Goal: Task Accomplishment & Management: Complete application form

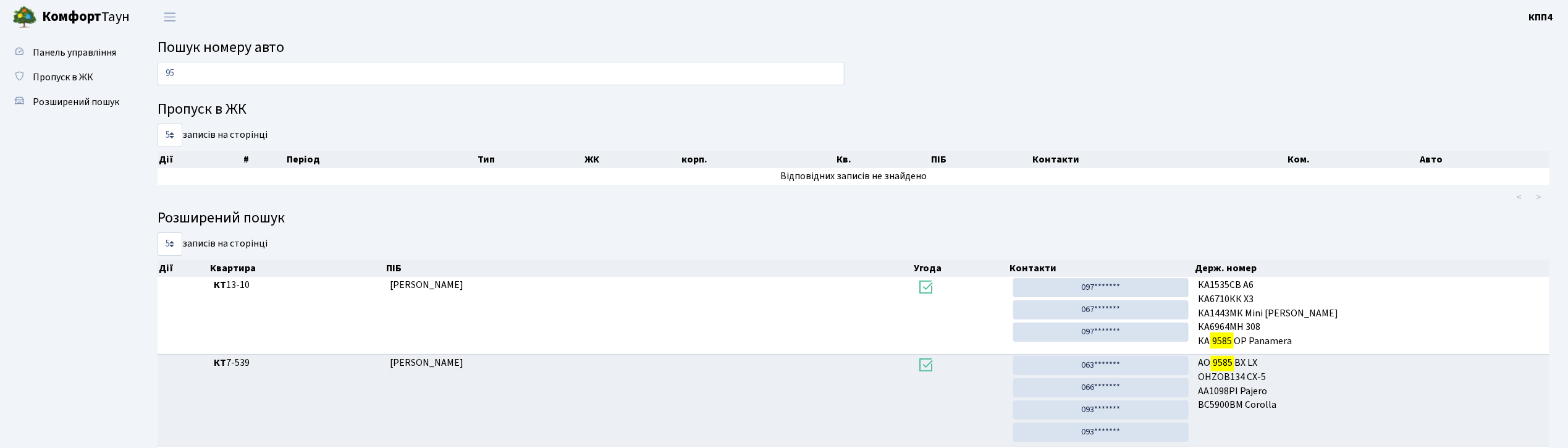
type input "9"
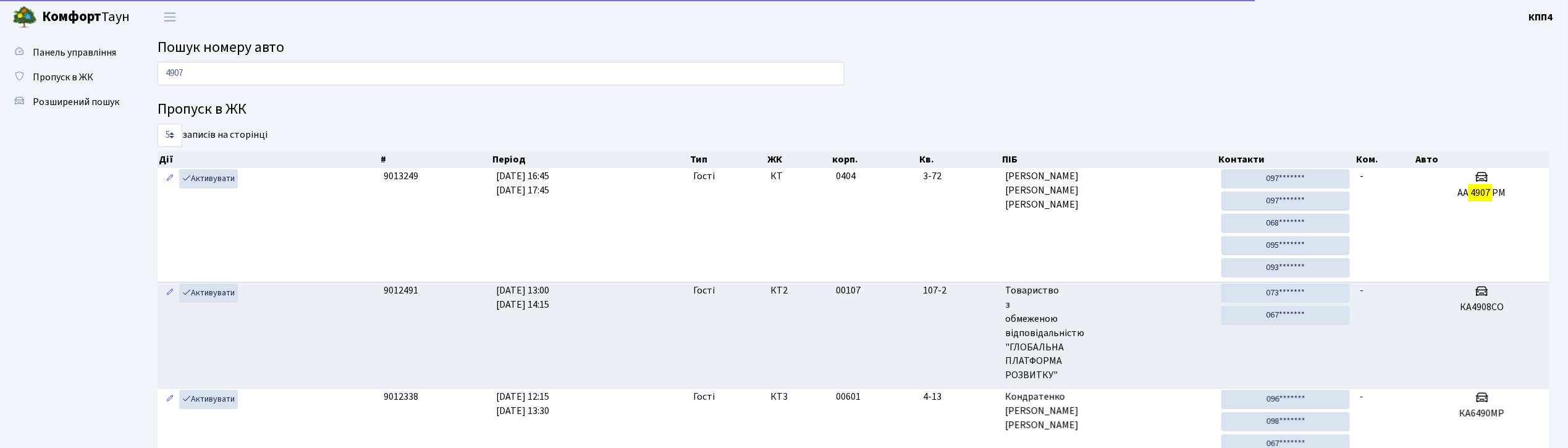
type input "4907"
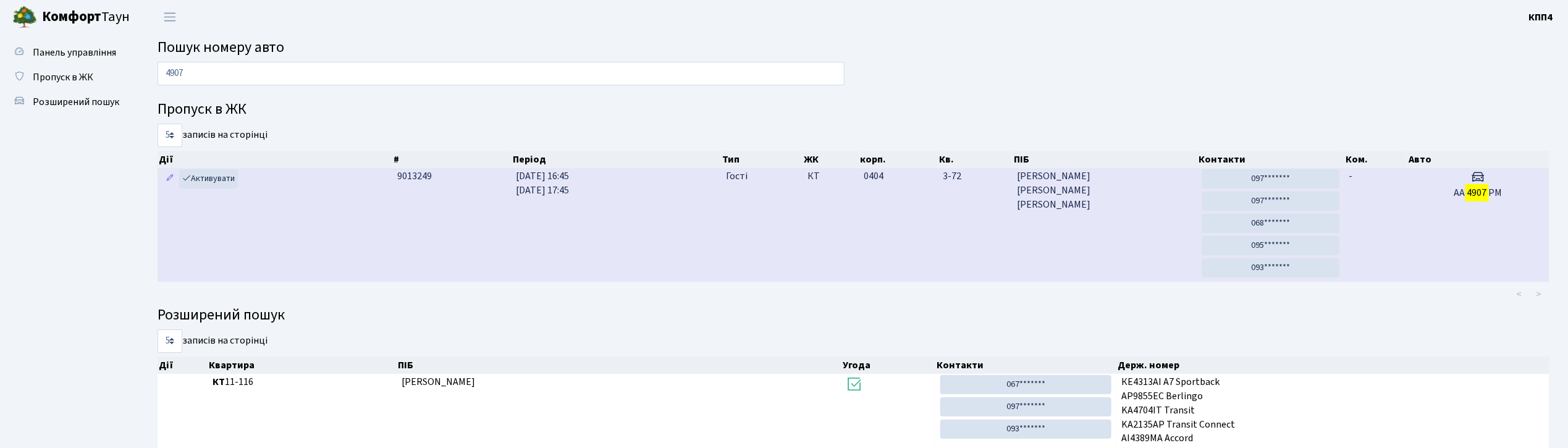
click at [383, 237] on td "Активувати" at bounding box center [275, 224] width 235 height 113
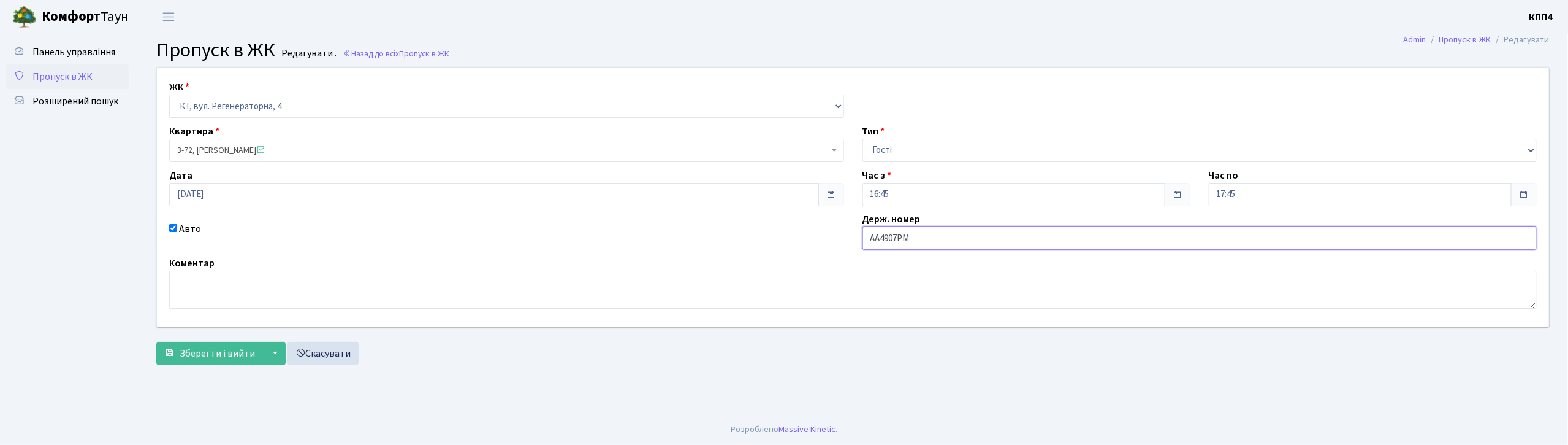
click at [918, 239] on input "АА4907РМ" at bounding box center [1199, 237] width 675 height 23
type input "АА4907РН"
click at [187, 349] on span "Зберегти і вийти" at bounding box center [217, 353] width 76 height 14
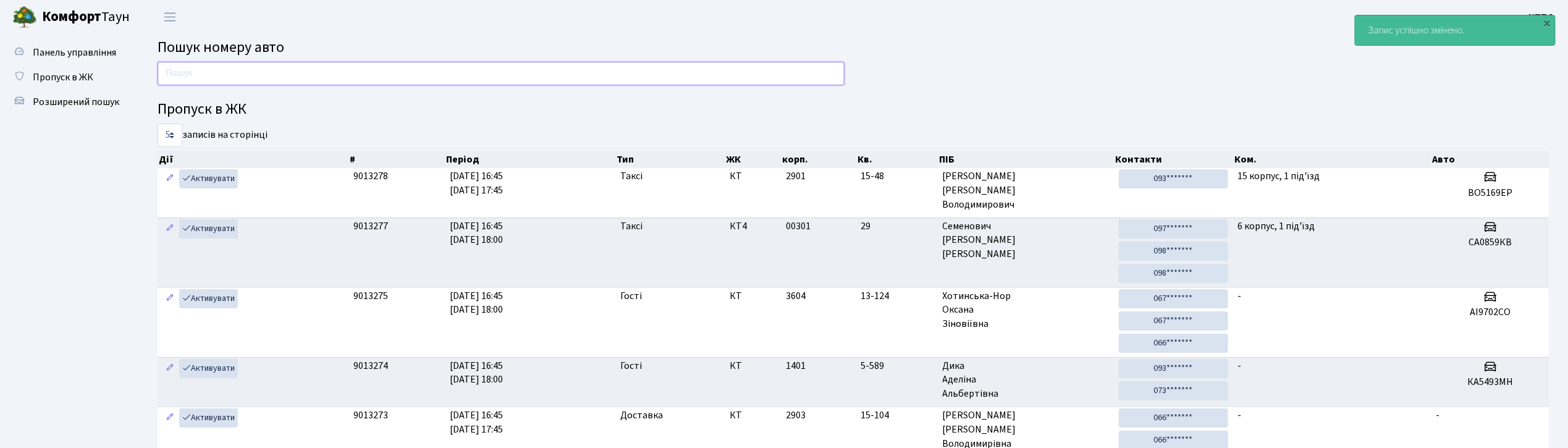
click at [417, 70] on input "text" at bounding box center [501, 73] width 688 height 23
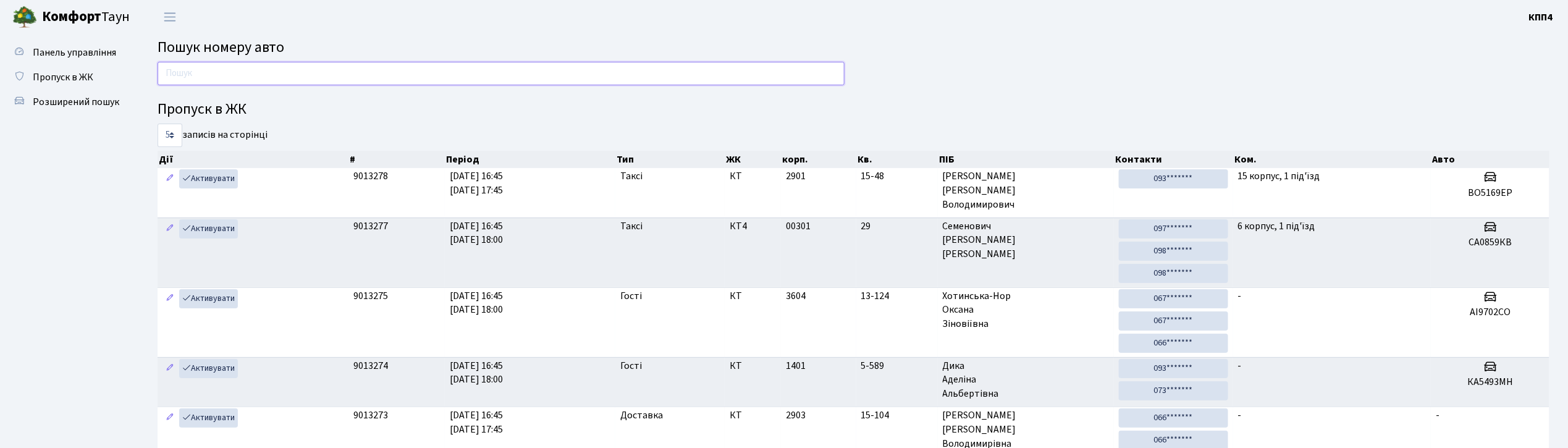
click at [267, 69] on input "text" at bounding box center [501, 73] width 688 height 23
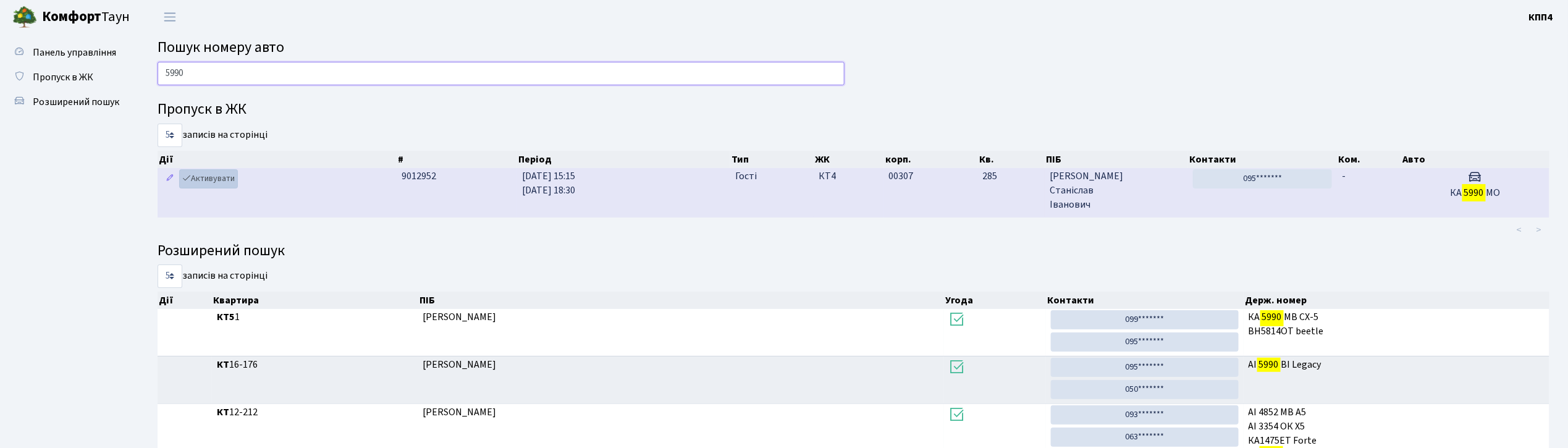
type input "5990"
click at [220, 184] on link "Активувати" at bounding box center [208, 179] width 58 height 19
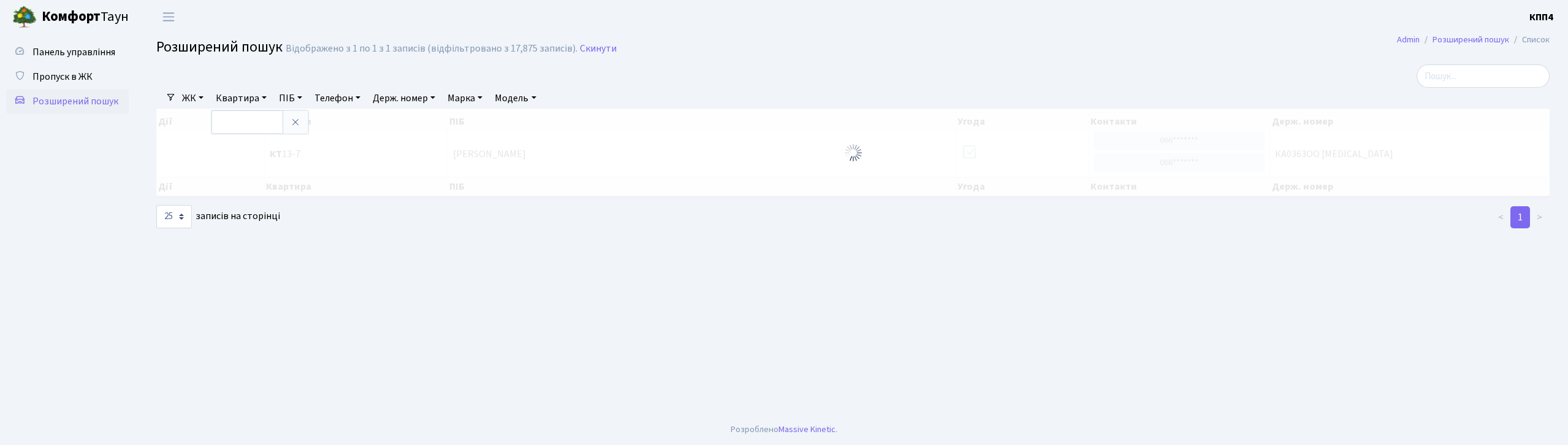
select select "25"
click at [1494, 84] on input "search" at bounding box center [1482, 76] width 133 height 23
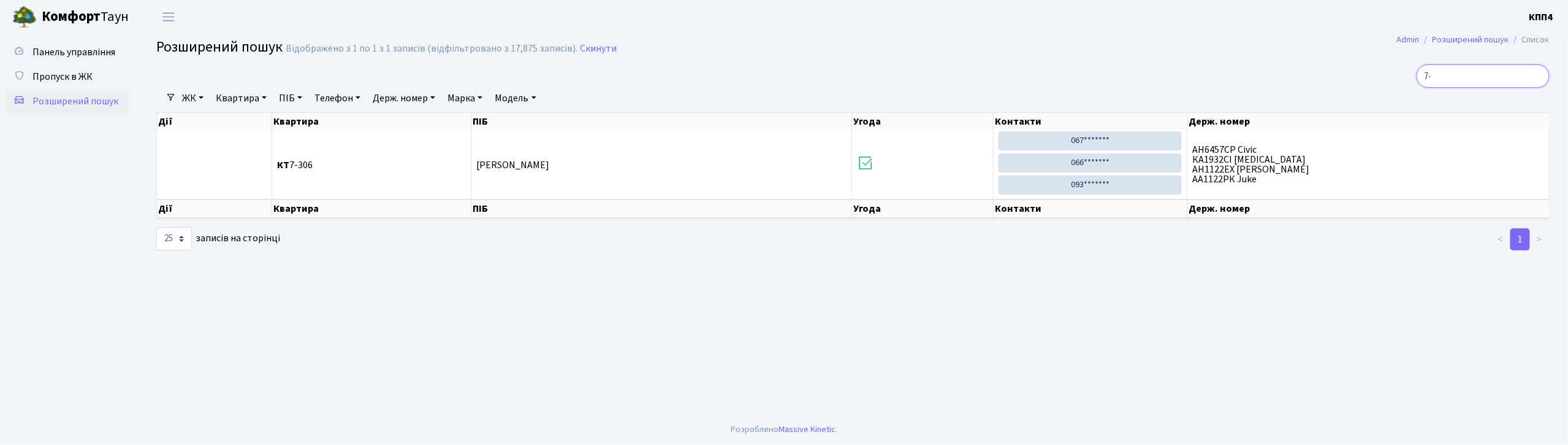
type input "7"
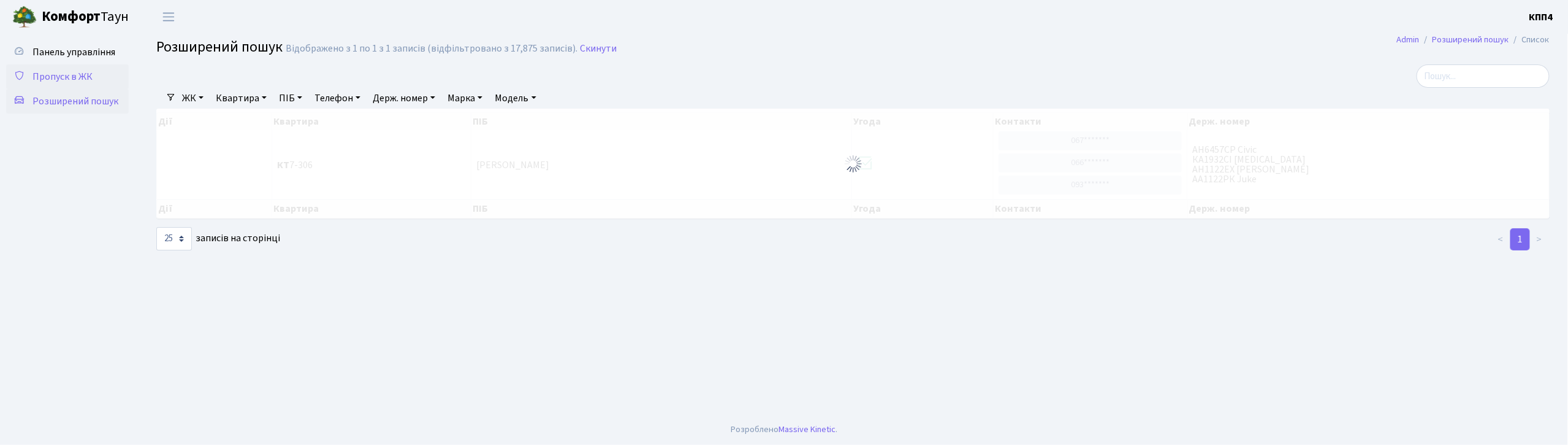
click at [72, 71] on span "Пропуск в ЖК" at bounding box center [62, 76] width 60 height 14
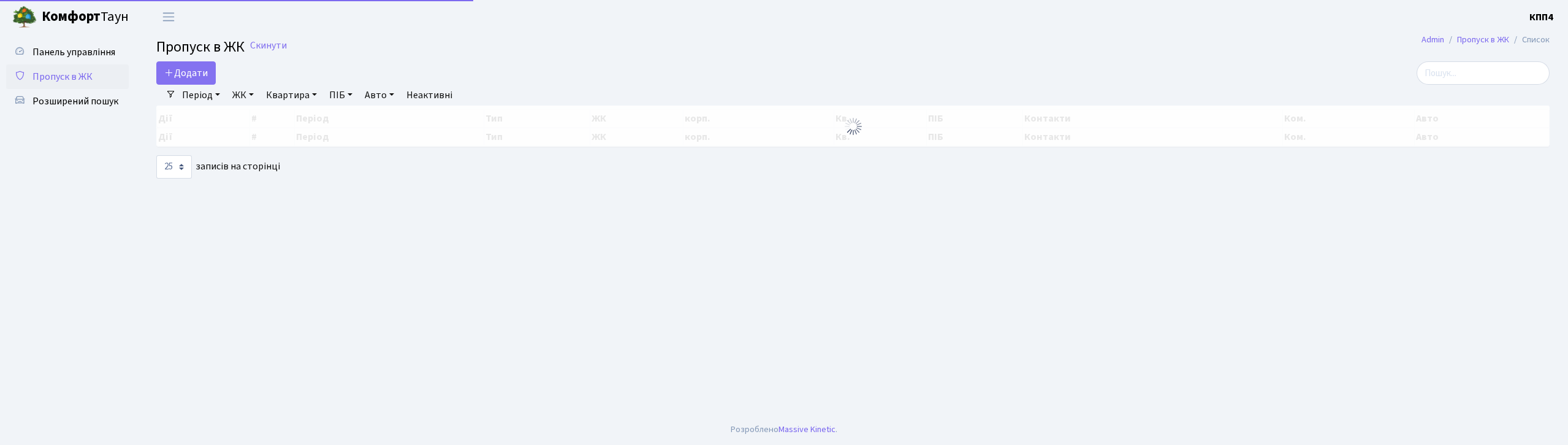
select select "25"
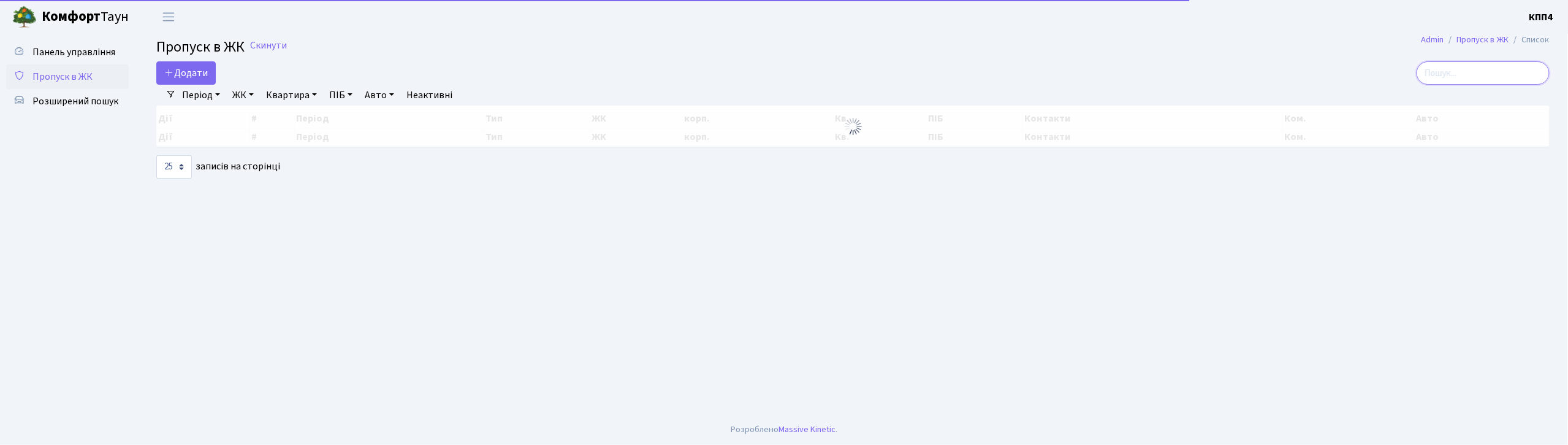
click at [1459, 71] on input "search" at bounding box center [1482, 72] width 133 height 23
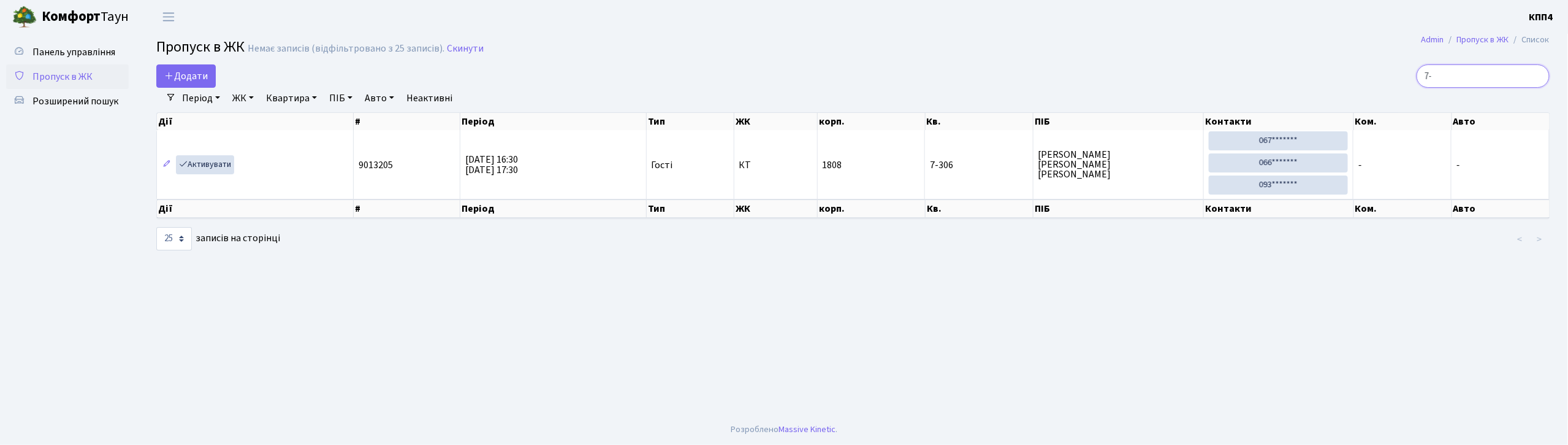
type input "7"
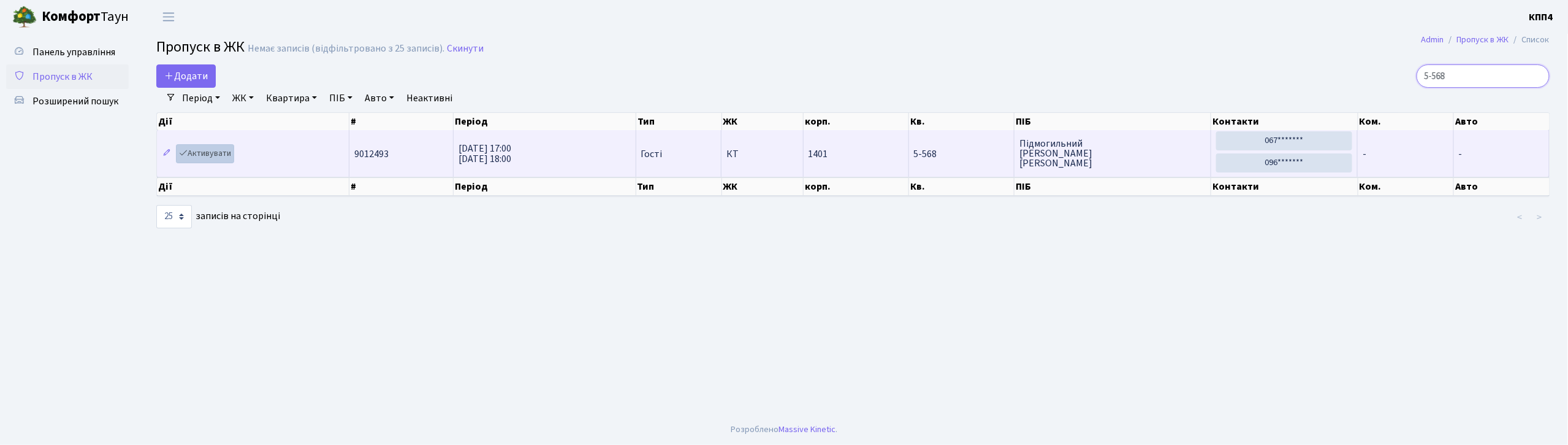
type input "5-568"
drag, startPoint x: 223, startPoint y: 150, endPoint x: 248, endPoint y: 171, distance: 32.6
click at [225, 153] on link "Активувати" at bounding box center [205, 154] width 58 height 19
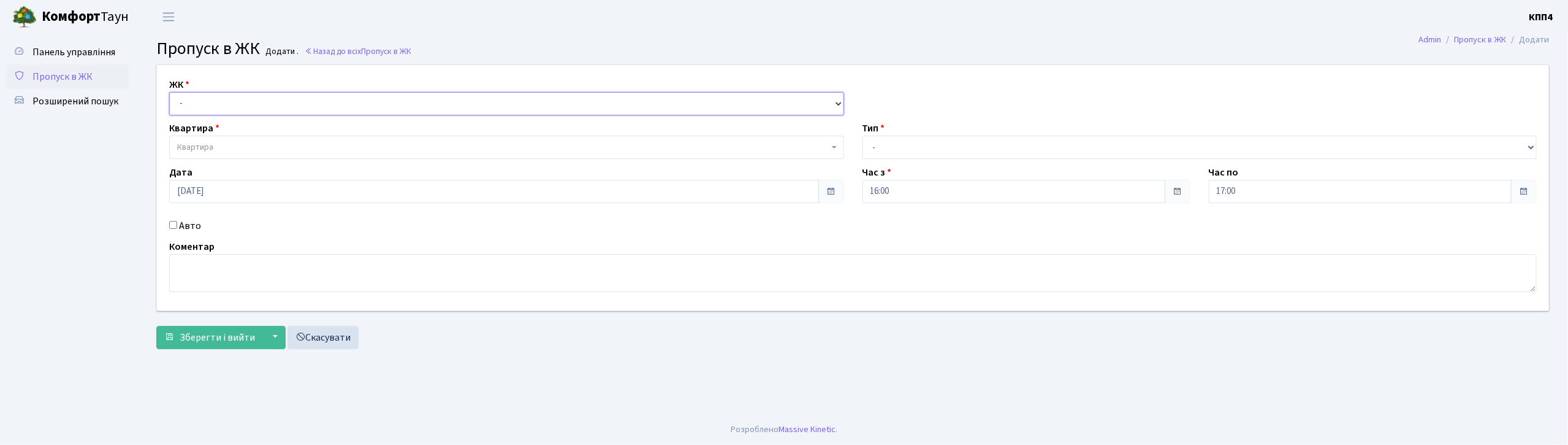
click at [275, 107] on select "- КТ, вул. Регенераторна, 4 КТ2, просп. [STREET_ADDRESS] [STREET_ADDRESS] [PERS…" at bounding box center [506, 103] width 675 height 23
select select "271"
click at [169, 92] on select "- КТ, вул. Регенераторна, 4 КТ2, просп. [STREET_ADDRESS] [STREET_ADDRESS] [PERS…" at bounding box center [506, 103] width 675 height 23
select select
drag, startPoint x: 922, startPoint y: 147, endPoint x: 913, endPoint y: 159, distance: 15.0
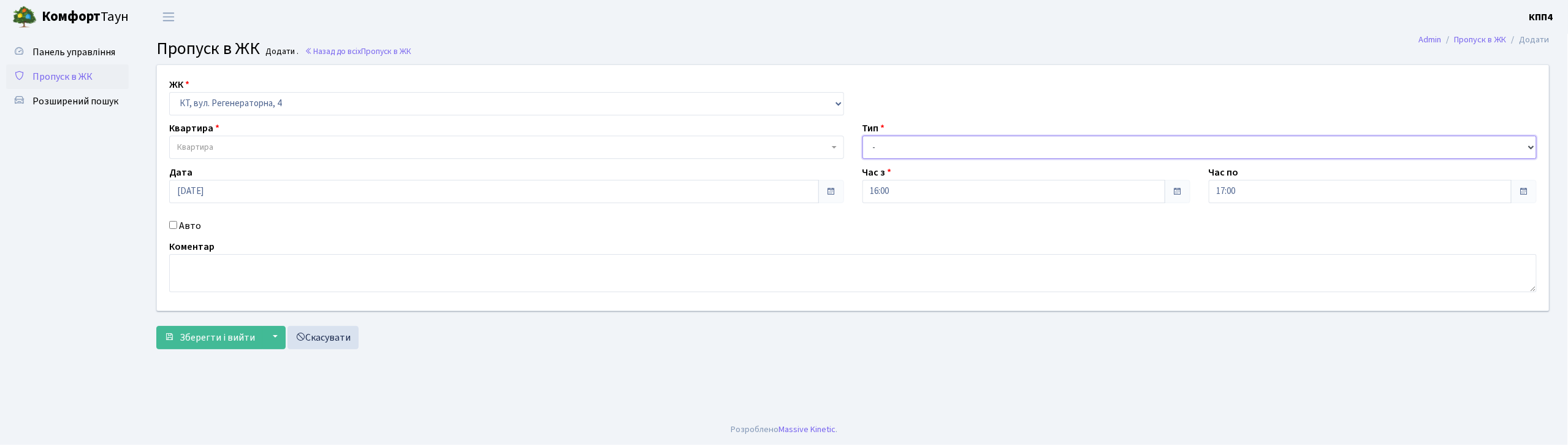
click at [922, 147] on select "- Доставка Таксі Гості Сервіс" at bounding box center [1199, 146] width 675 height 23
select select "3"
click at [862, 135] on select "- Доставка Таксі Гості Сервіс" at bounding box center [1199, 146] width 675 height 23
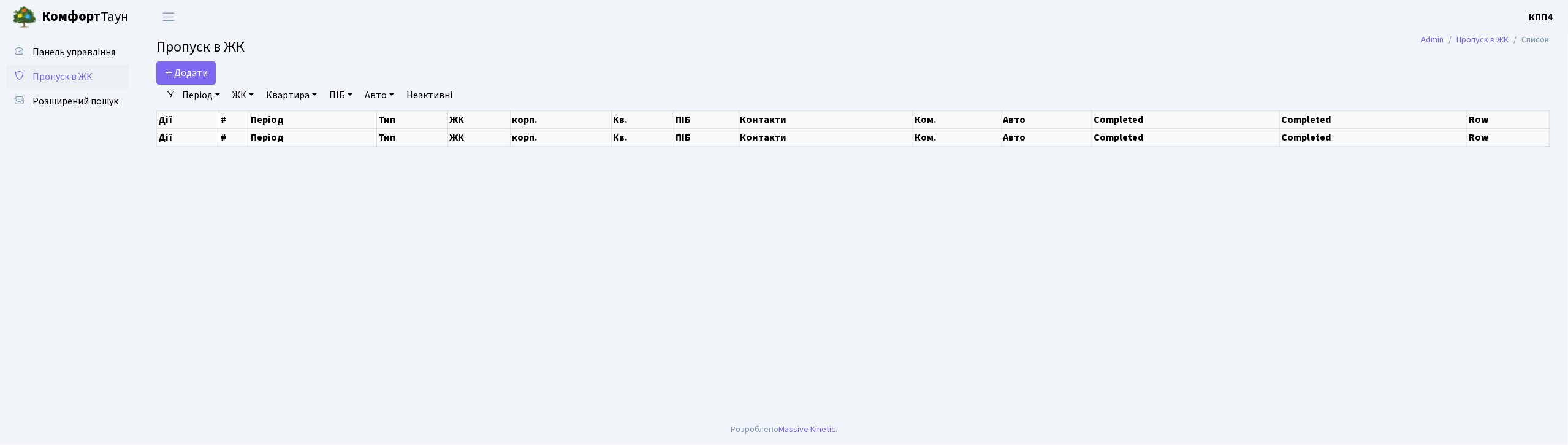
select select "25"
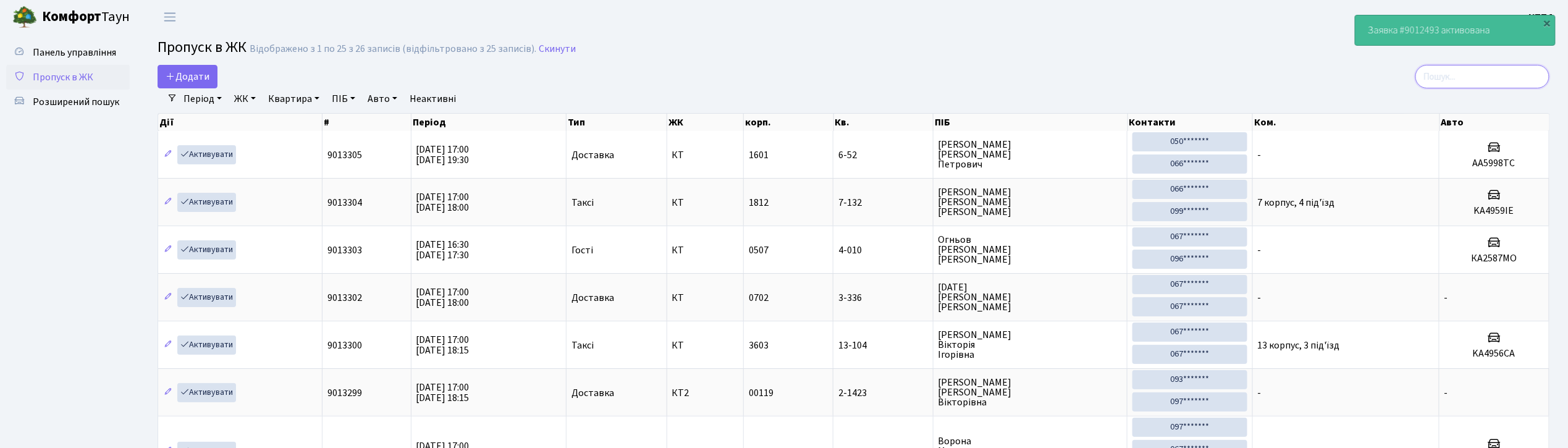
drag, startPoint x: 1484, startPoint y: 74, endPoint x: 1514, endPoint y: 84, distance: 31.6
click at [1486, 73] on input "search" at bounding box center [1482, 76] width 134 height 23
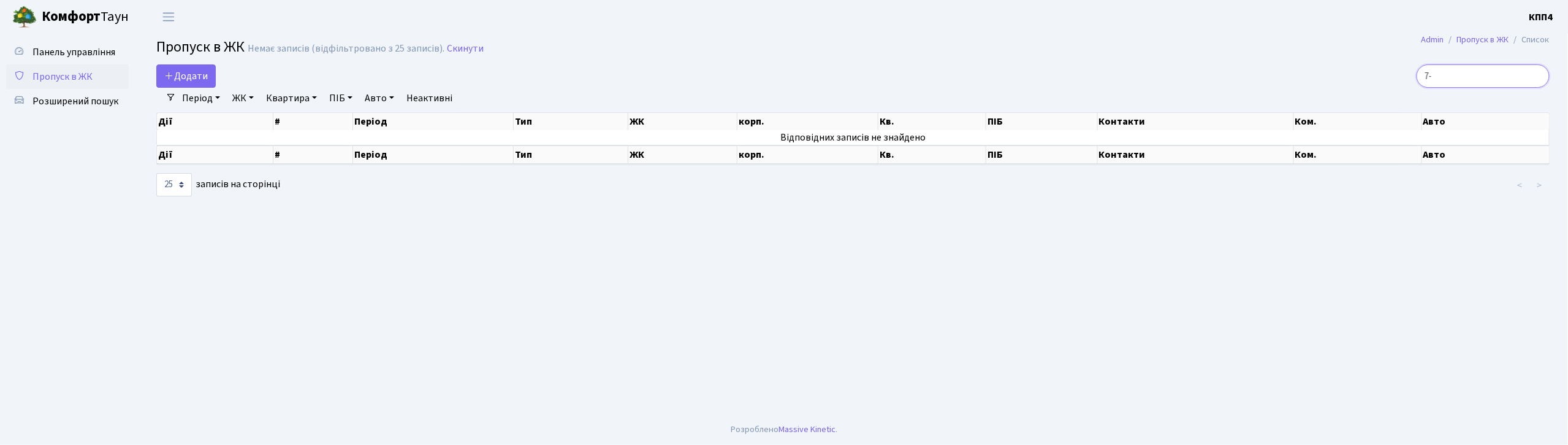
type input "7"
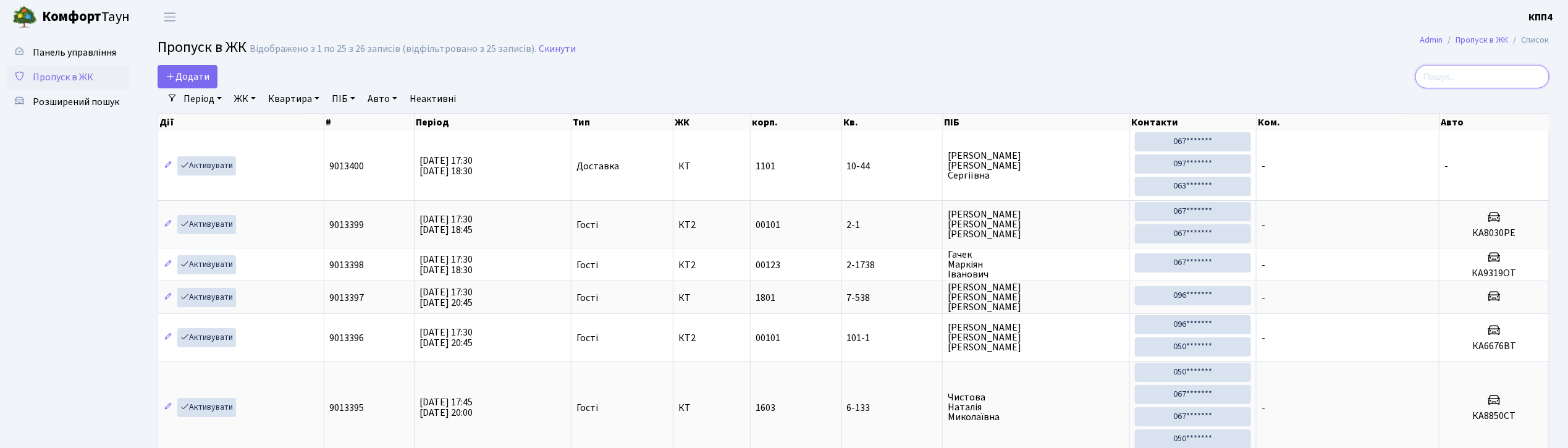
click at [1484, 75] on input "search" at bounding box center [1482, 76] width 134 height 23
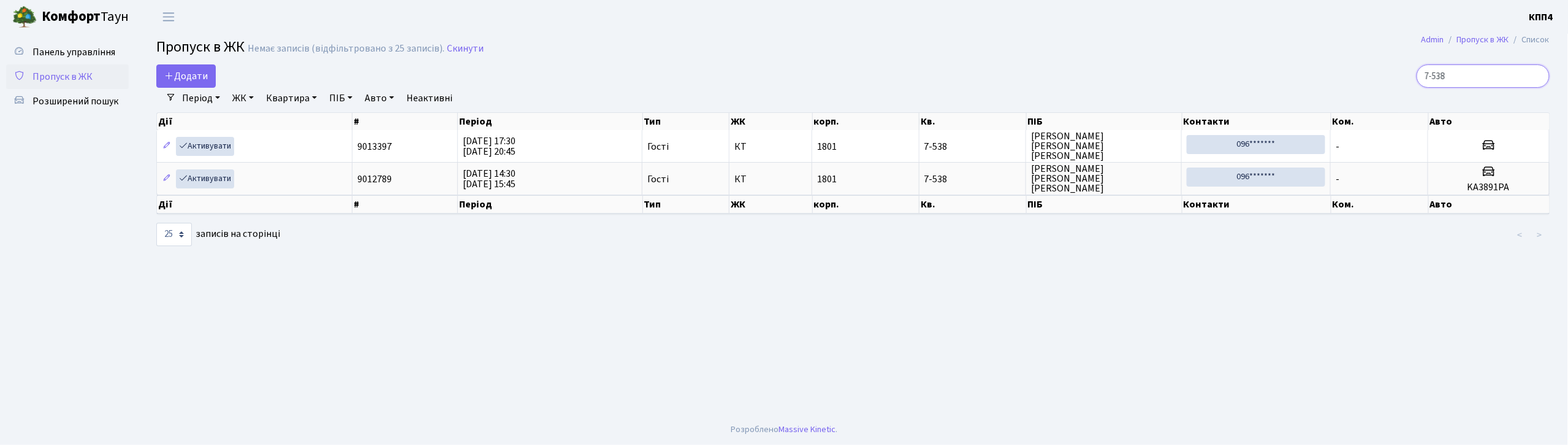
type input "7-538"
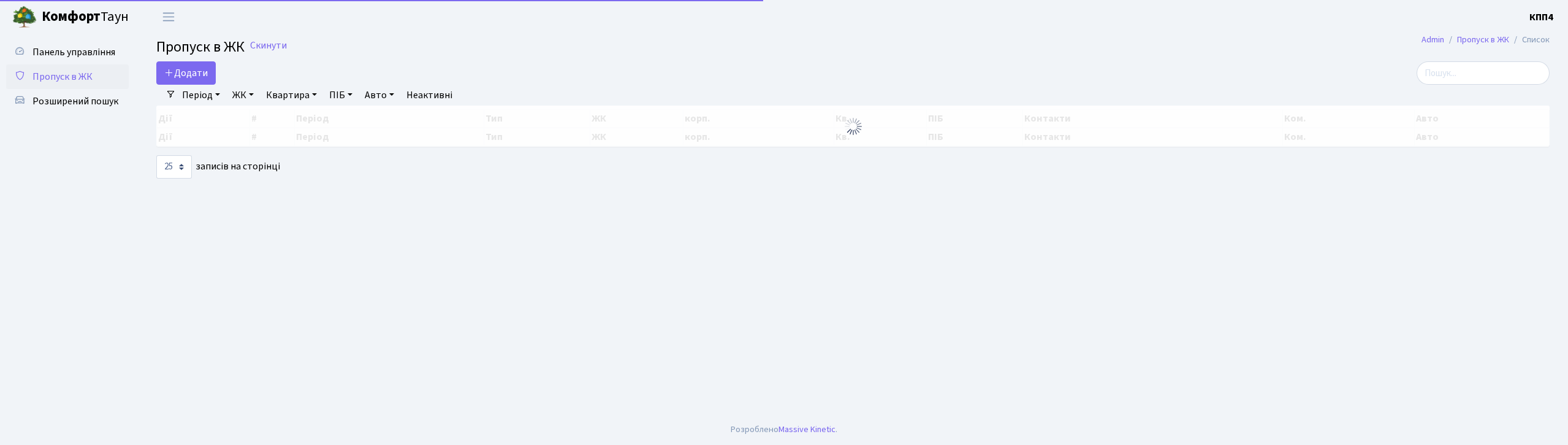
select select "25"
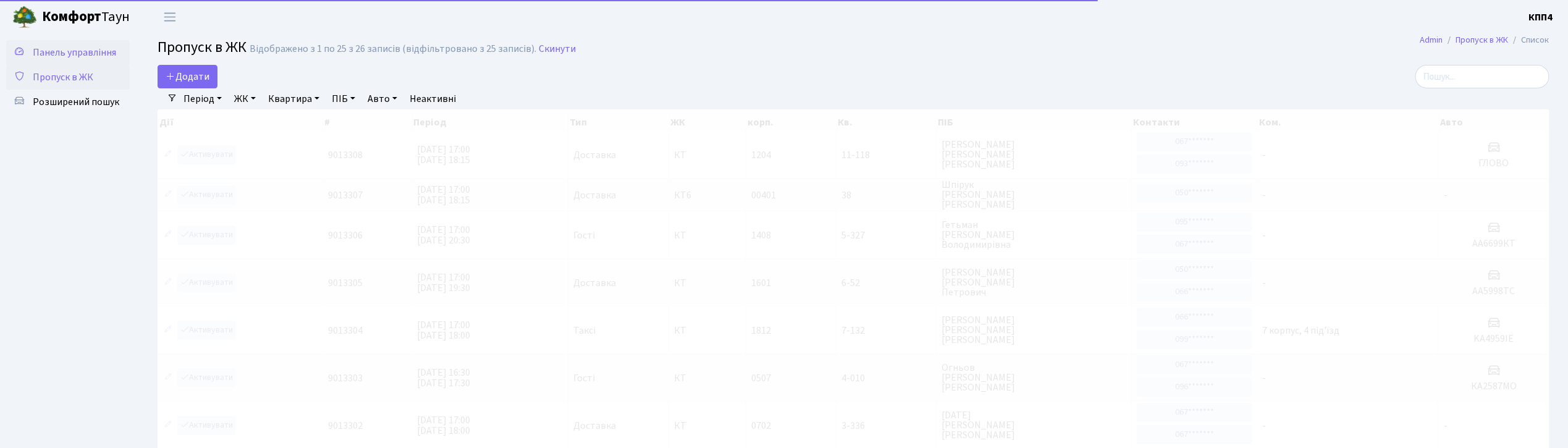
click at [102, 47] on span "Панель управління" at bounding box center [74, 52] width 84 height 14
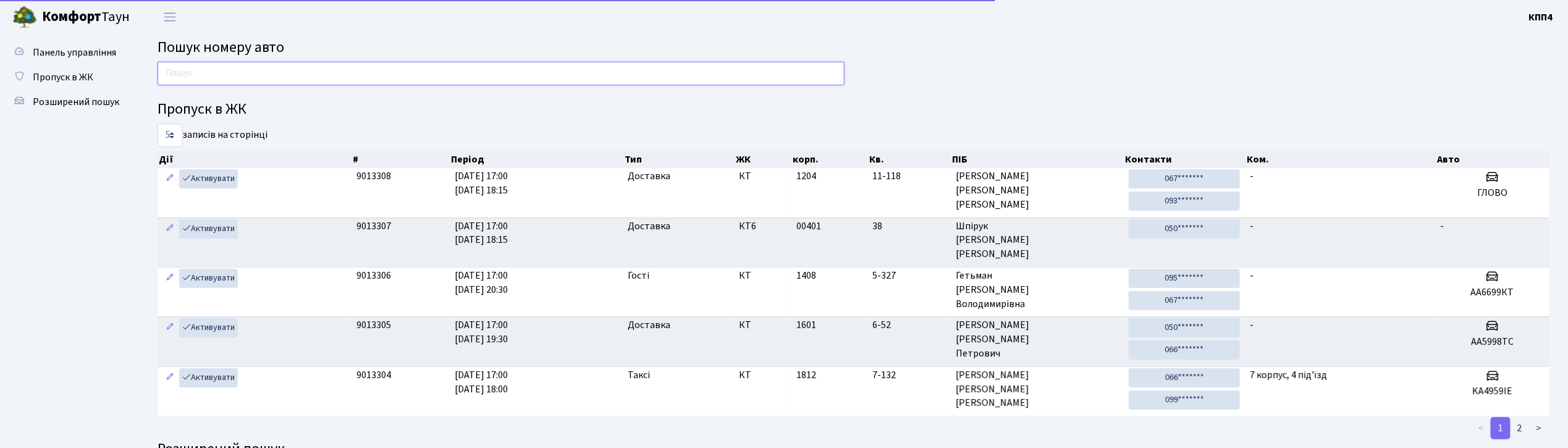
click at [409, 65] on input "text" at bounding box center [501, 73] width 688 height 23
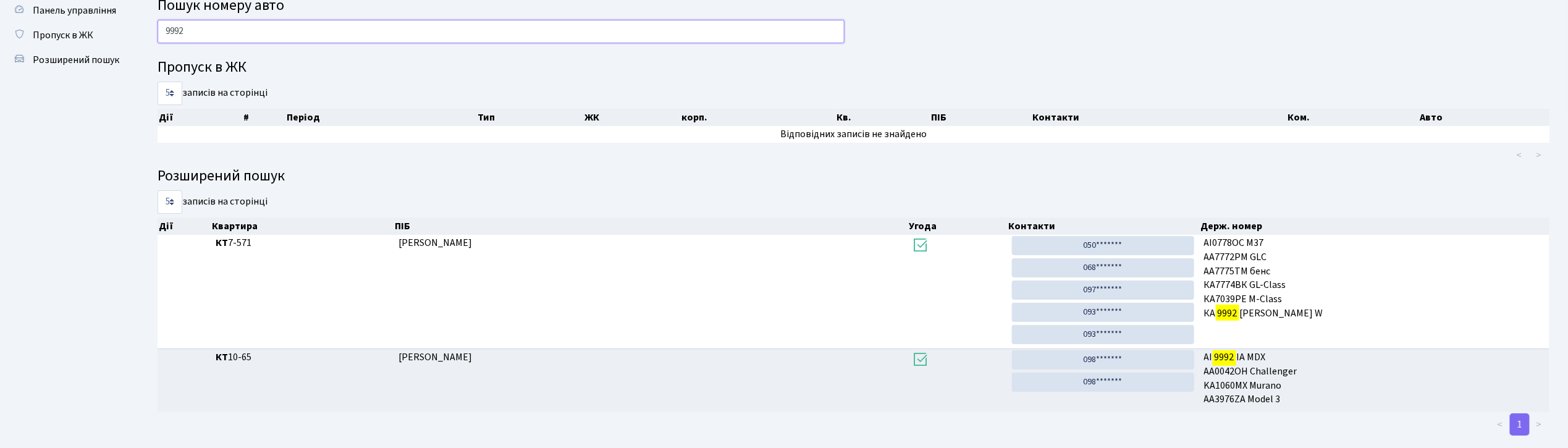
scroll to position [64, 0]
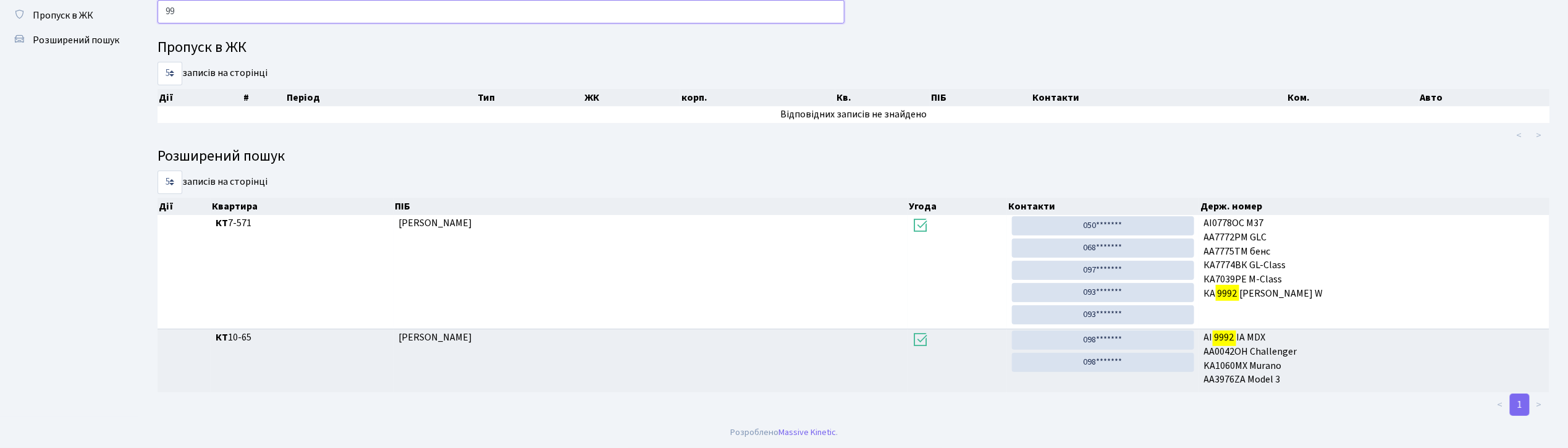
type input "9"
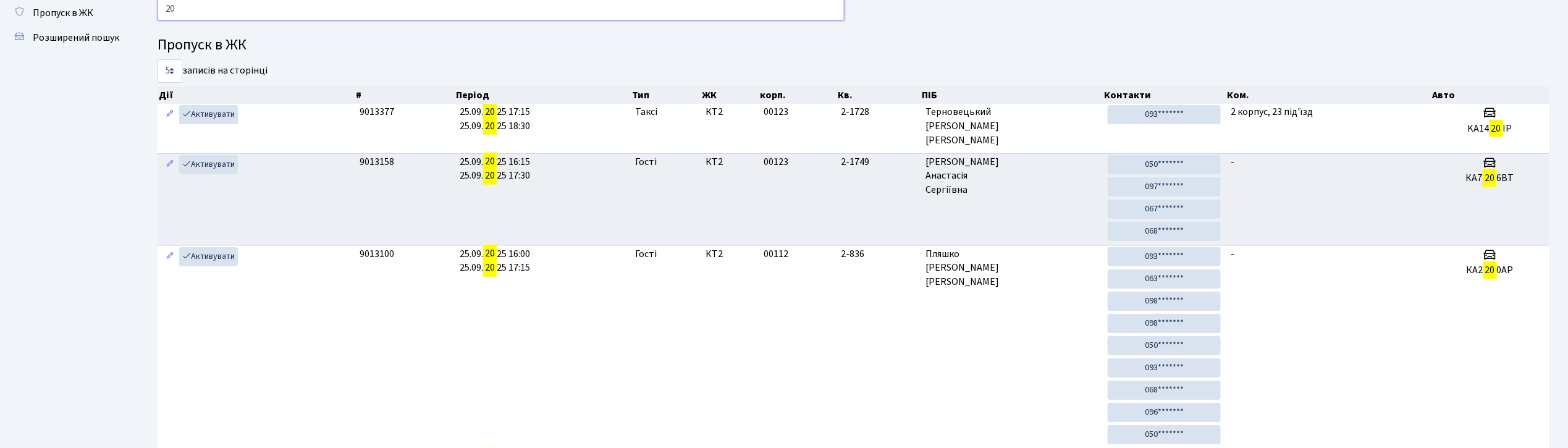
type input "2"
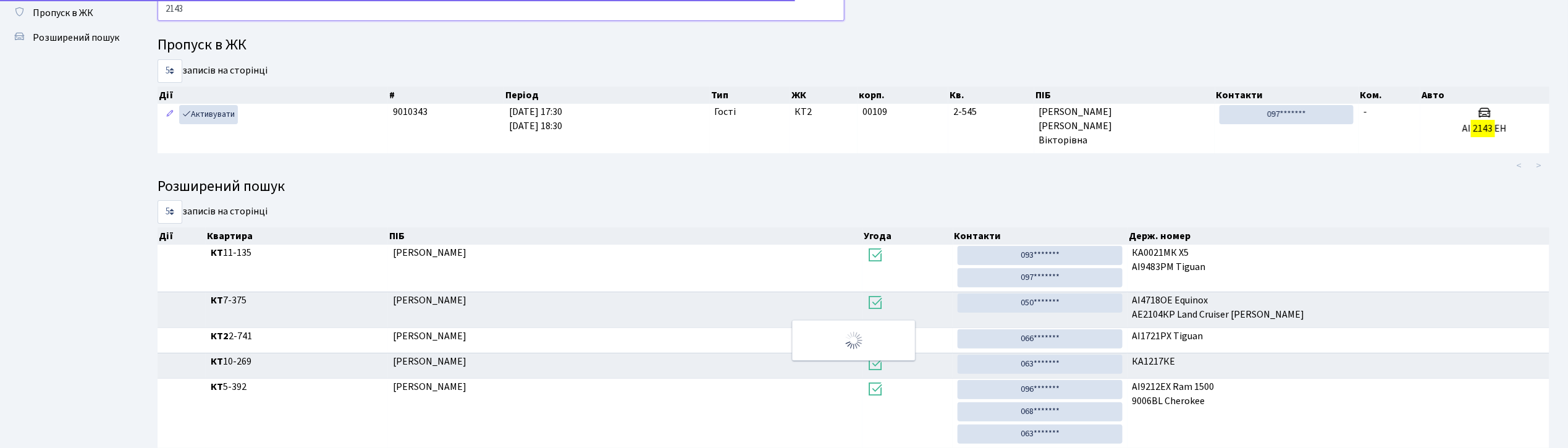
scroll to position [22, 0]
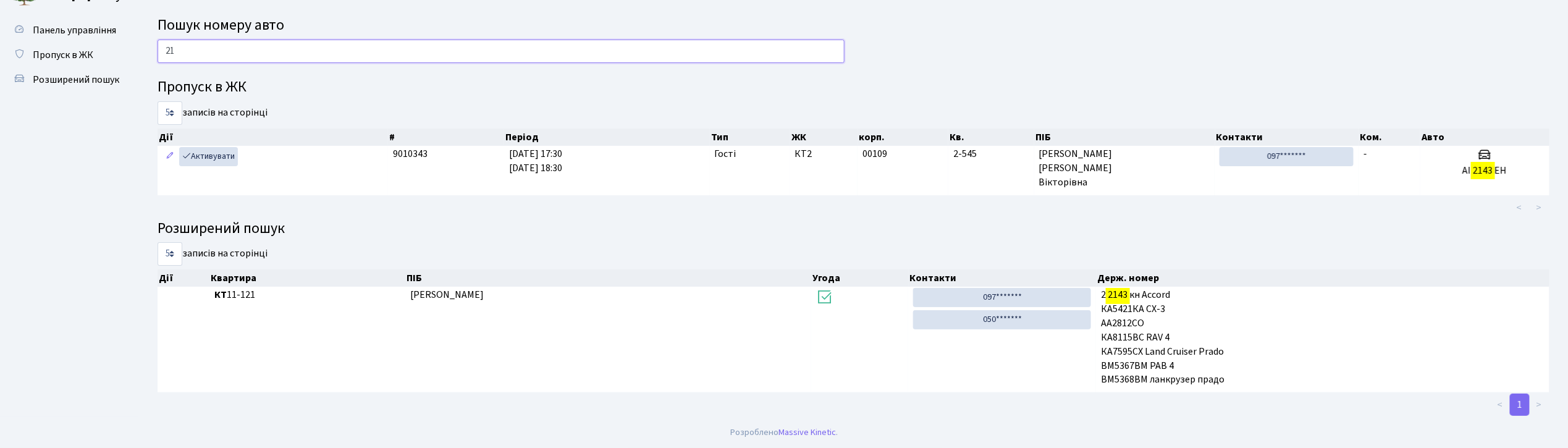
type input "2"
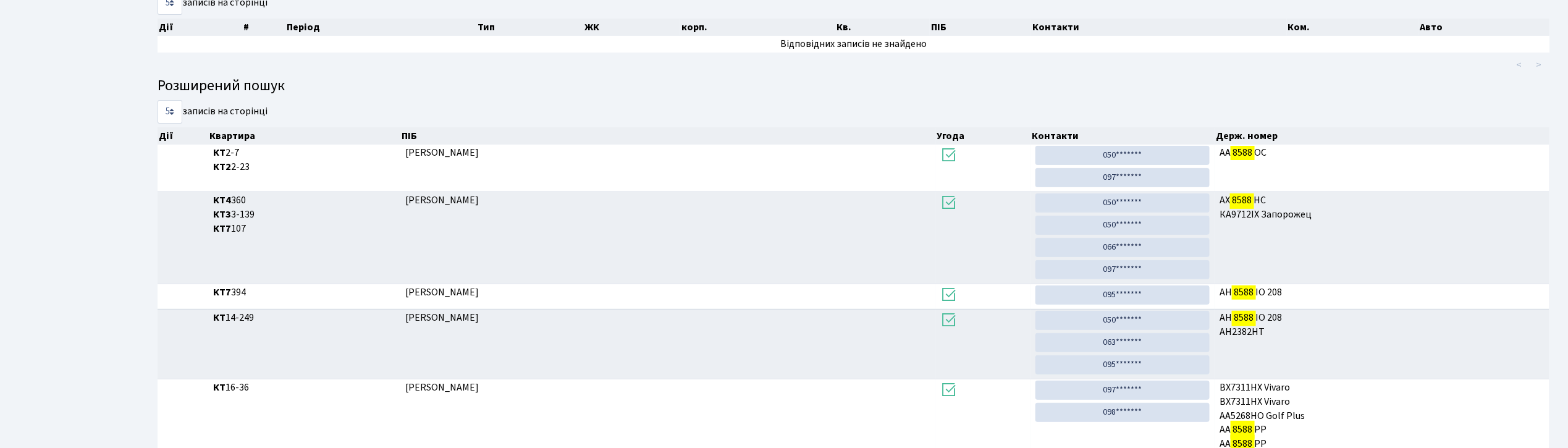
scroll to position [201, 0]
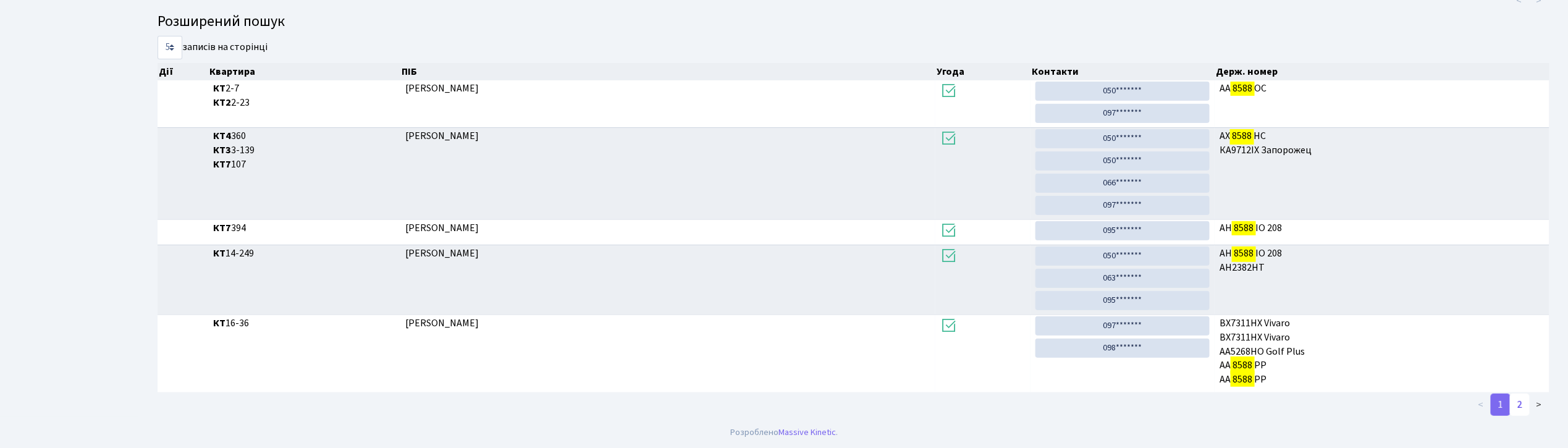
click at [1523, 401] on link "2" at bounding box center [1520, 404] width 19 height 22
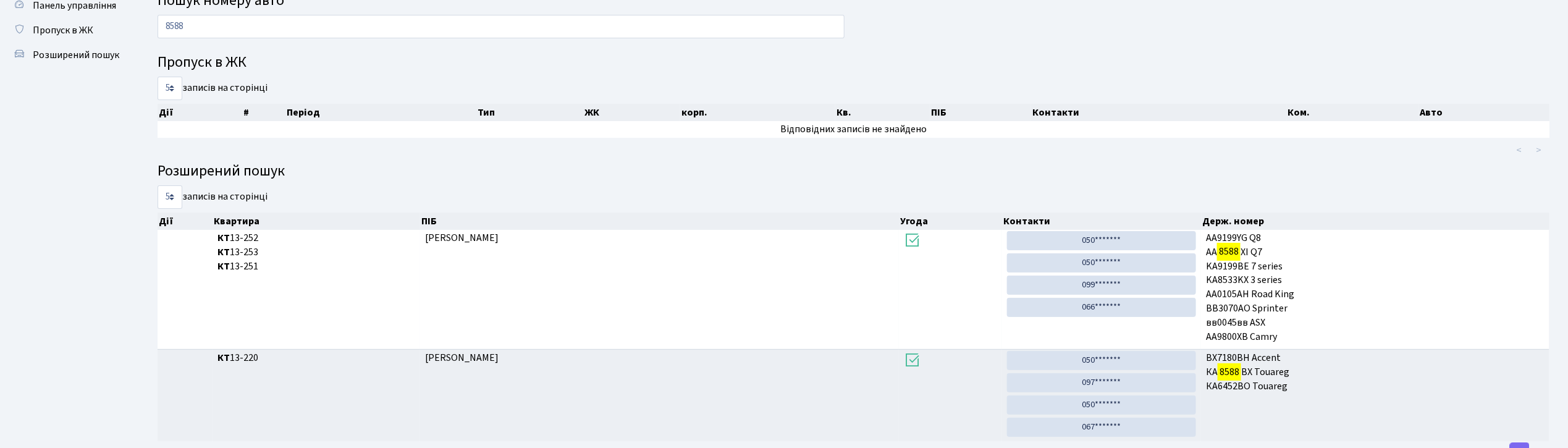
scroll to position [0, 0]
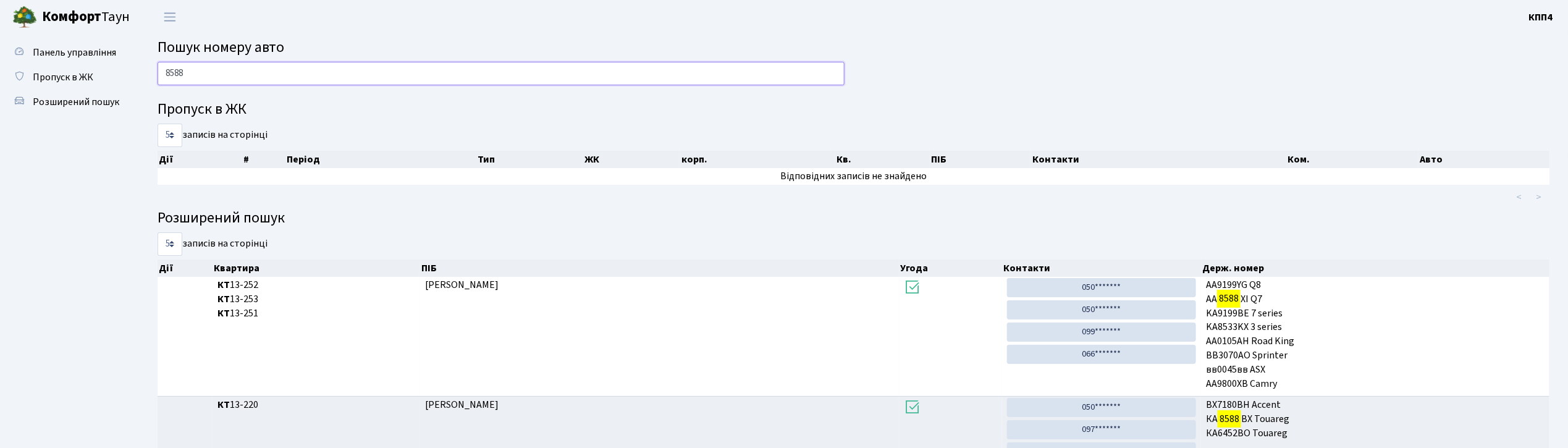
click at [410, 73] on input "8588" at bounding box center [501, 73] width 688 height 23
type input "8"
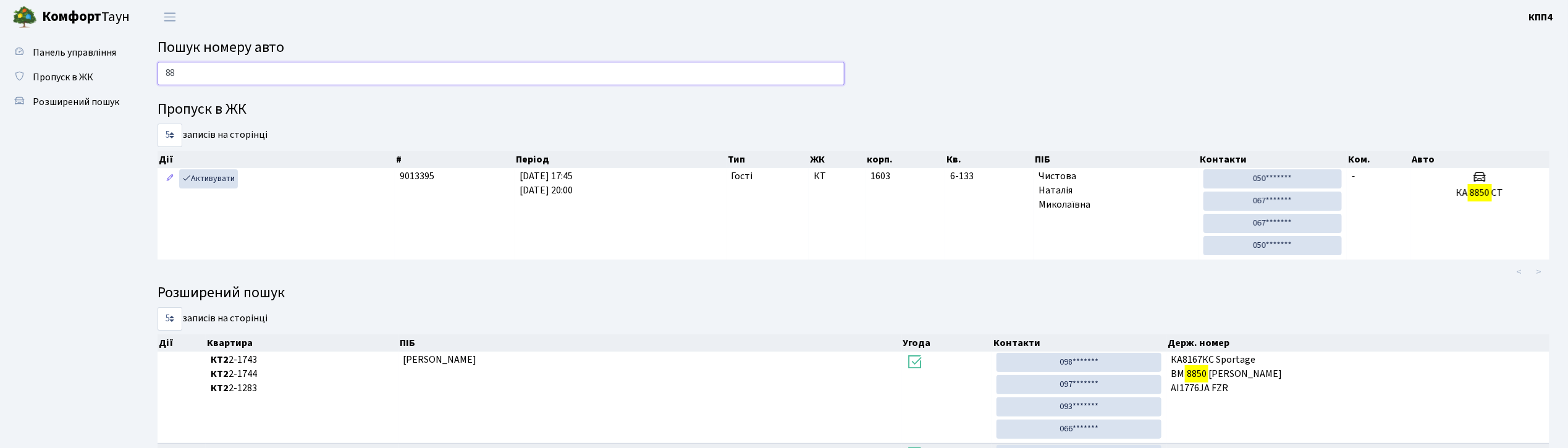
type input "8"
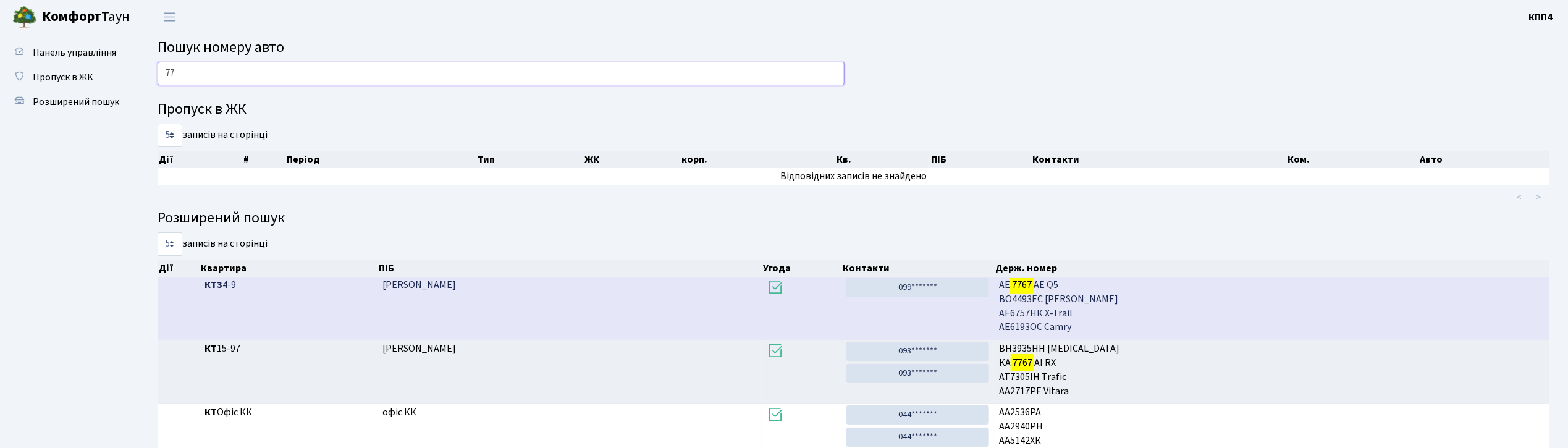
type input "7"
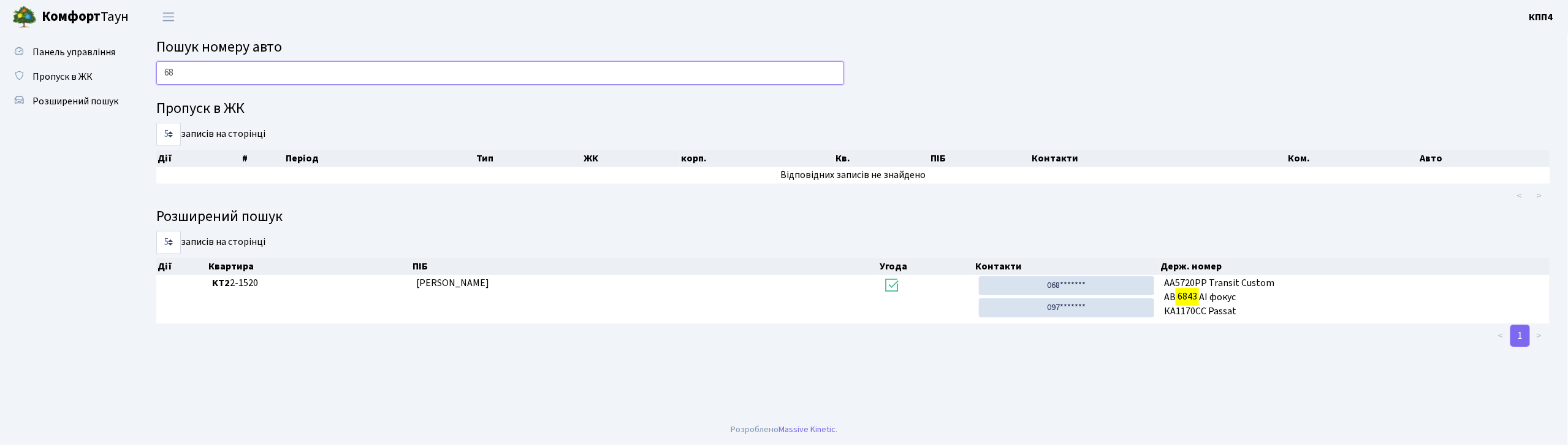
type input "6"
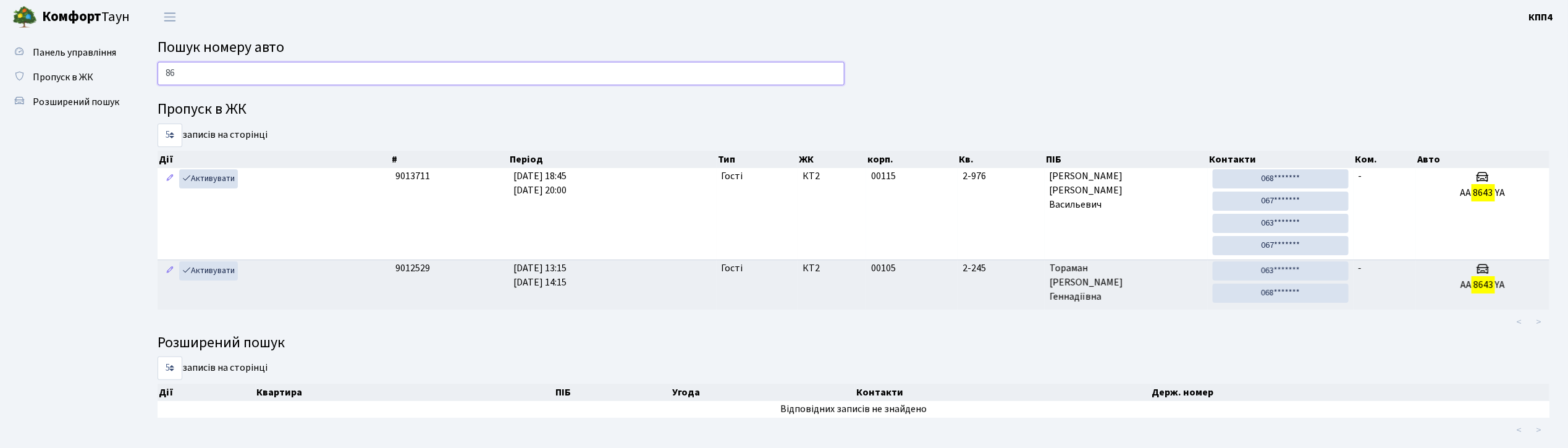
type input "8"
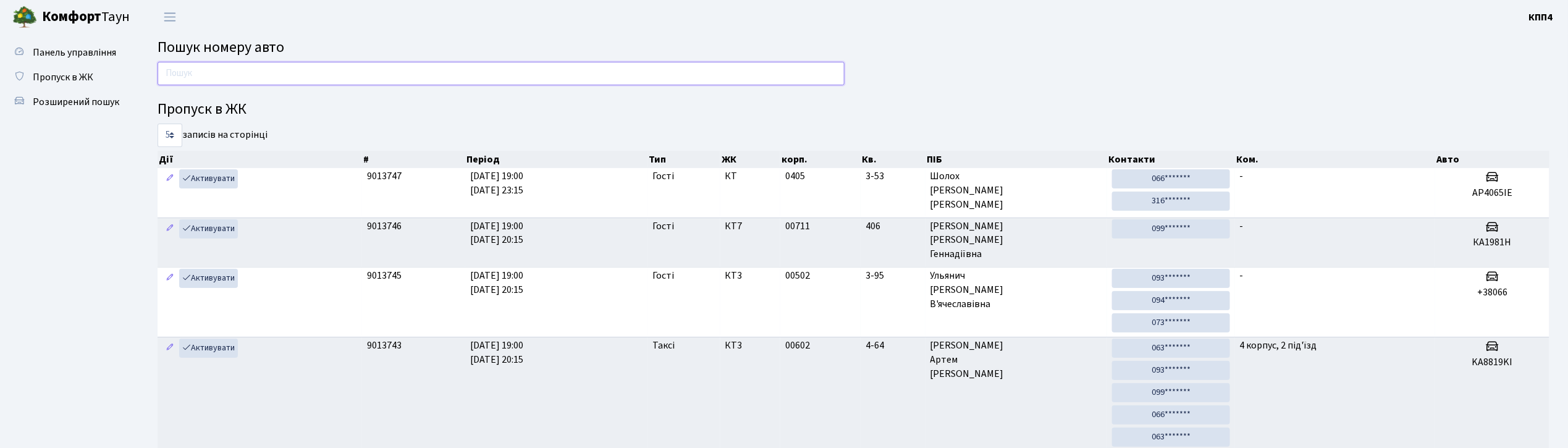
click at [476, 66] on input "text" at bounding box center [501, 73] width 688 height 23
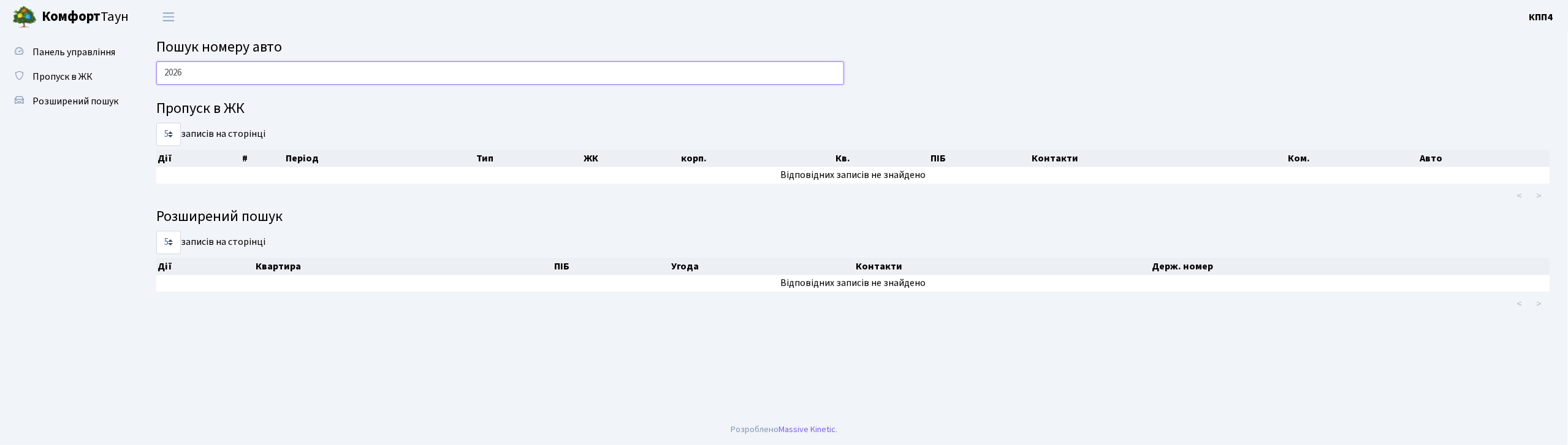
click at [515, 71] on input "2026" at bounding box center [499, 72] width 688 height 23
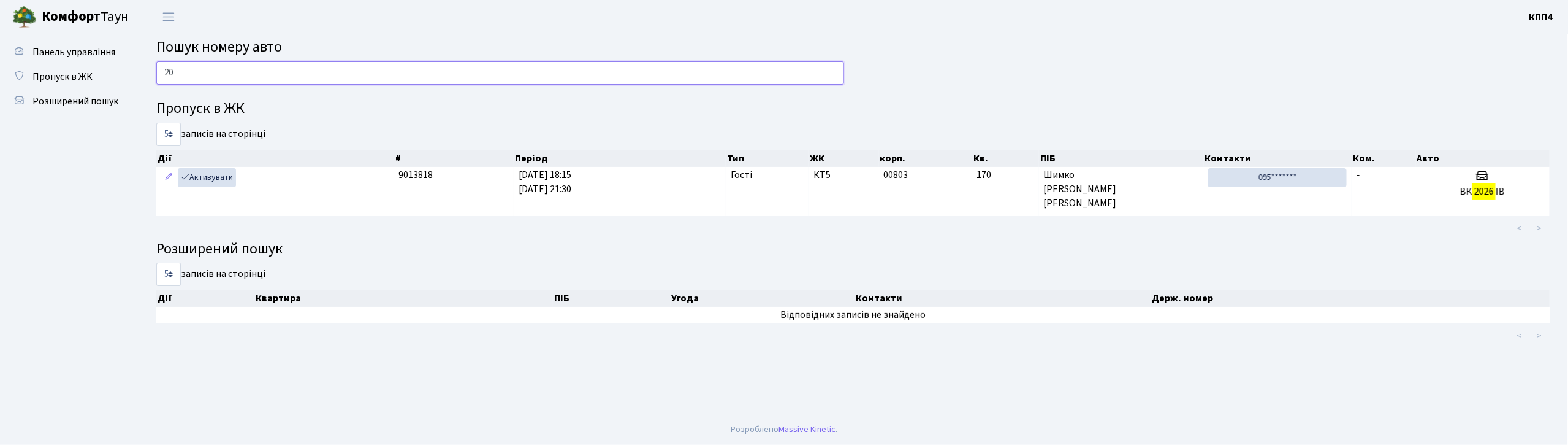
type input "2"
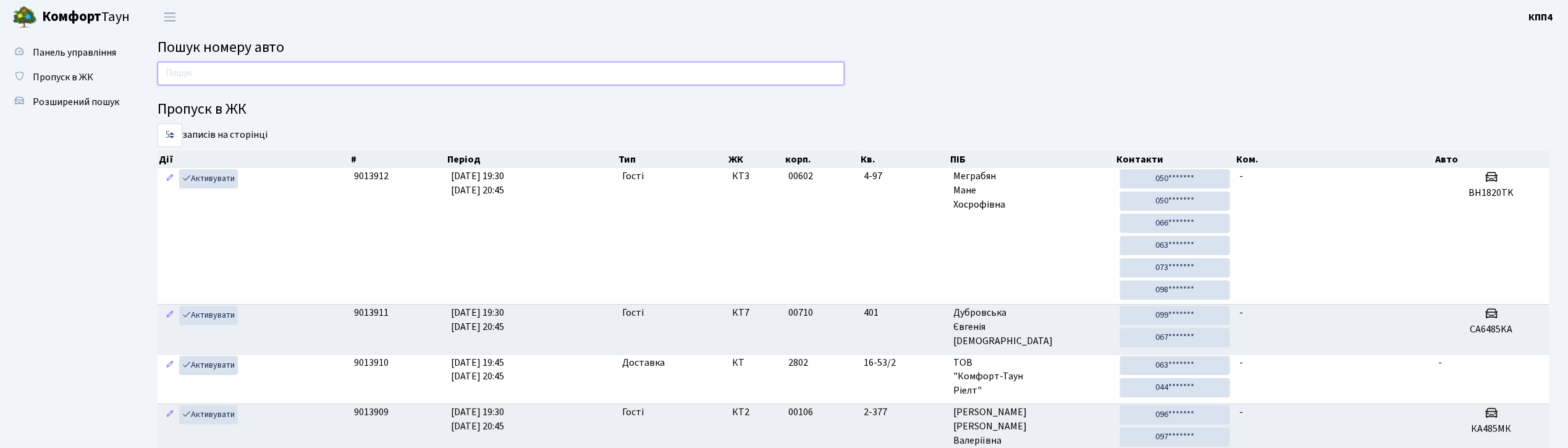
click at [273, 66] on input "text" at bounding box center [501, 73] width 688 height 23
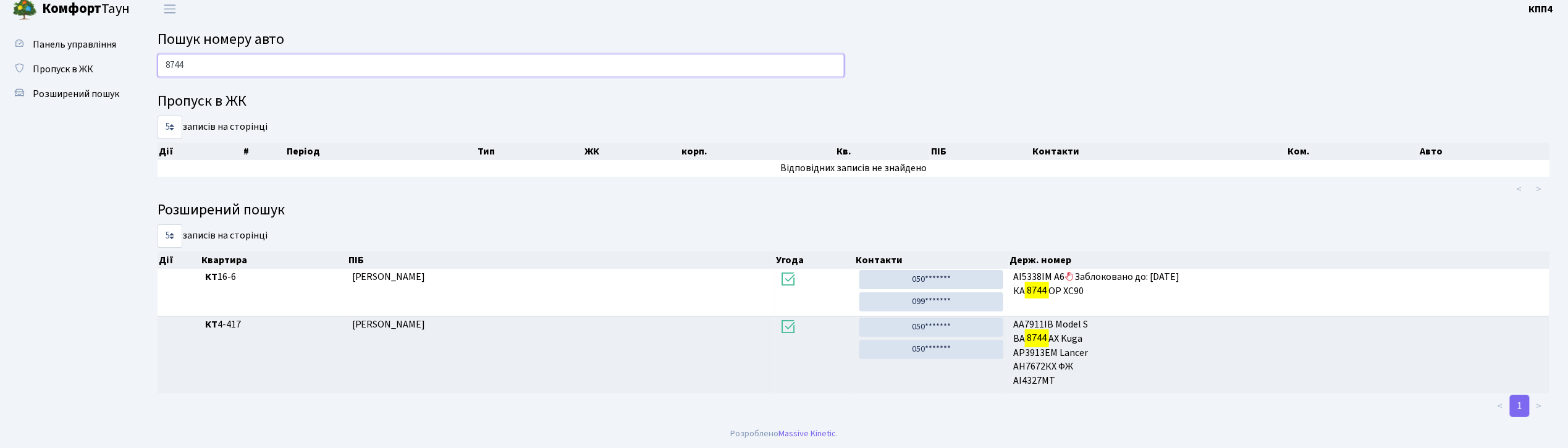
scroll to position [10, 0]
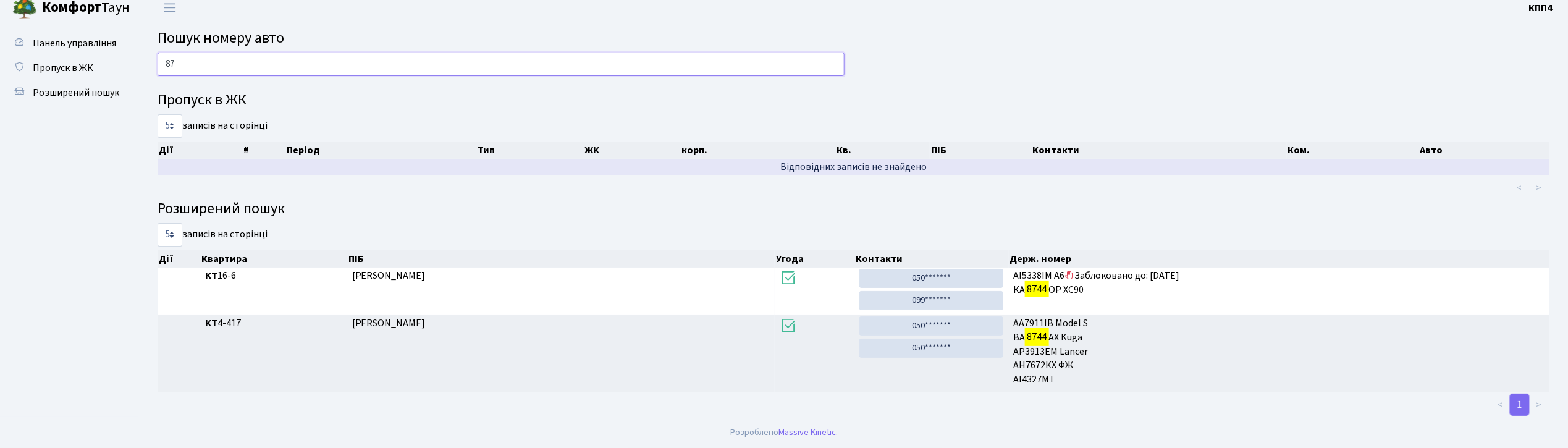
type input "8"
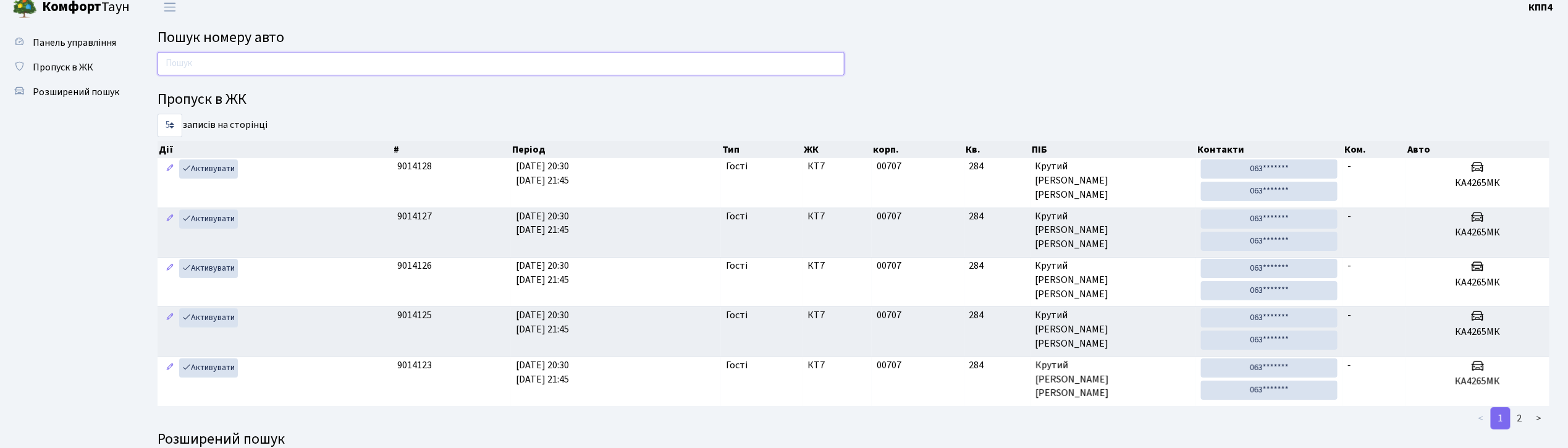
drag, startPoint x: 446, startPoint y: 57, endPoint x: 440, endPoint y: 53, distance: 7.2
click at [446, 57] on input "text" at bounding box center [501, 63] width 688 height 23
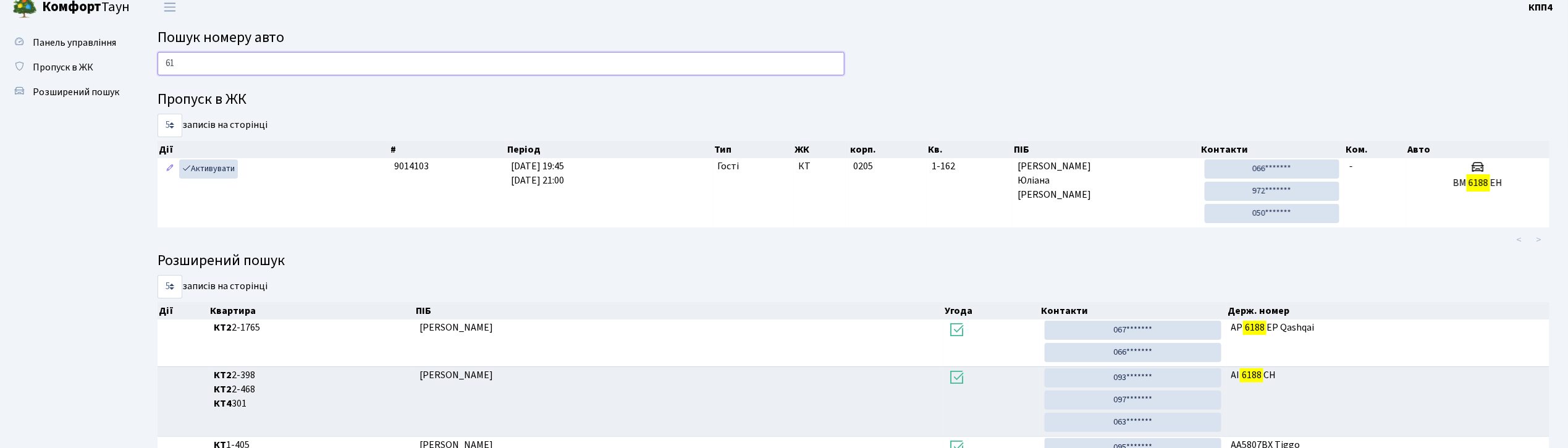
type input "6"
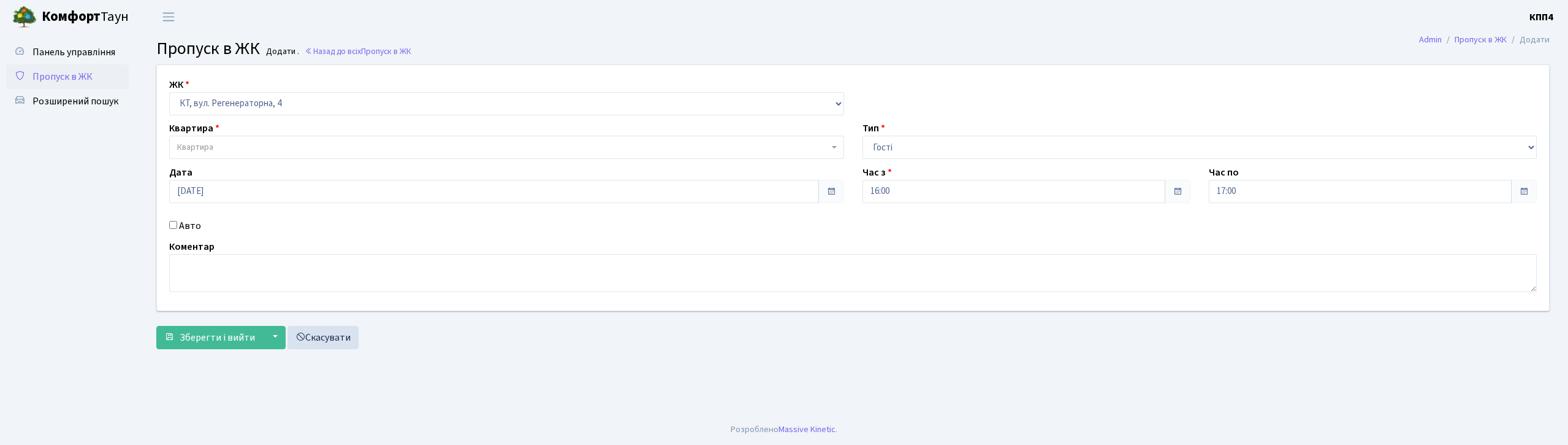
select select "271"
select select "3"
click at [215, 142] on span "Квартира" at bounding box center [503, 146] width 651 height 12
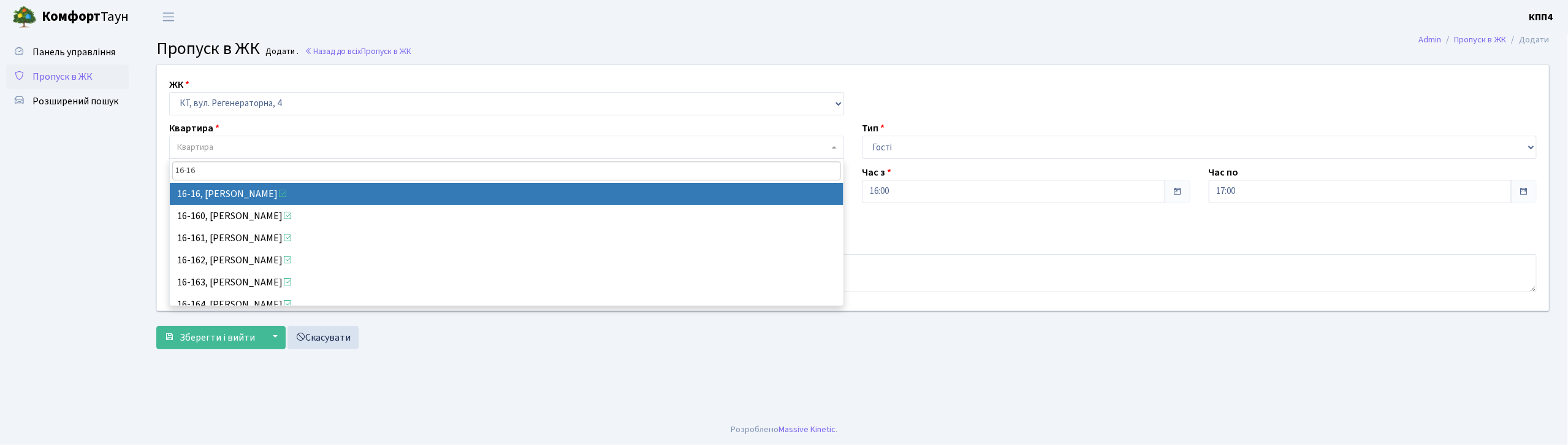
type input "16-16"
select select "8577"
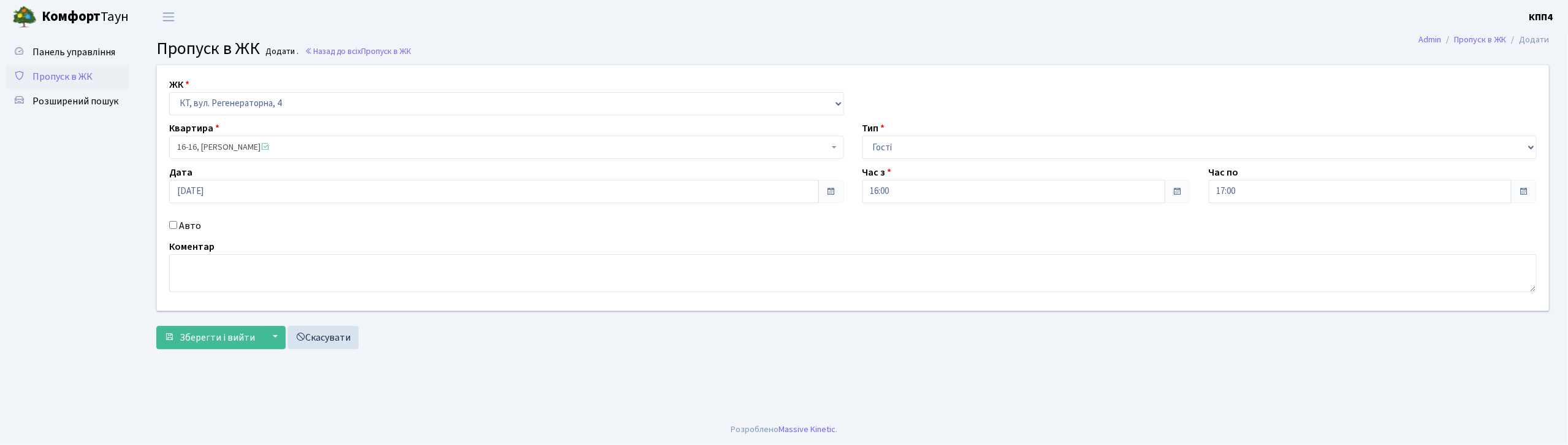
click at [172, 225] on input "Авто" at bounding box center [173, 225] width 8 height 8
checkbox input "true"
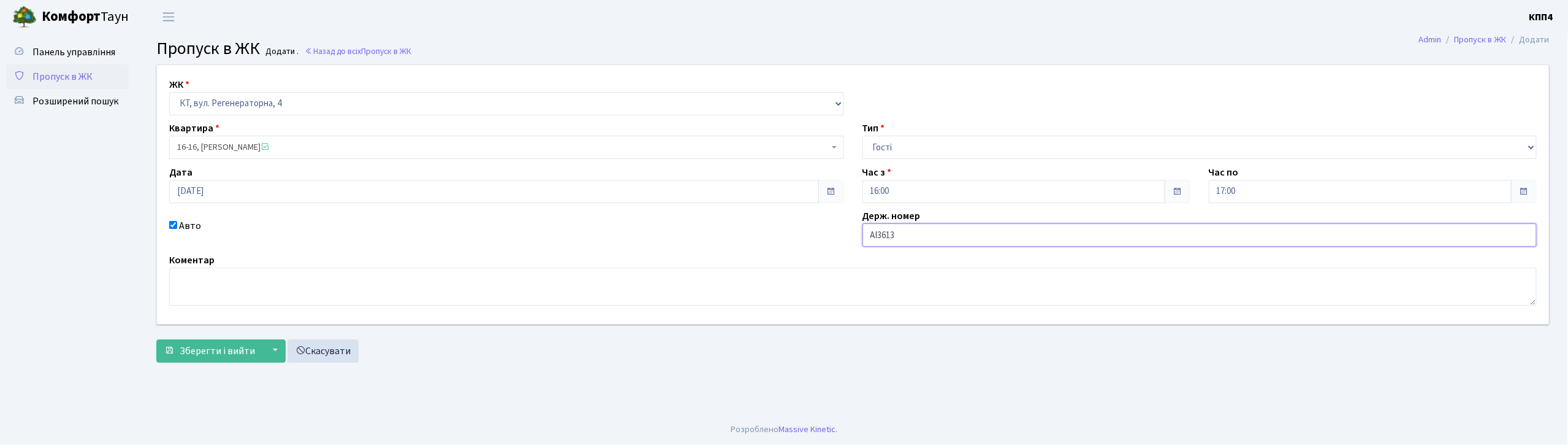
click at [942, 232] on input "АІ3613" at bounding box center [1199, 234] width 675 height 23
type input "АІ3613YA"
click at [218, 359] on button "Зберегти і вийти" at bounding box center [209, 351] width 107 height 23
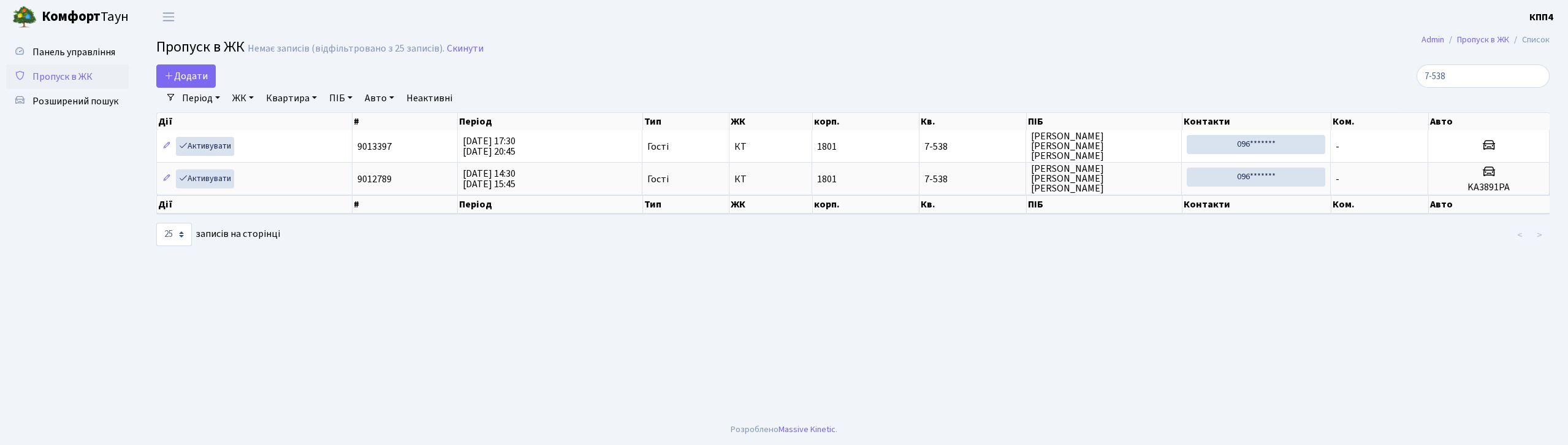
select select "25"
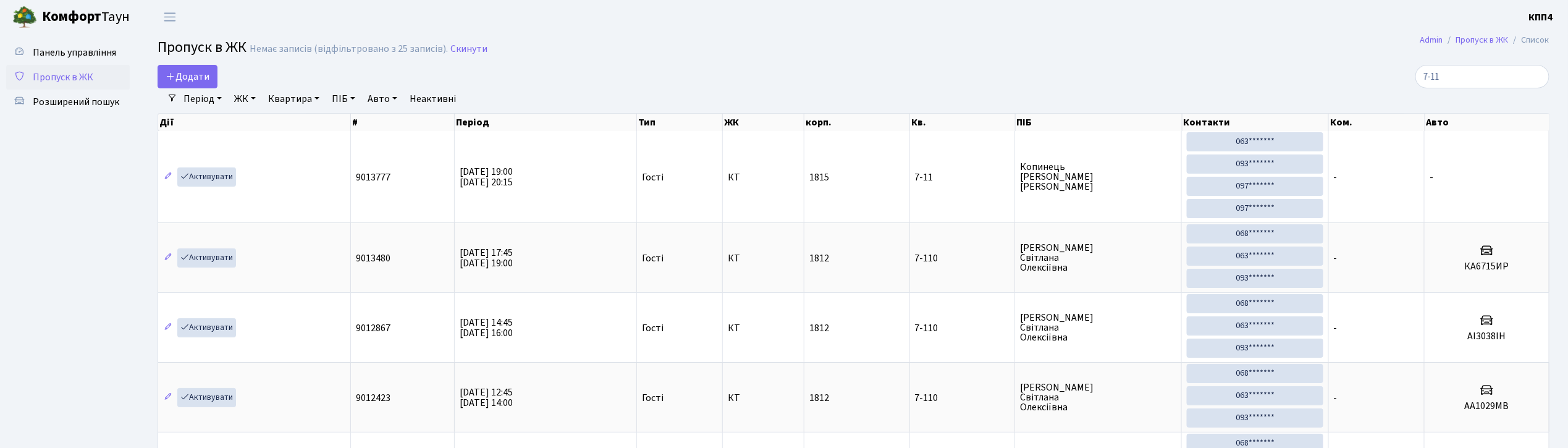
click at [1482, 73] on input "7-11" at bounding box center [1482, 76] width 134 height 23
type input "7"
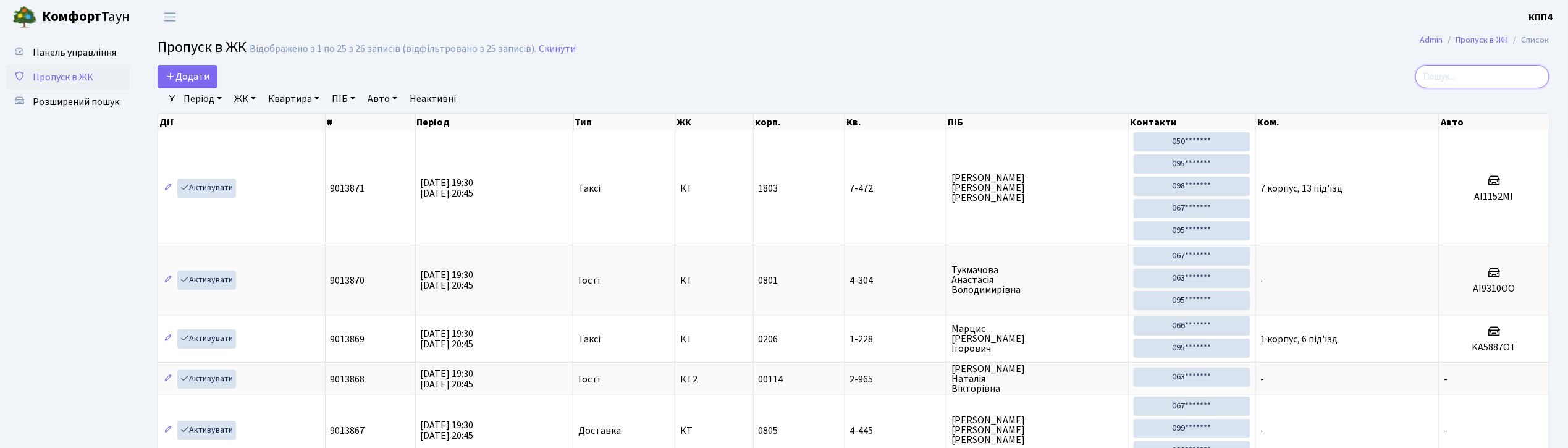
click at [1457, 77] on input "search" at bounding box center [1482, 76] width 134 height 23
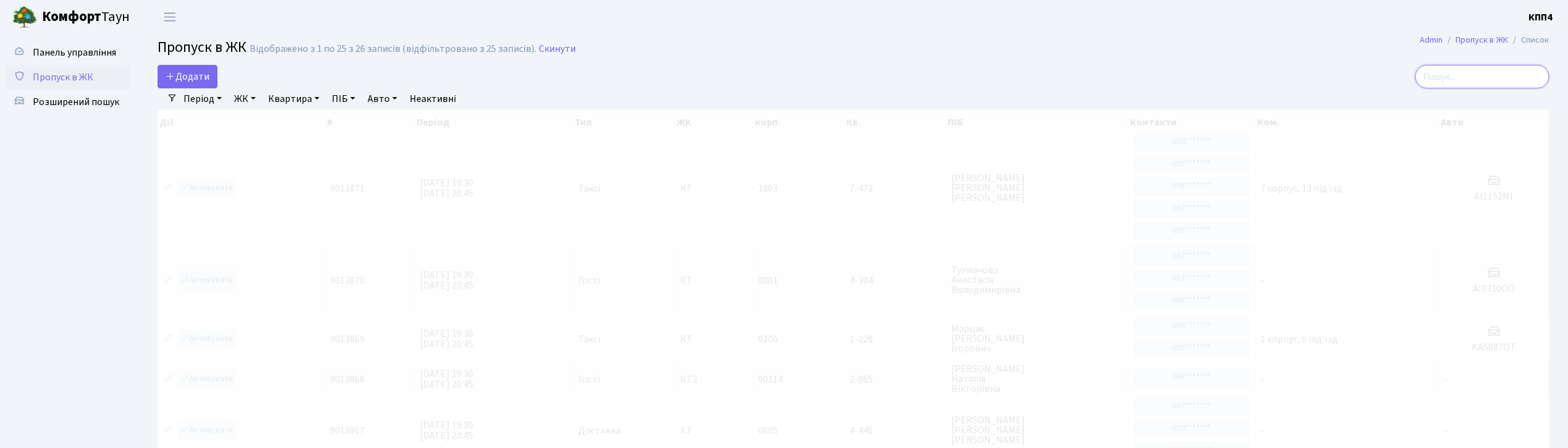
type input "-"
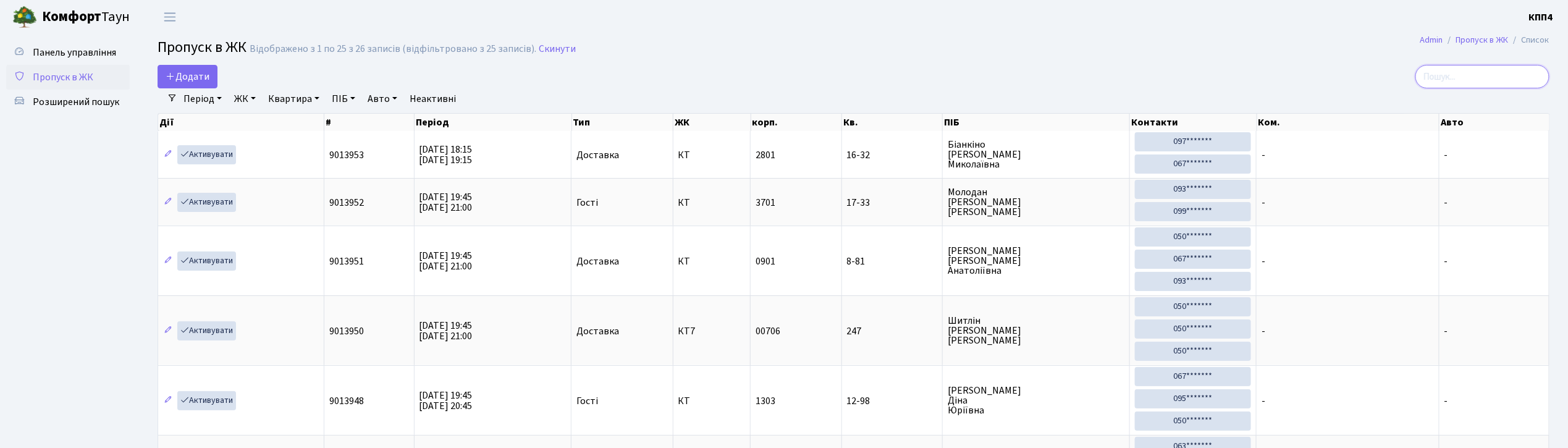
click at [1472, 75] on input "search" at bounding box center [1482, 76] width 134 height 23
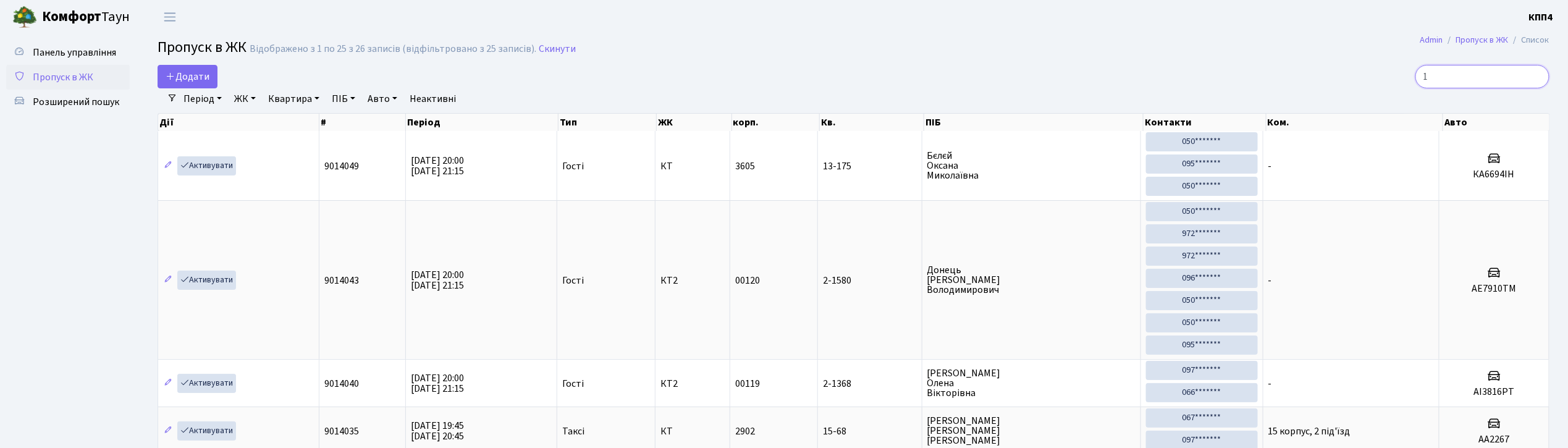
type input "1"
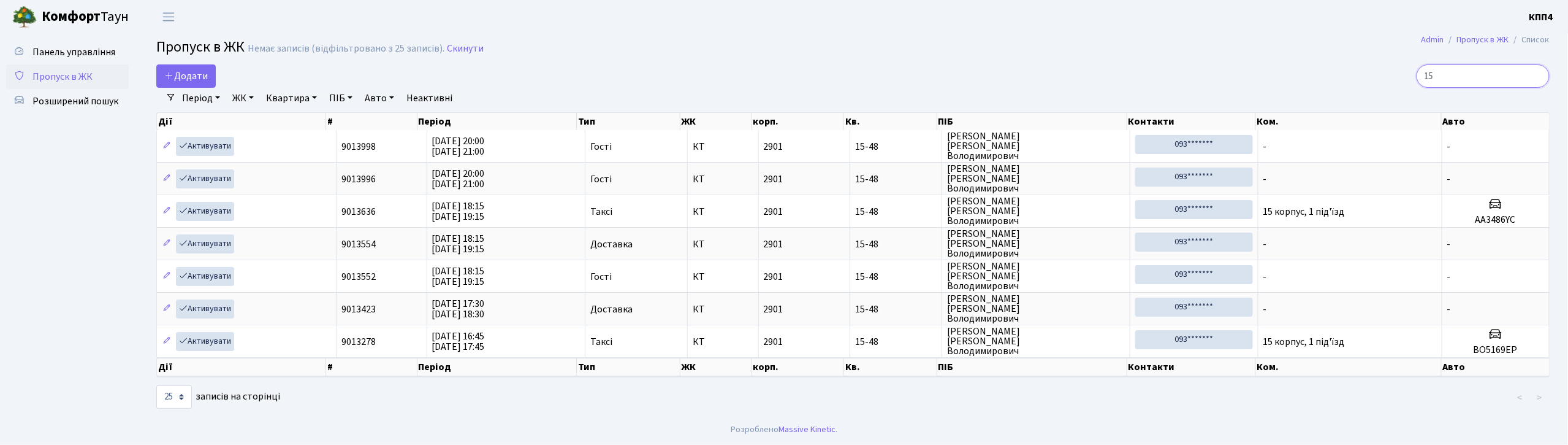
type input "1"
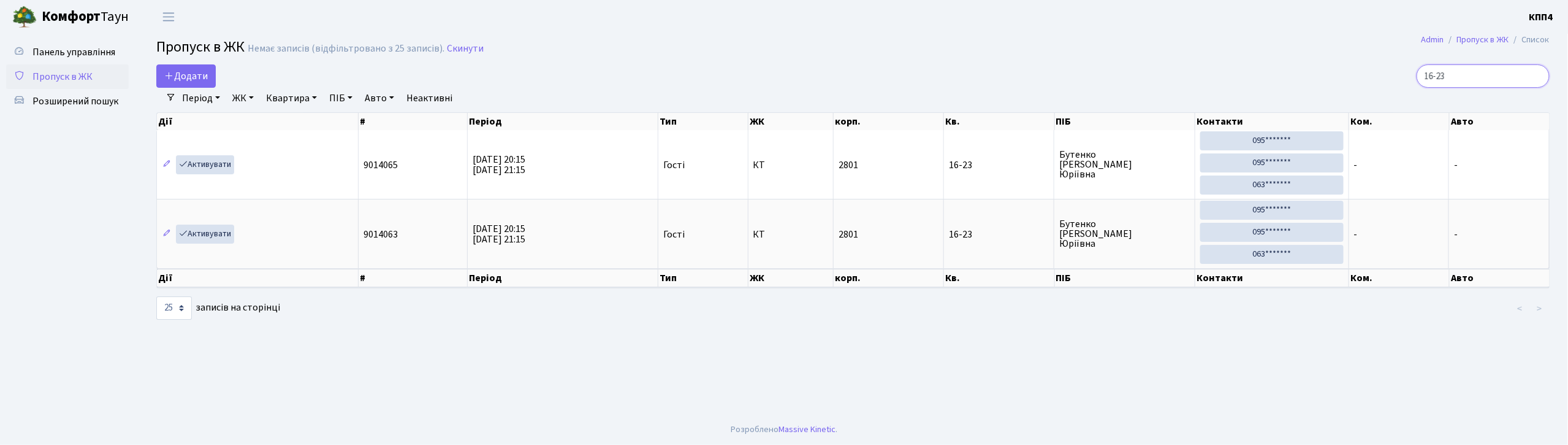
type input "16-23"
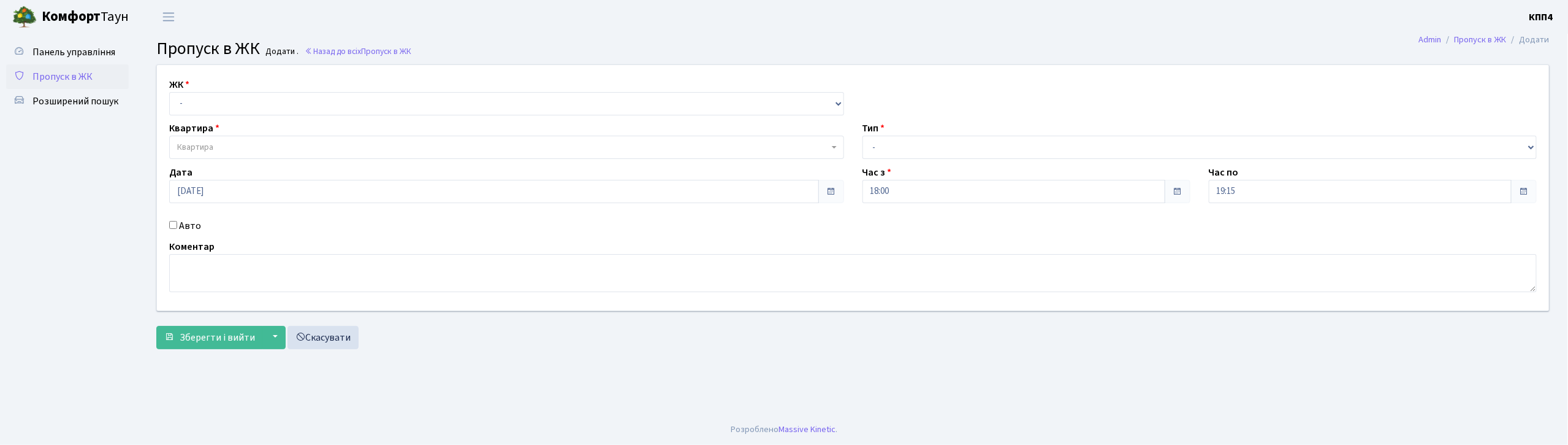
click at [171, 227] on input "Авто" at bounding box center [173, 225] width 8 height 8
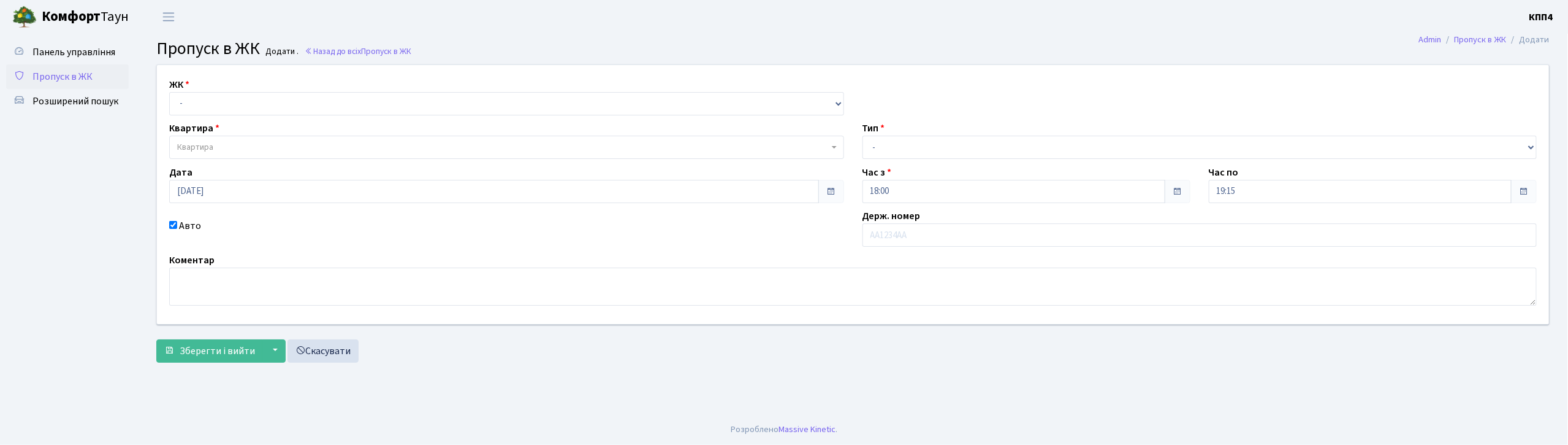
click at [171, 226] on input "Авто" at bounding box center [173, 225] width 8 height 8
checkbox input "false"
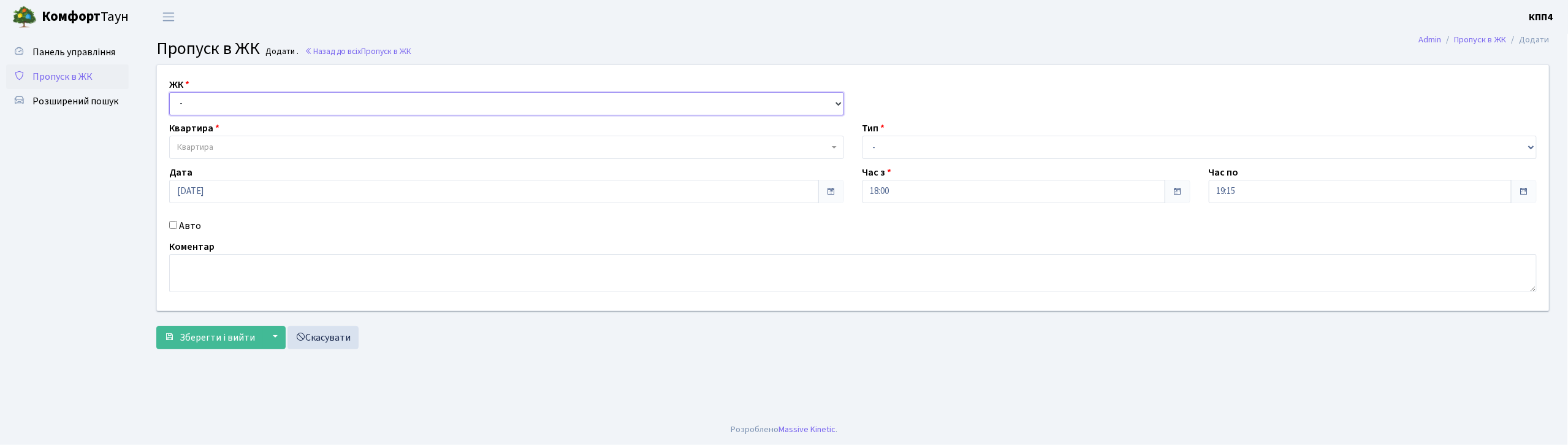
click at [241, 98] on select "- КТ, вул. Регенераторна, 4 КТ2, просп. [STREET_ADDRESS] [STREET_ADDRESS] [PERS…" at bounding box center [506, 103] width 675 height 23
select select "271"
click at [169, 92] on select "- КТ, вул. Регенераторна, 4 КТ2, просп. [STREET_ADDRESS] [STREET_ADDRESS] [PERS…" at bounding box center [506, 103] width 675 height 23
select select
click at [231, 150] on span "Квартира" at bounding box center [503, 146] width 651 height 12
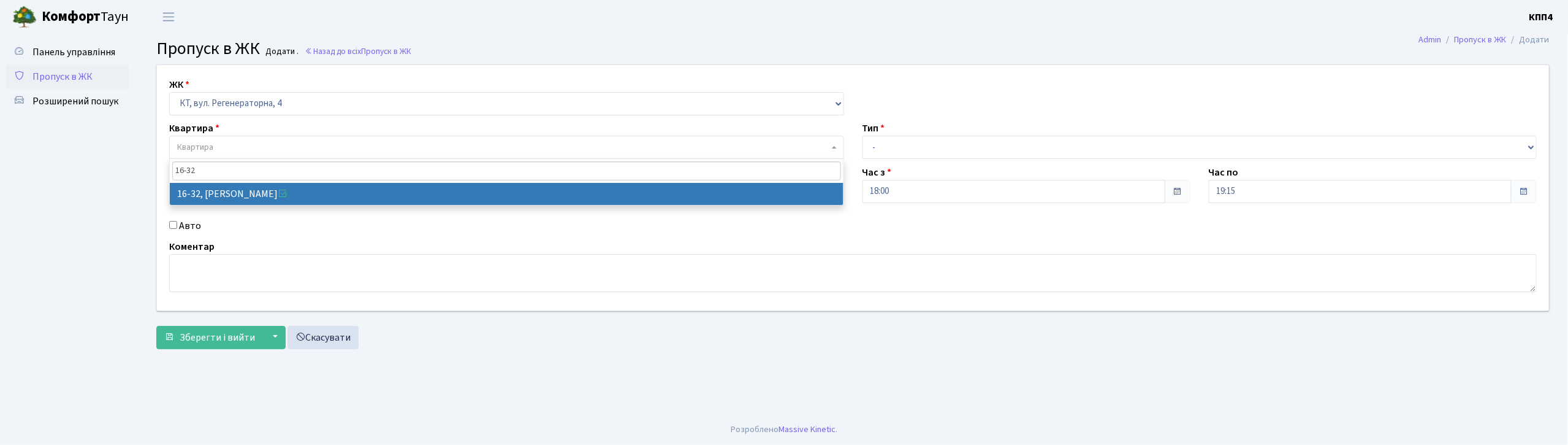
type input "16-32"
select select "8593"
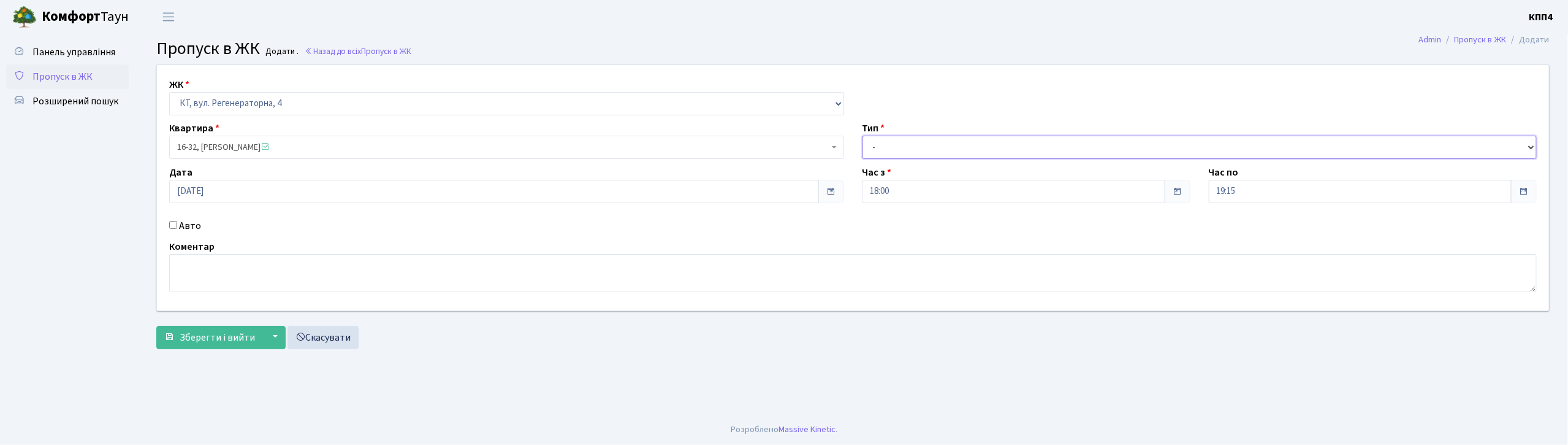
click at [905, 150] on select "- Доставка Таксі Гості Сервіс" at bounding box center [1199, 146] width 675 height 23
select select "1"
click at [862, 135] on select "- Доставка Таксі Гості Сервіс" at bounding box center [1199, 146] width 675 height 23
click at [201, 340] on span "Зберегти і вийти" at bounding box center [217, 337] width 76 height 14
click at [174, 226] on input "Авто" at bounding box center [173, 225] width 8 height 8
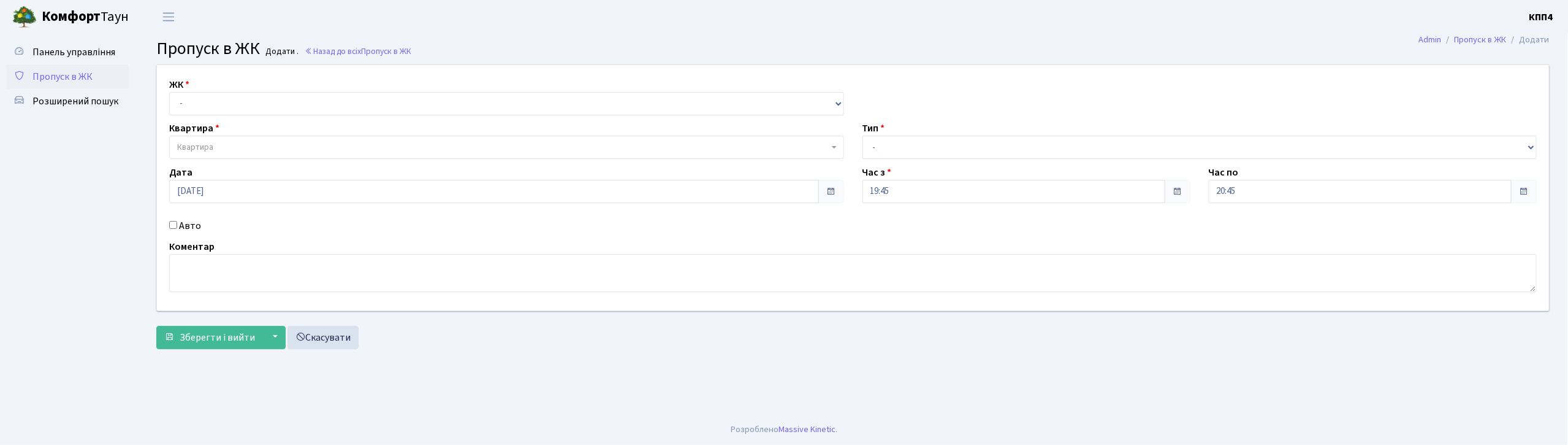
checkbox input "true"
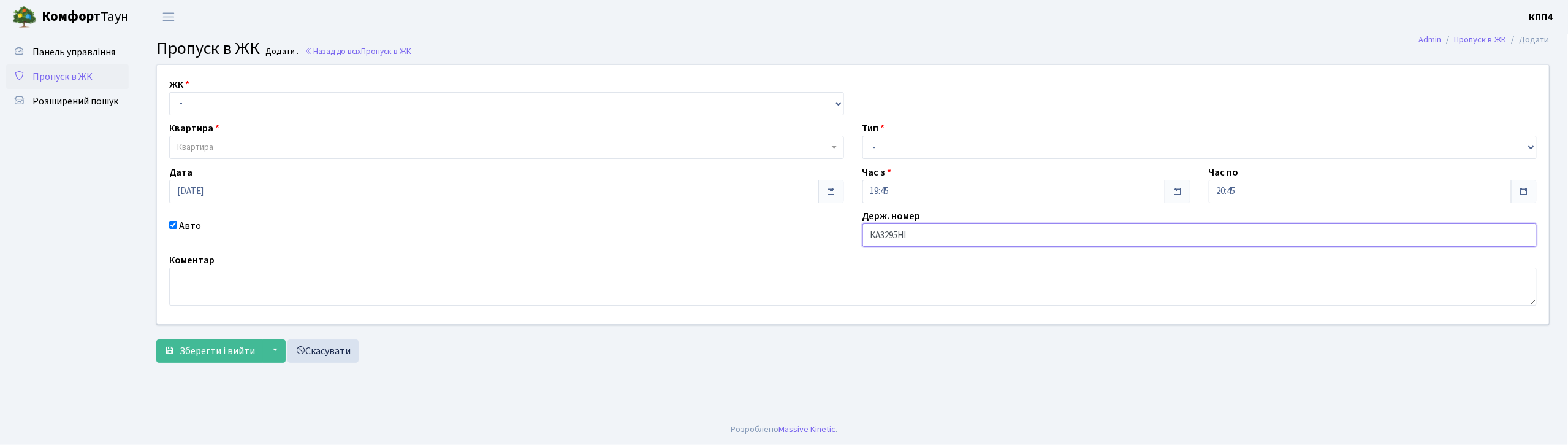
type input "КА3295НІ"
click at [262, 102] on select "- КТ, вул. Регенераторна, 4 КТ2, просп. [STREET_ADDRESS] [STREET_ADDRESS] [PERS…" at bounding box center [506, 103] width 675 height 23
select select "271"
click at [169, 92] on select "- КТ, вул. Регенераторна, 4 КТ2, просп. [STREET_ADDRESS] [STREET_ADDRESS] [PERS…" at bounding box center [506, 103] width 675 height 23
select select
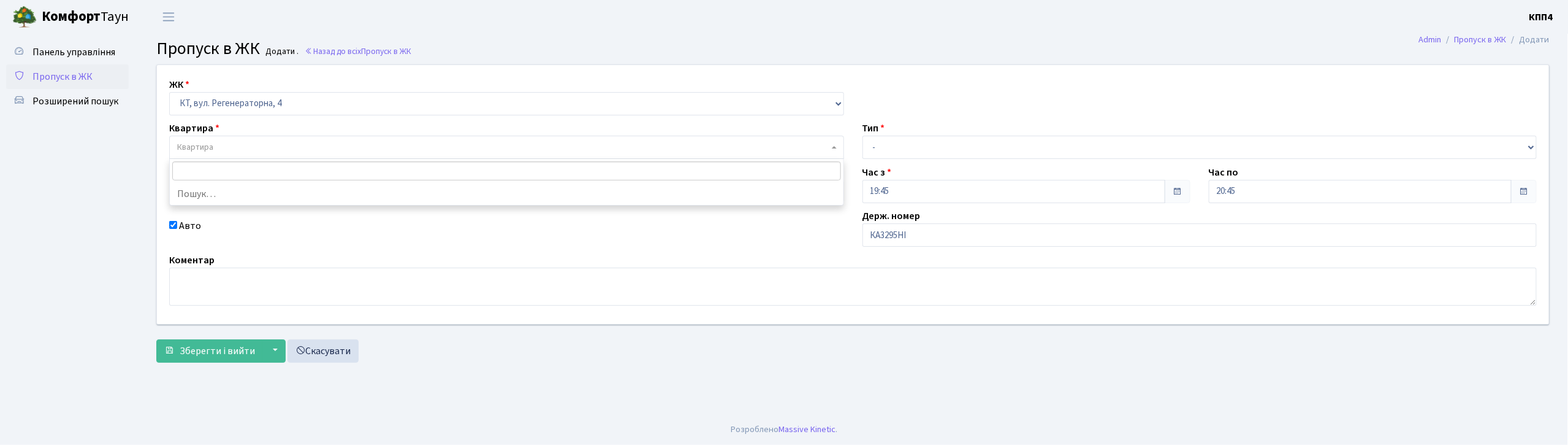
click at [250, 155] on span "Квартира" at bounding box center [506, 146] width 675 height 23
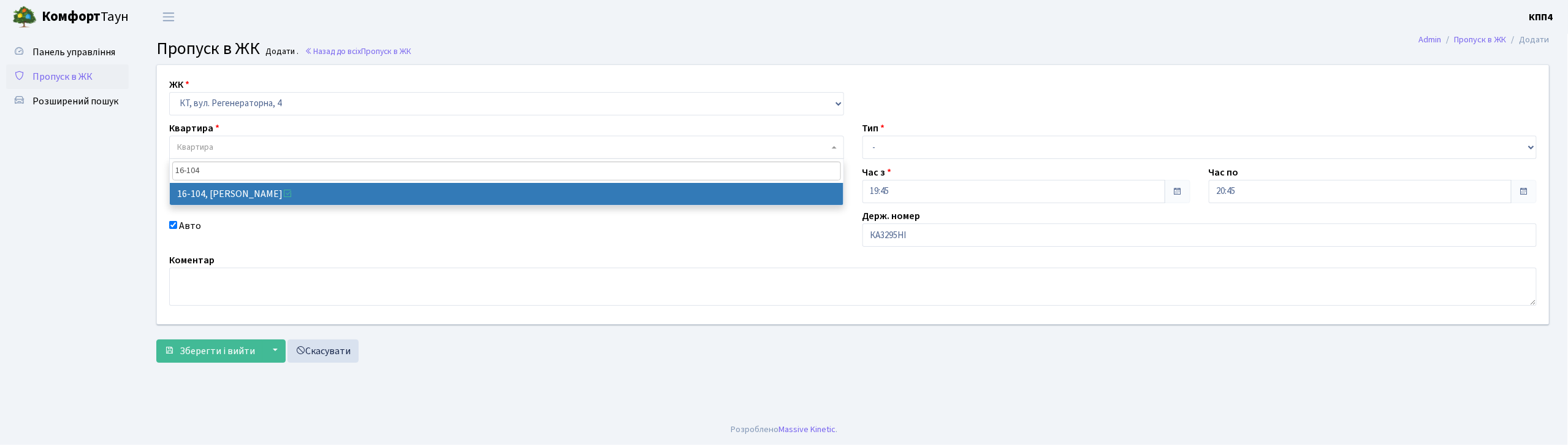
type input "16-104"
select select "8665"
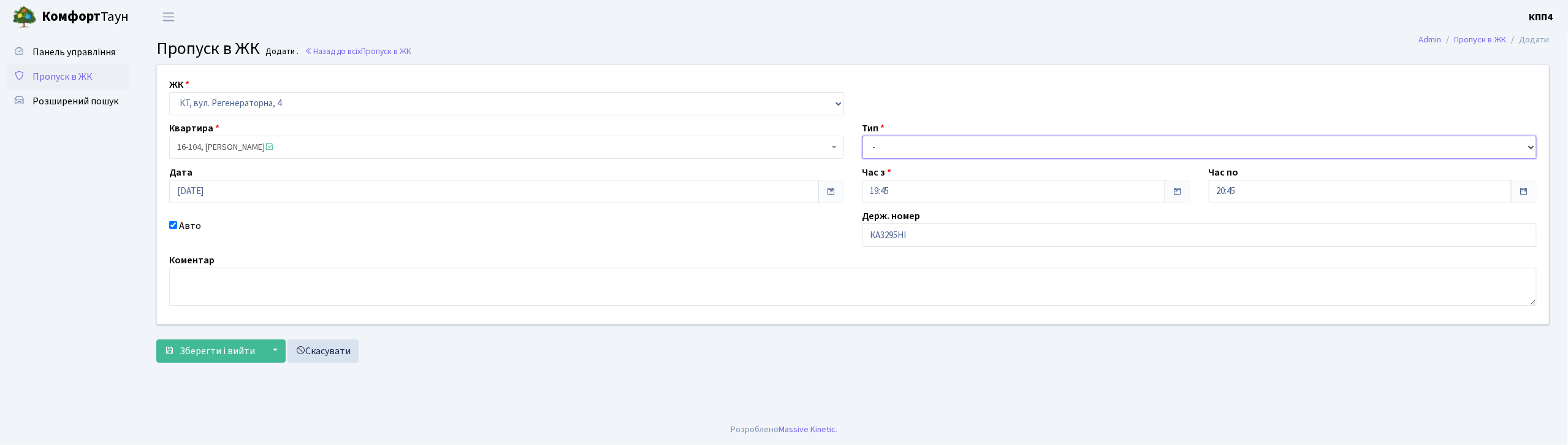
click at [888, 150] on select "- Доставка Таксі Гості Сервіс" at bounding box center [1199, 146] width 675 height 23
select select "3"
click at [862, 135] on select "- Доставка Таксі Гості Сервіс" at bounding box center [1199, 146] width 675 height 23
drag, startPoint x: 217, startPoint y: 355, endPoint x: 220, endPoint y: 344, distance: 11.4
click at [217, 354] on span "Зберегти і вийти" at bounding box center [217, 351] width 76 height 14
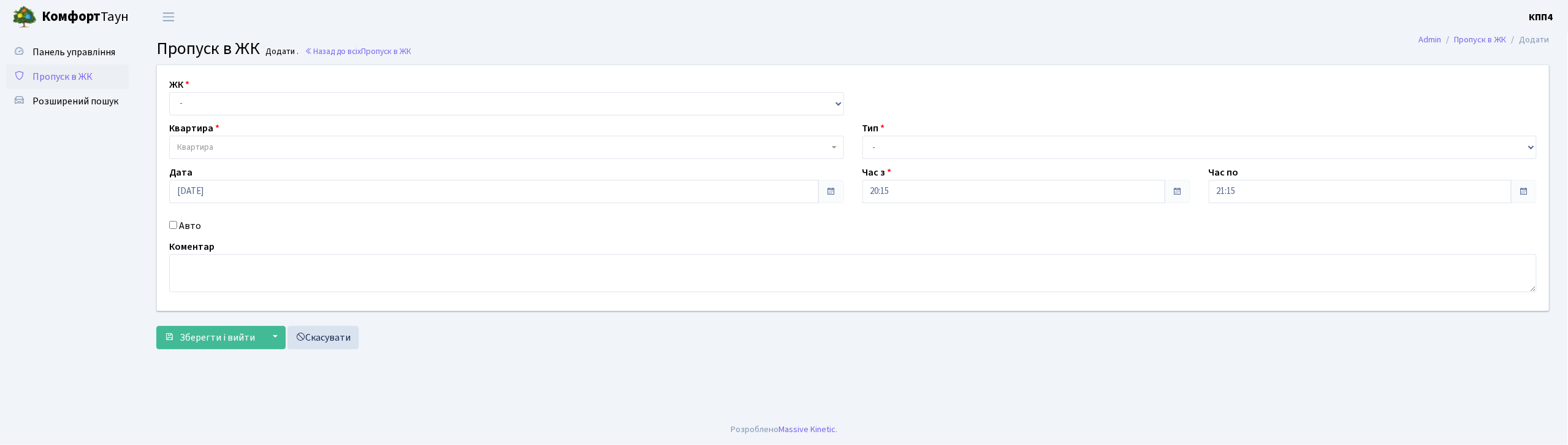
click at [170, 224] on input "Авто" at bounding box center [173, 225] width 8 height 8
checkbox input "true"
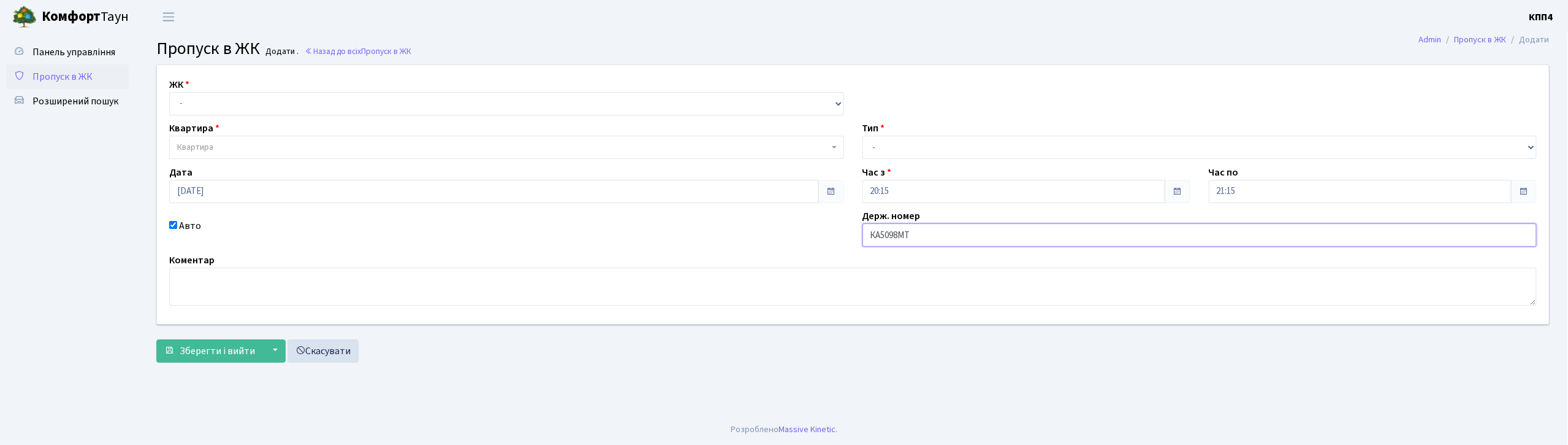
type input "КА5098МТ"
click at [300, 109] on select "- КТ, вул. Регенераторна, 4 КТ2, просп. [STREET_ADDRESS] [STREET_ADDRESS] [PERS…" at bounding box center [506, 103] width 675 height 23
select select "271"
click at [169, 92] on select "- КТ, вул. Регенераторна, 4 КТ2, просп. [STREET_ADDRESS] [STREET_ADDRESS] [PERS…" at bounding box center [506, 103] width 675 height 23
select select
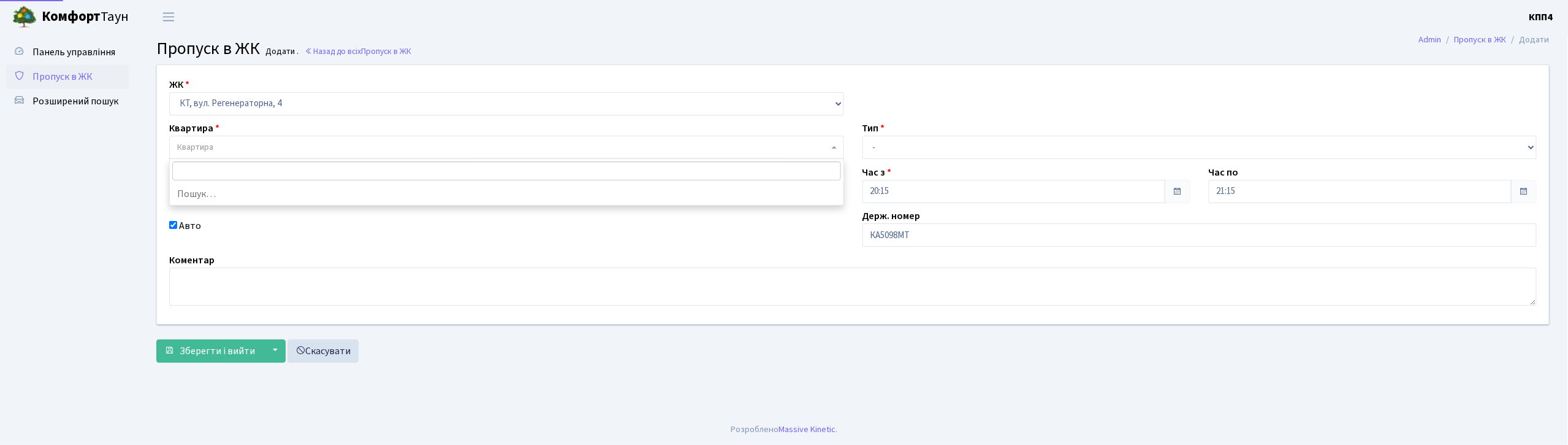
click at [324, 148] on span "Квартира" at bounding box center [503, 146] width 651 height 12
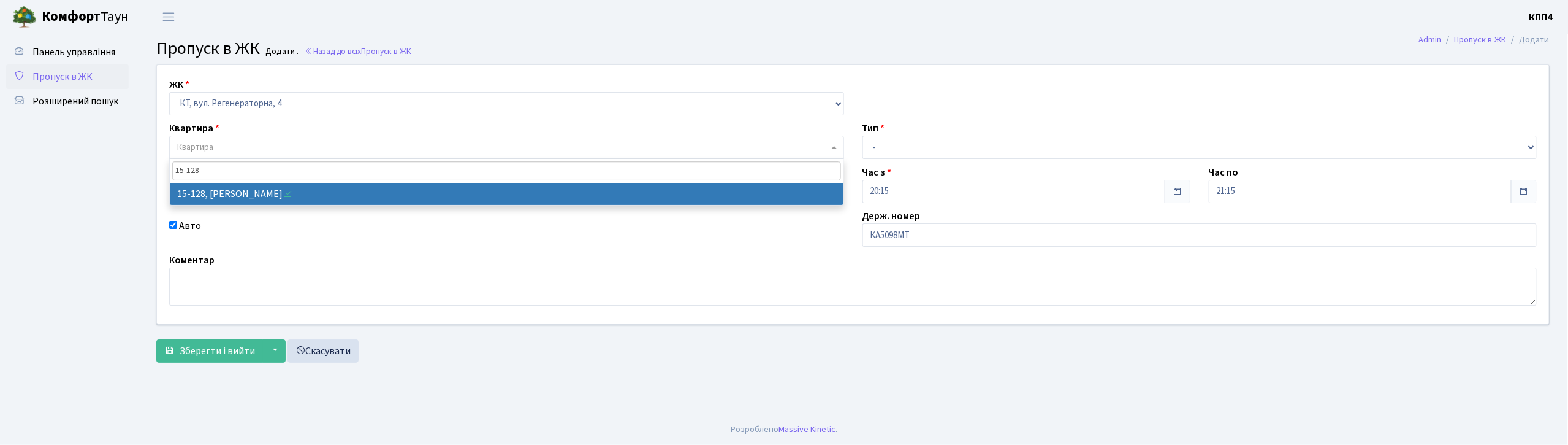
type input "15-128"
select select "8903"
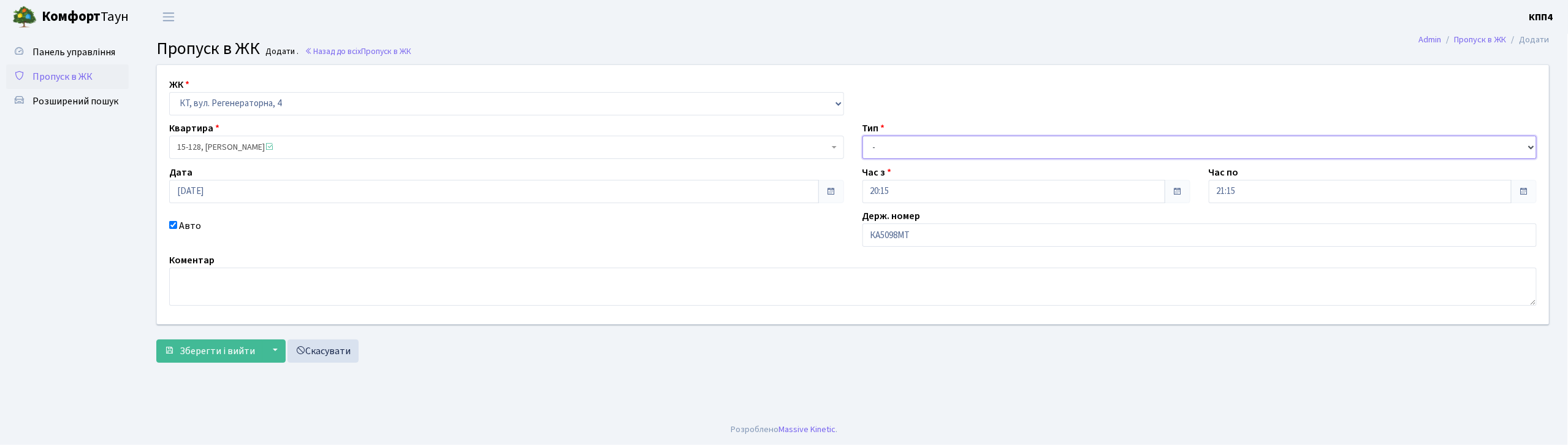
drag, startPoint x: 888, startPoint y: 146, endPoint x: 893, endPoint y: 154, distance: 9.4
click at [888, 146] on select "- Доставка Таксі Гості Сервіс" at bounding box center [1199, 146] width 675 height 23
select select "2"
click at [862, 135] on select "- Доставка Таксі Гості Сервіс" at bounding box center [1199, 146] width 675 height 23
click at [211, 355] on span "Зберегти і вийти" at bounding box center [217, 351] width 76 height 14
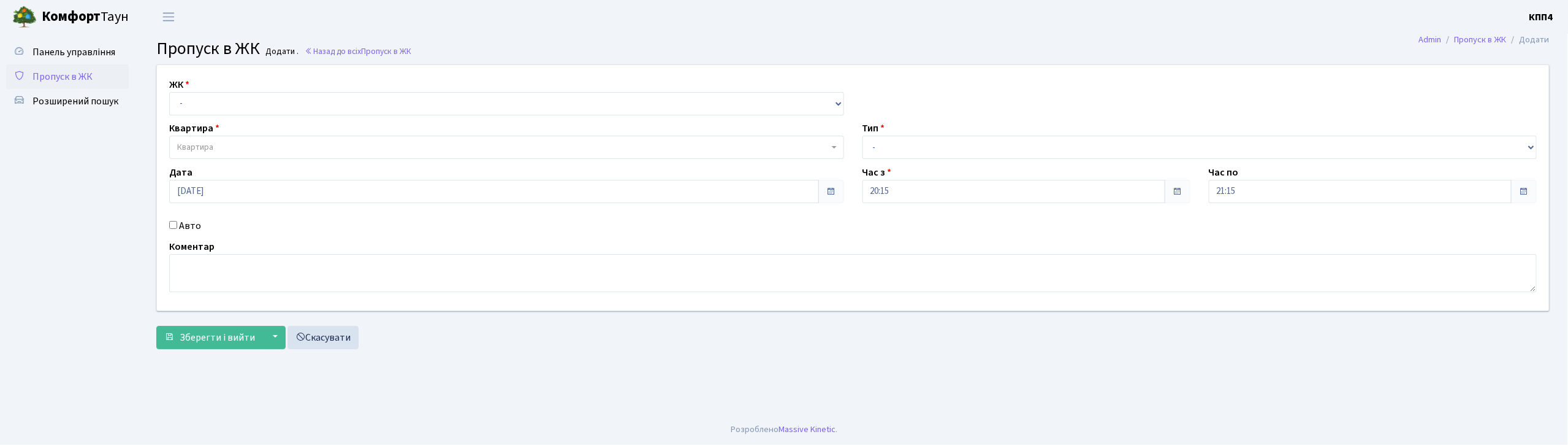
click at [172, 224] on input "Авто" at bounding box center [173, 225] width 8 height 8
checkbox input "true"
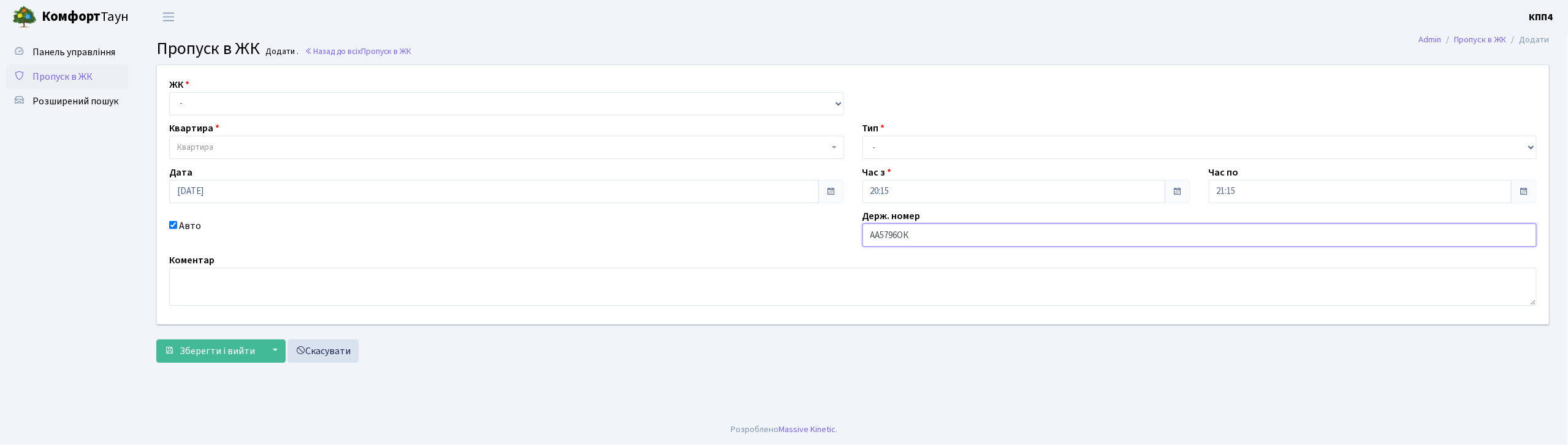
type input "АА5796ОК"
click at [203, 101] on select "- КТ, вул. Регенераторна, 4 КТ2, просп. [STREET_ADDRESS] [STREET_ADDRESS] [PERS…" at bounding box center [506, 103] width 675 height 23
select select "271"
click at [169, 92] on select "- КТ, вул. Регенераторна, 4 КТ2, просп. [STREET_ADDRESS] [STREET_ADDRESS] [PERS…" at bounding box center [506, 103] width 675 height 23
select select
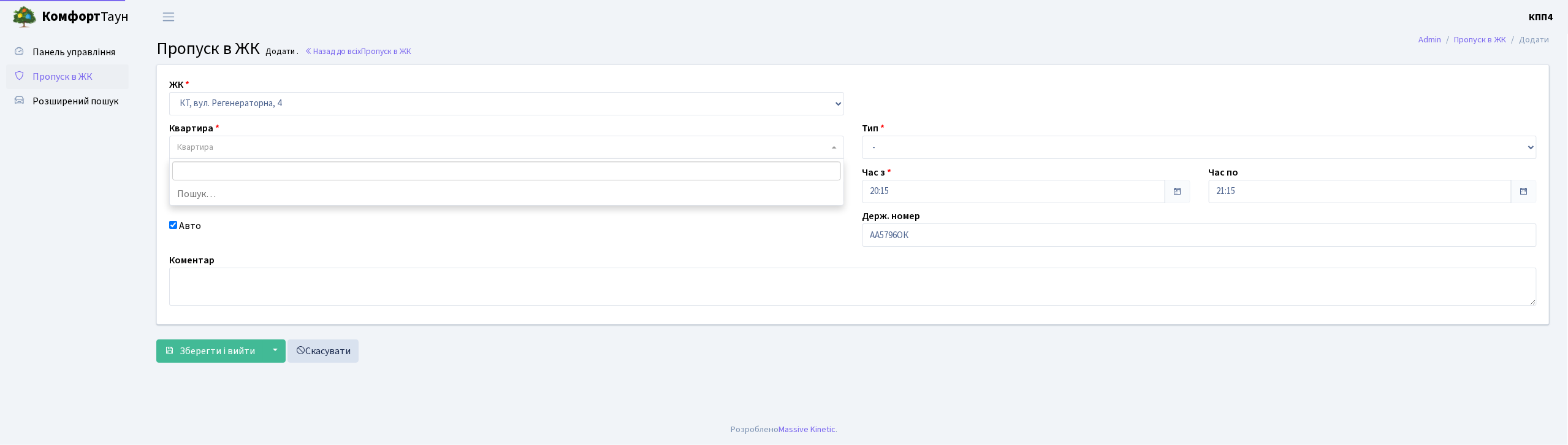
click at [295, 147] on span "Квартира" at bounding box center [503, 146] width 651 height 12
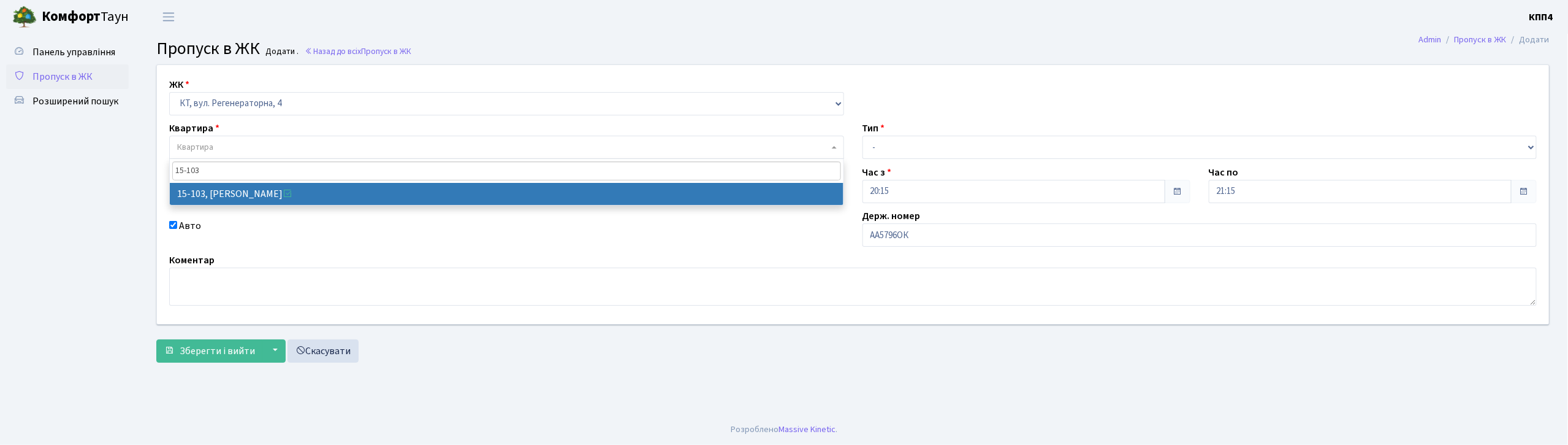
type input "15-103"
select select "8878"
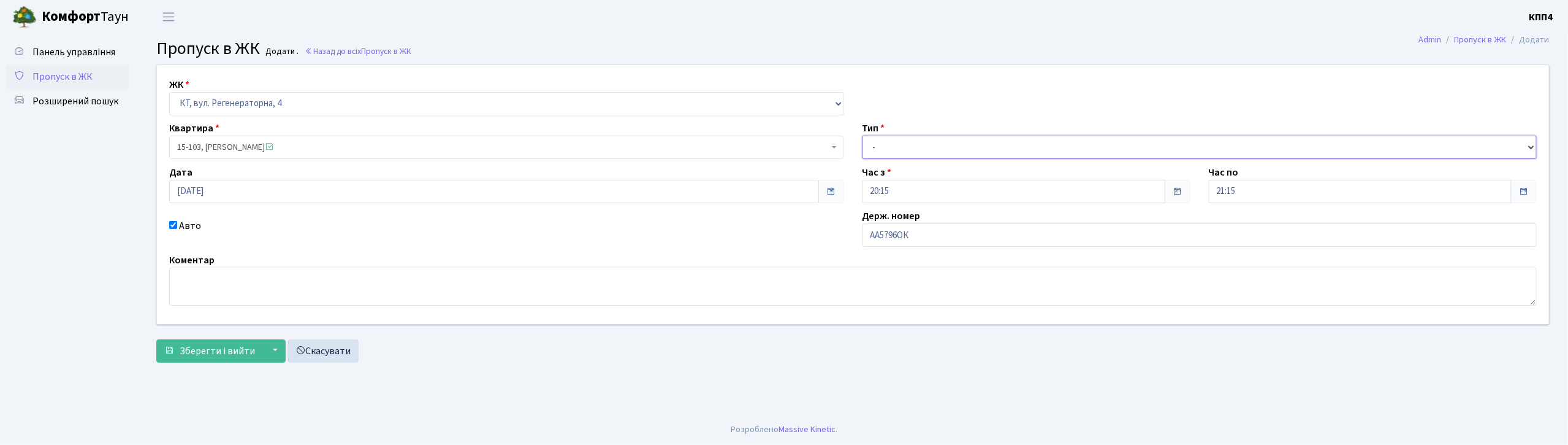
click at [930, 145] on select "- Доставка Таксі Гості Сервіс" at bounding box center [1199, 146] width 675 height 23
select select "3"
click at [862, 135] on select "- Доставка Таксі Гості Сервіс" at bounding box center [1199, 146] width 675 height 23
click at [197, 352] on span "Зберегти і вийти" at bounding box center [217, 351] width 76 height 14
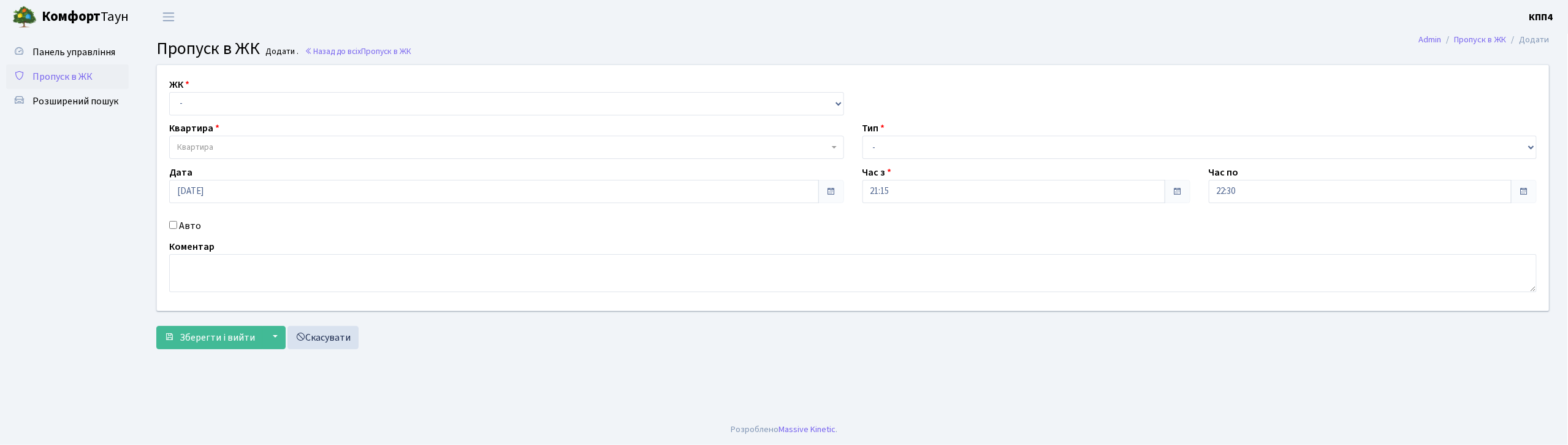
click at [175, 225] on input "Авто" at bounding box center [173, 225] width 8 height 8
checkbox input "true"
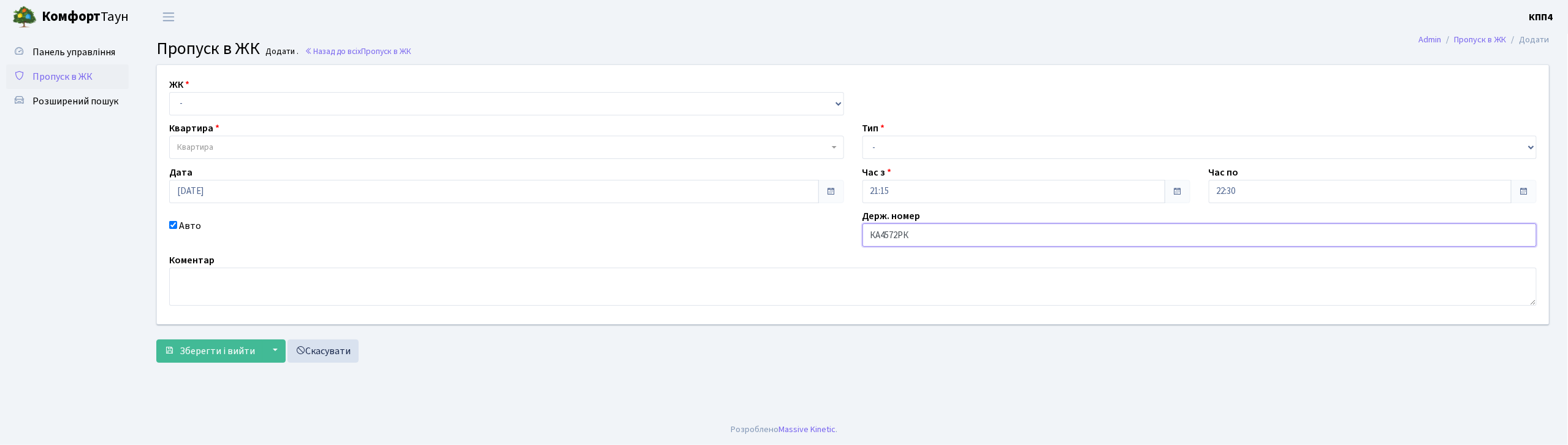
type input "КА4572РК"
click at [298, 101] on select "- КТ, вул. Регенераторна, 4 КТ2, просп. Соборності, 17 КТ3, вул. Березнева, 16 …" at bounding box center [506, 103] width 675 height 23
select select "271"
click at [169, 92] on select "- КТ, вул. Регенераторна, 4 КТ2, просп. Соборності, 17 КТ3, вул. Березнева, 16 …" at bounding box center [506, 103] width 675 height 23
select select
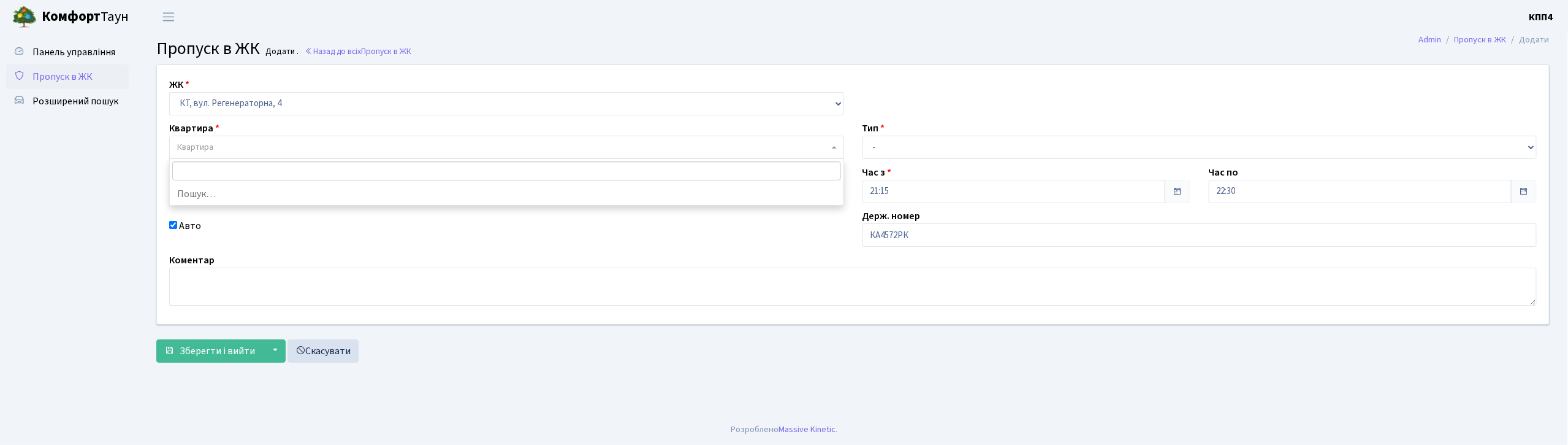
click at [287, 138] on span "Квартира" at bounding box center [506, 146] width 675 height 23
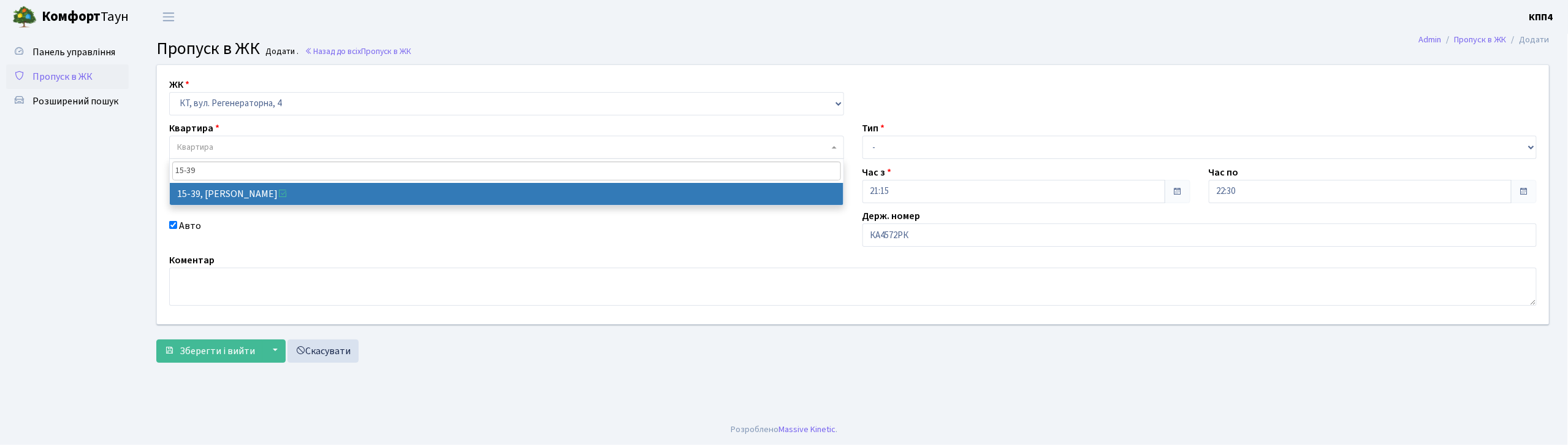
type input "15-39"
select select "8814"
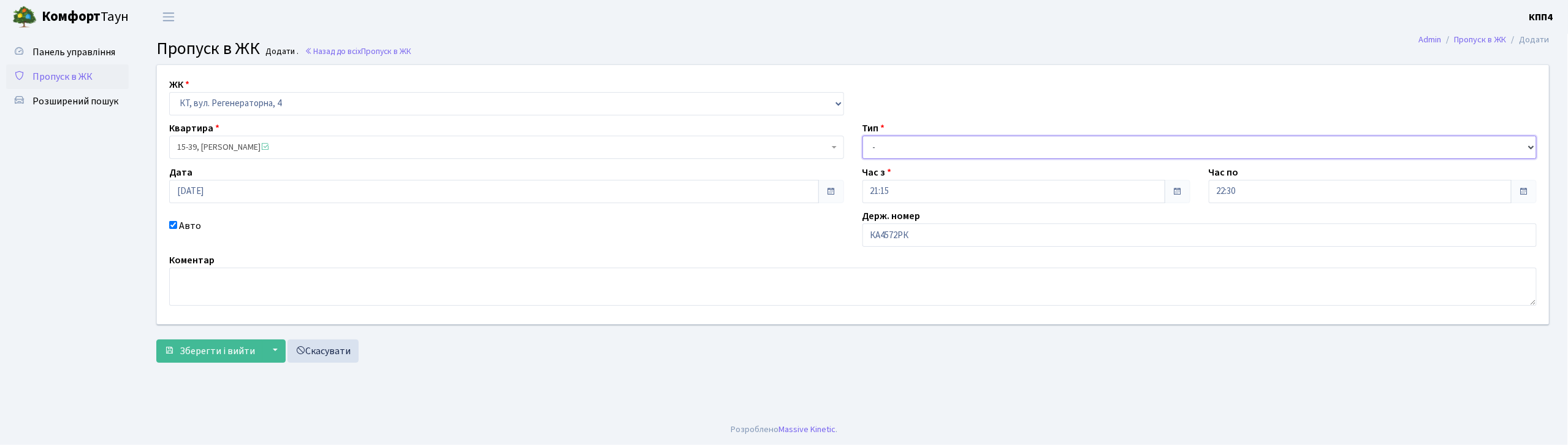
click at [913, 141] on select "- Доставка Таксі Гості Сервіс" at bounding box center [1199, 146] width 675 height 23
select select "2"
click at [862, 135] on select "- Доставка Таксі Гості Сервіс" at bounding box center [1199, 146] width 675 height 23
click at [199, 349] on span "Зберегти і вийти" at bounding box center [217, 351] width 76 height 14
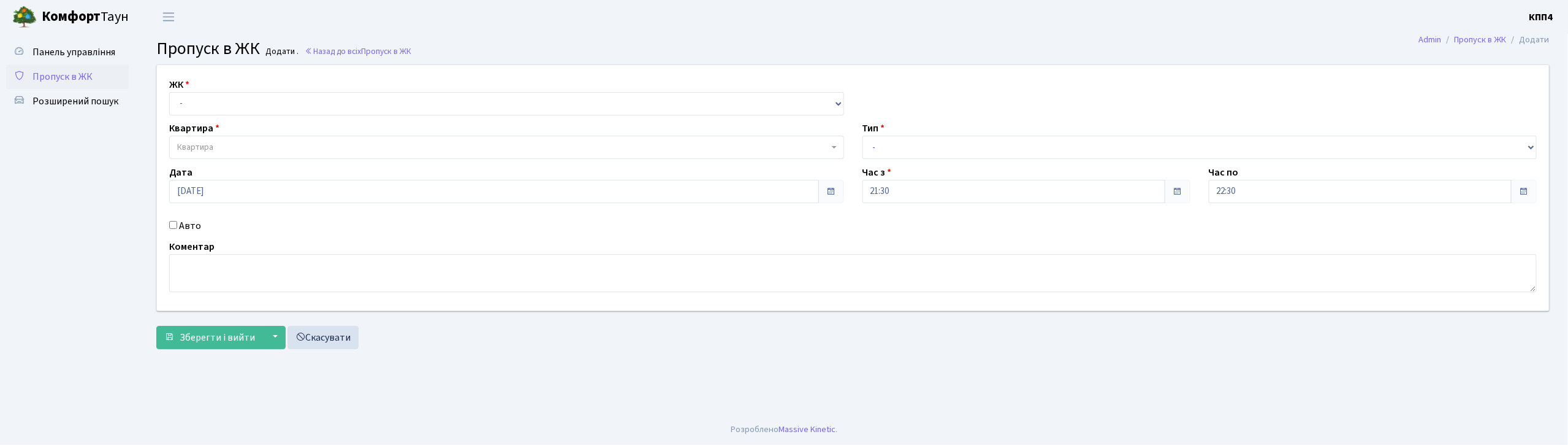
click at [174, 225] on input "Авто" at bounding box center [173, 225] width 8 height 8
checkbox input "true"
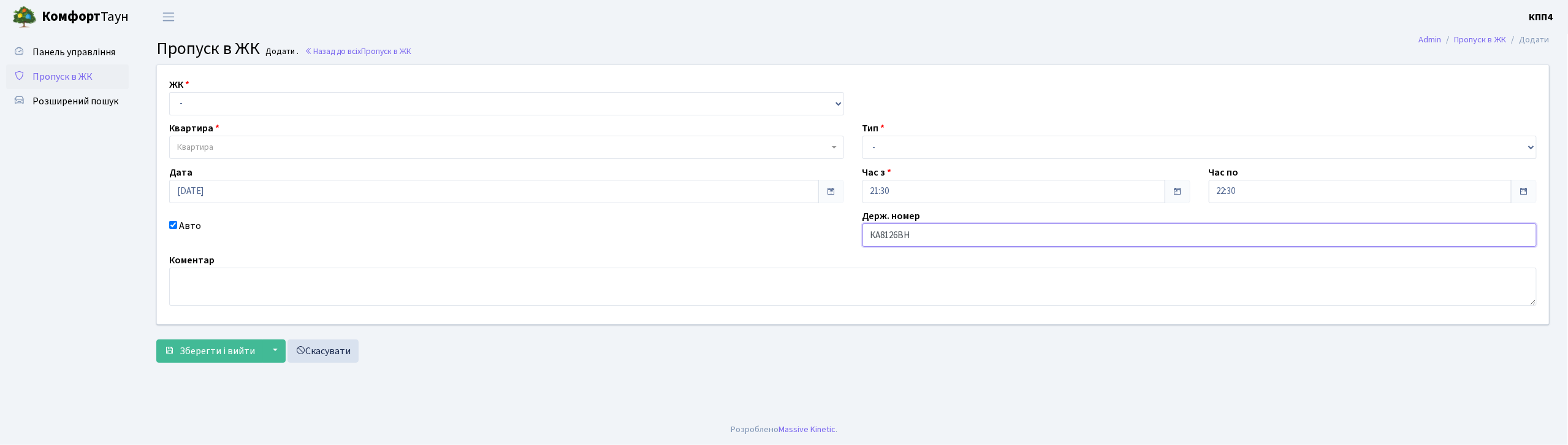
type input "КА8126ВН"
click at [299, 105] on select "- КТ, вул. Регенераторна, 4 КТ2, просп. [STREET_ADDRESS] [STREET_ADDRESS] [PERS…" at bounding box center [506, 103] width 675 height 23
select select "271"
click at [169, 92] on select "- КТ, вул. Регенераторна, 4 КТ2, просп. [STREET_ADDRESS] [STREET_ADDRESS] [PERS…" at bounding box center [506, 103] width 675 height 23
select select
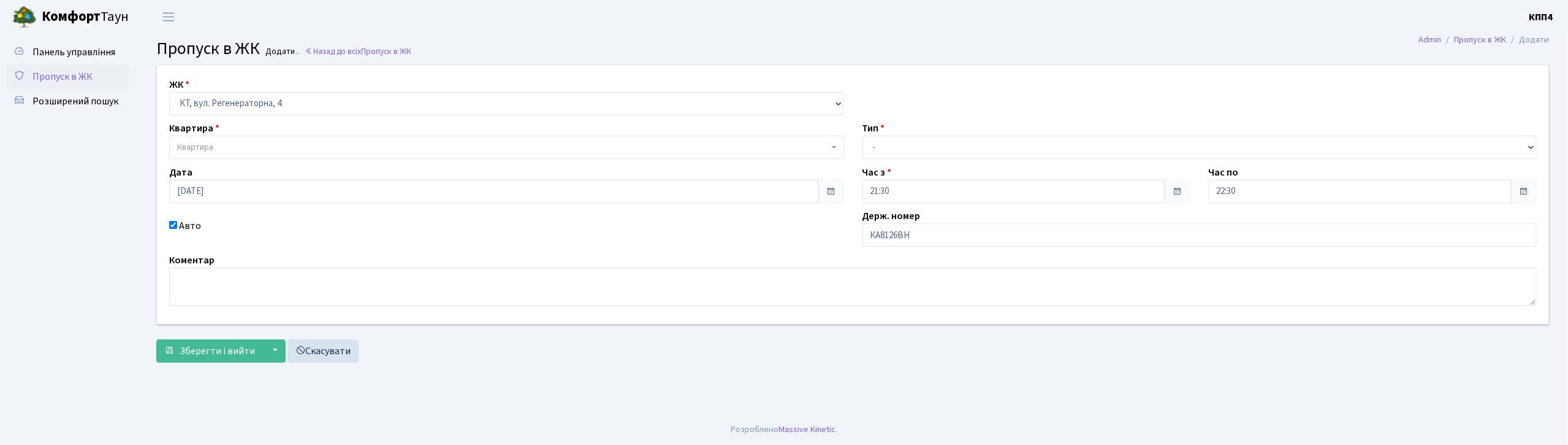
click at [283, 141] on span "Квартира" at bounding box center [506, 146] width 675 height 23
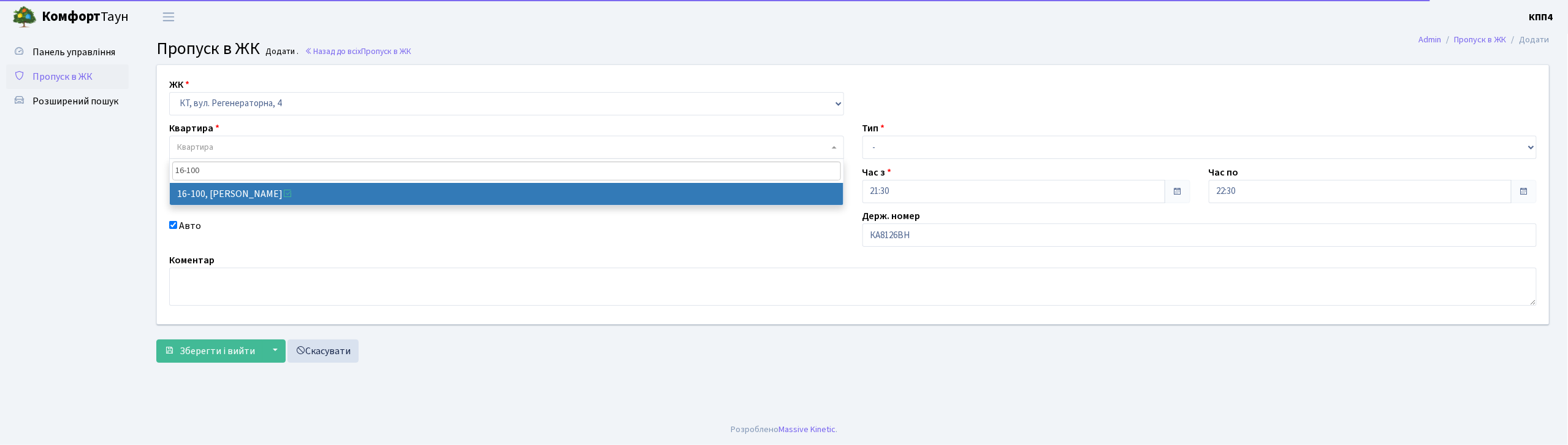
type input "16-100"
select select "8661"
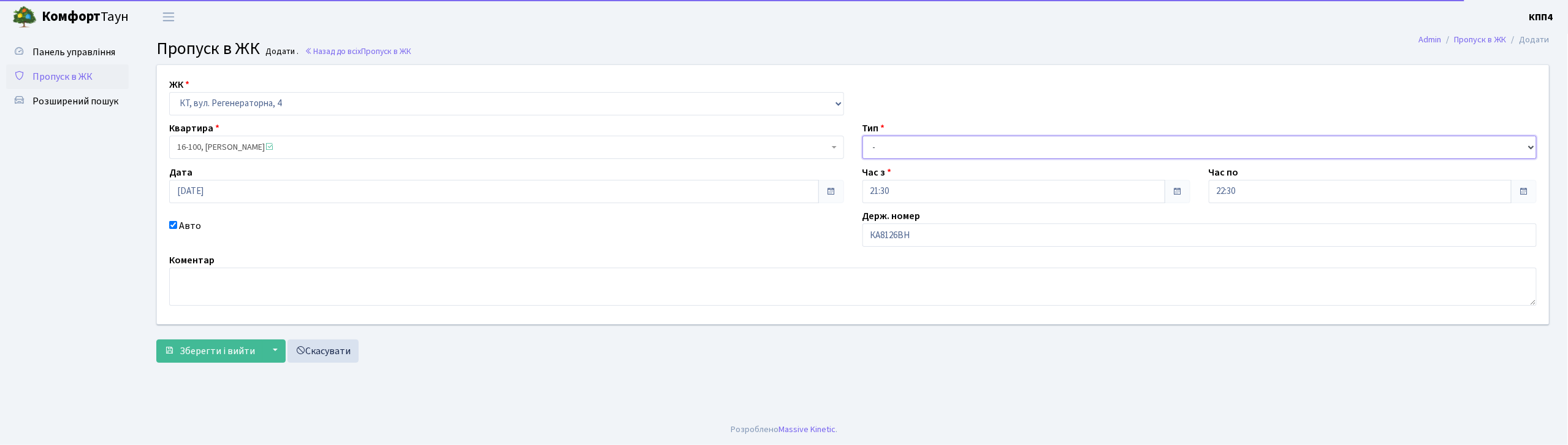
click at [932, 142] on select "- Доставка Таксі Гості Сервіс" at bounding box center [1199, 146] width 675 height 23
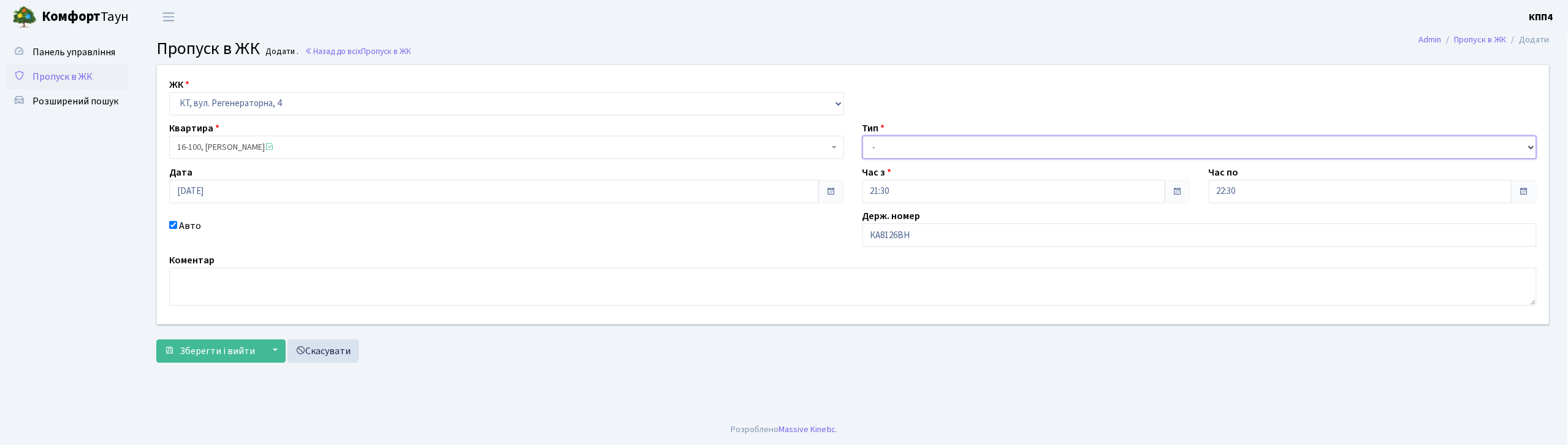
select select "3"
click at [862, 135] on select "- Доставка Таксі Гості Сервіс" at bounding box center [1199, 146] width 675 height 23
click at [216, 344] on span "Зберегти і вийти" at bounding box center [217, 351] width 76 height 14
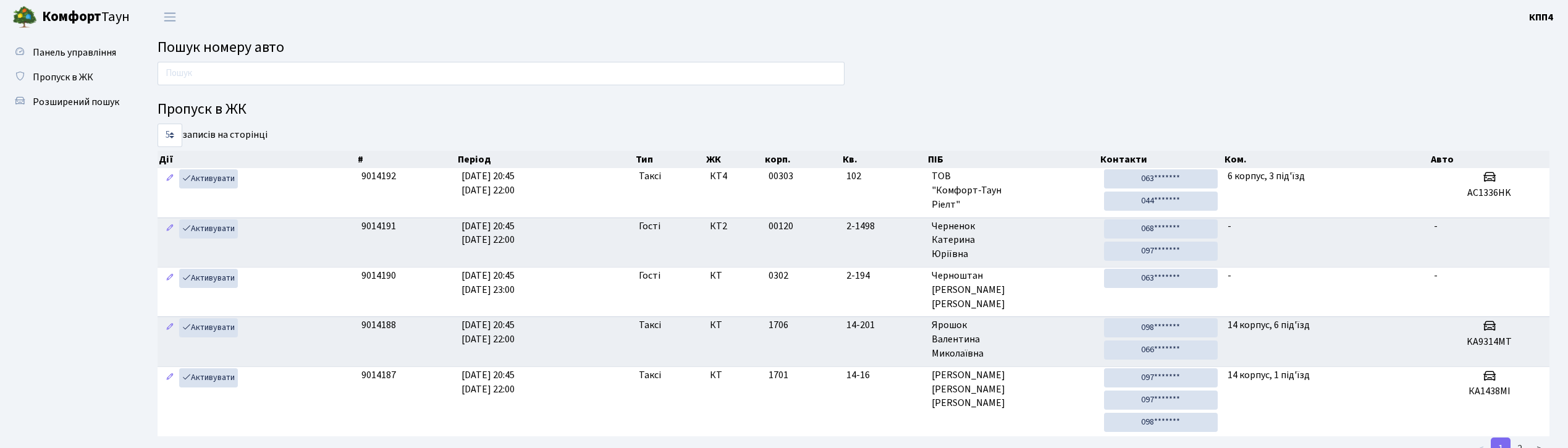
scroll to position [10, 0]
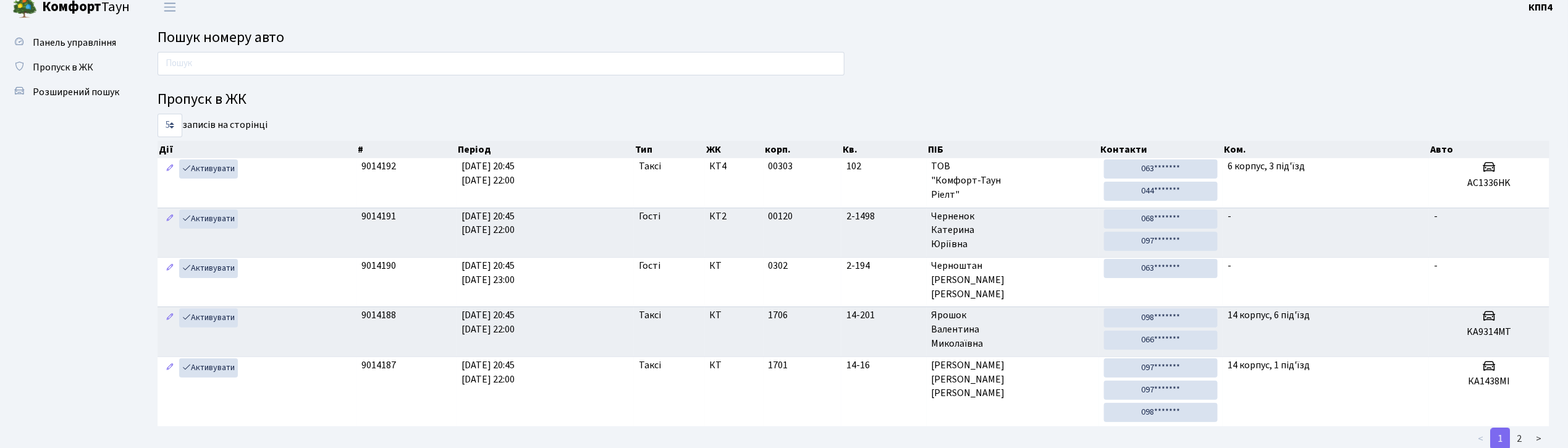
click at [287, 69] on input "text" at bounding box center [501, 63] width 688 height 23
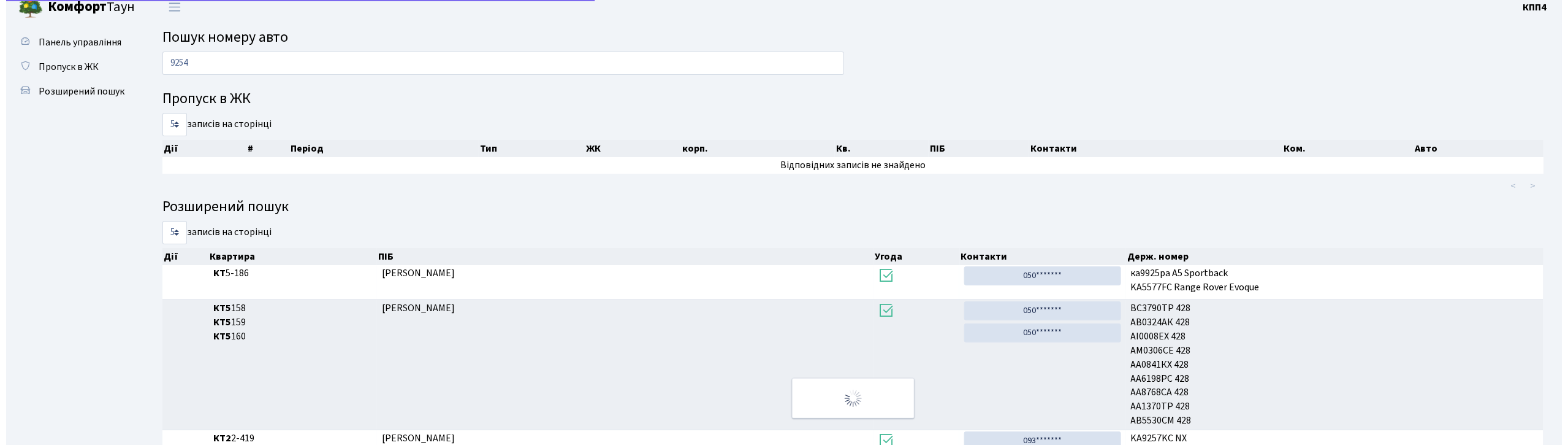
scroll to position [0, 0]
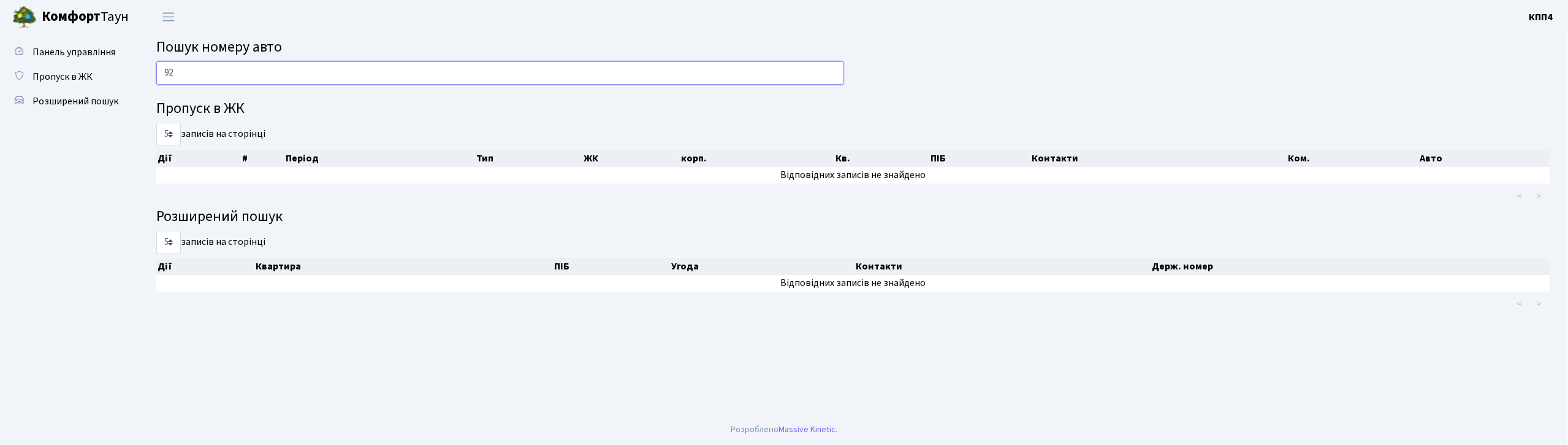
type input "9"
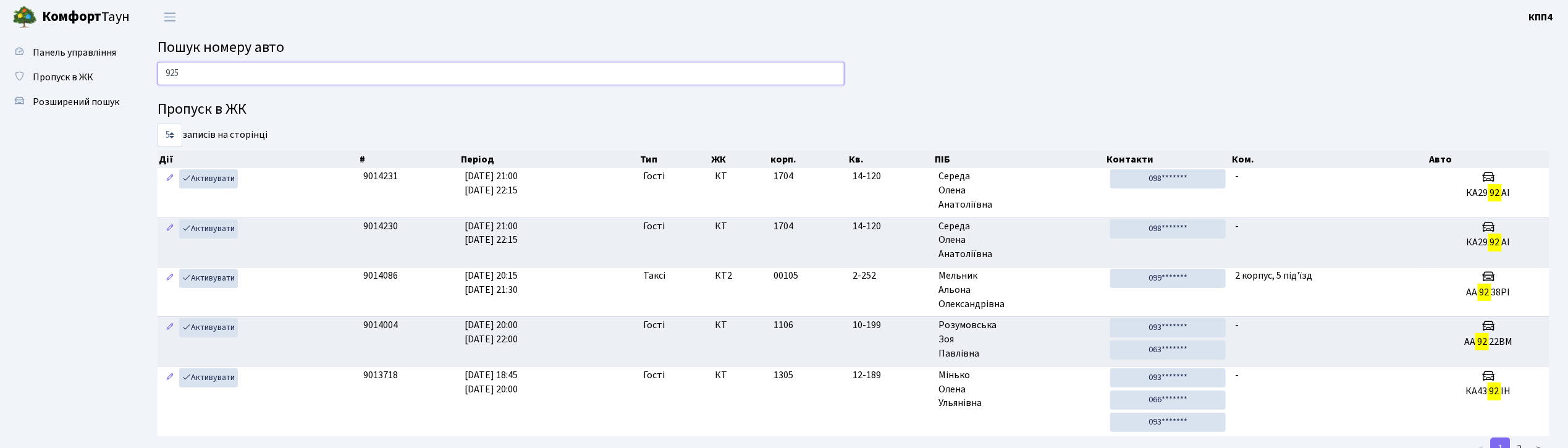
type input "9254"
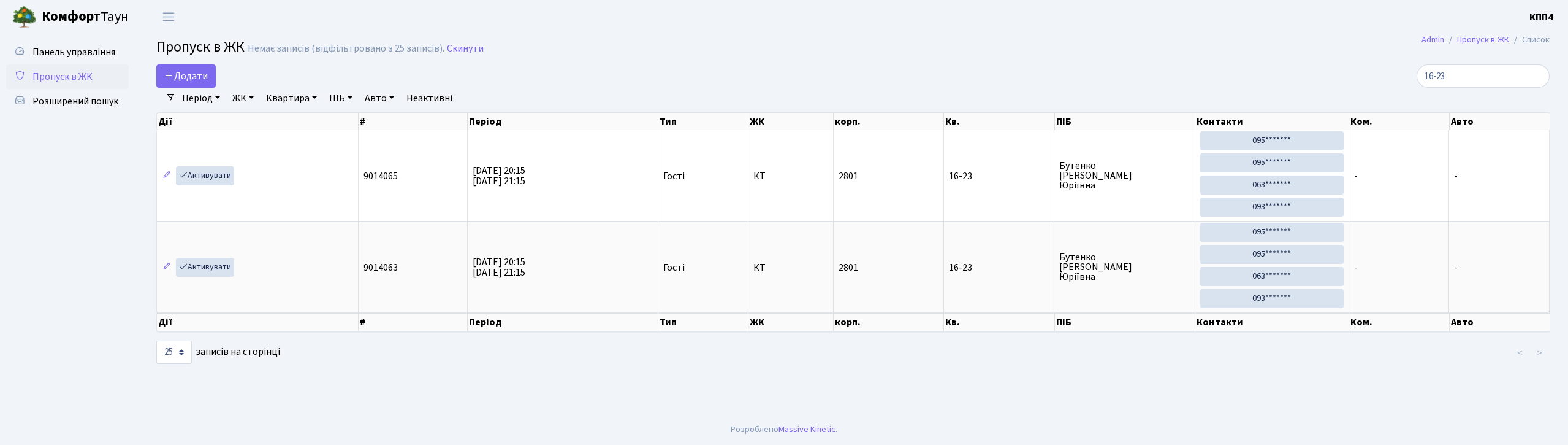
select select "25"
type input "1"
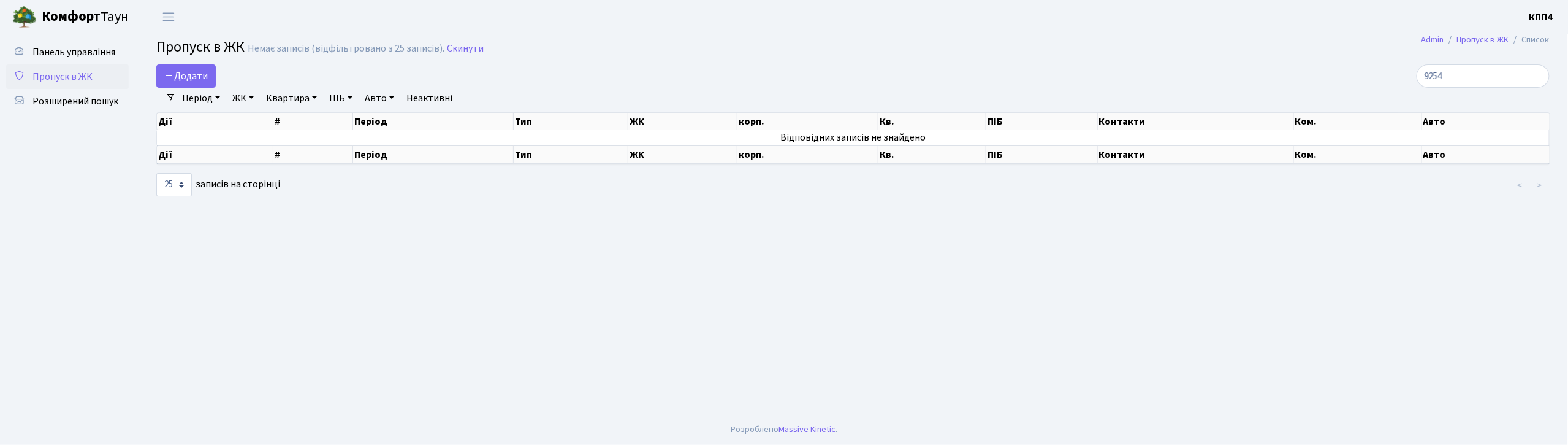
type input "9254"
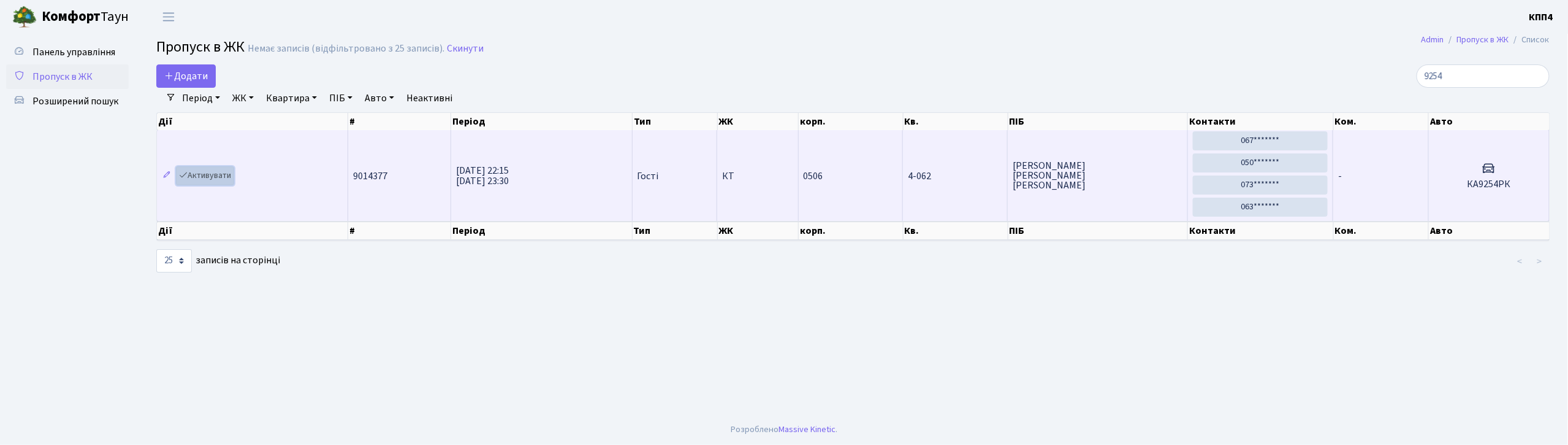
click at [212, 178] on link "Активувати" at bounding box center [205, 176] width 58 height 19
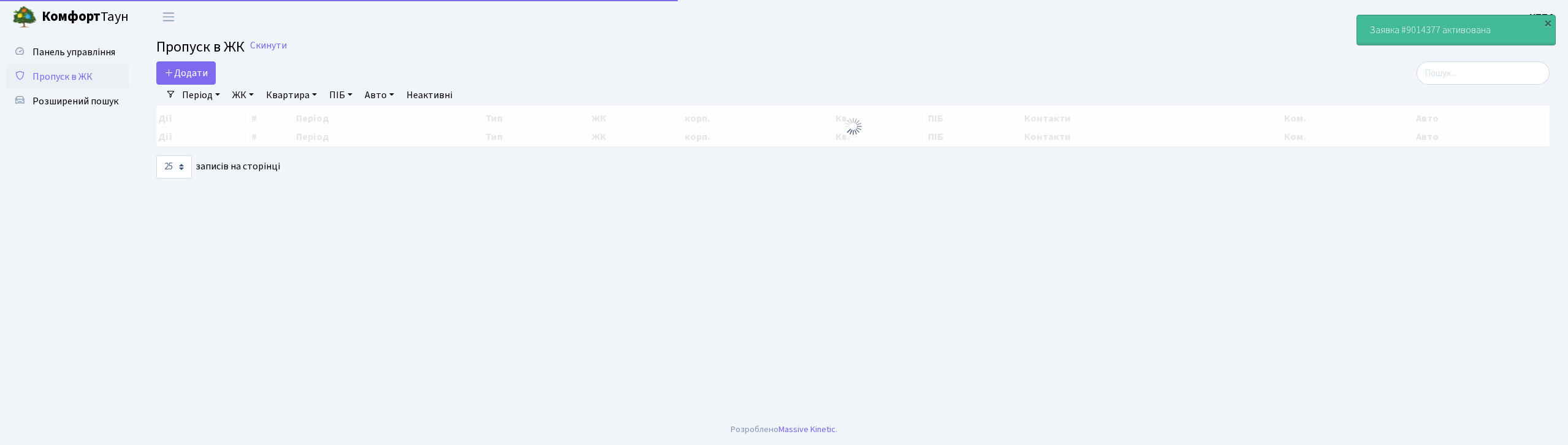
select select "25"
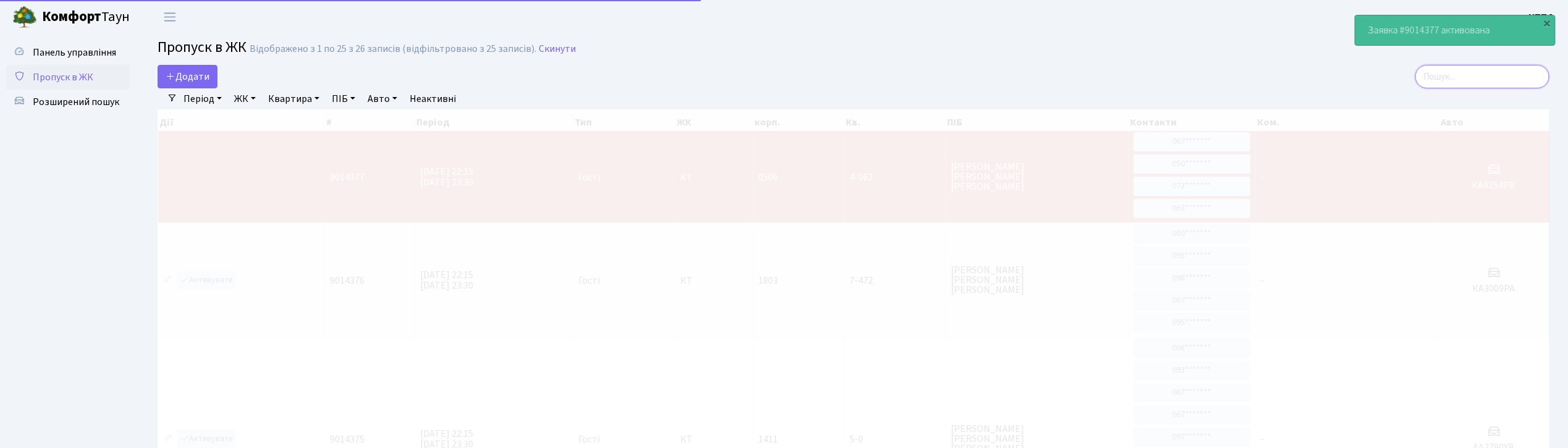
click at [1490, 73] on input "search" at bounding box center [1482, 76] width 134 height 23
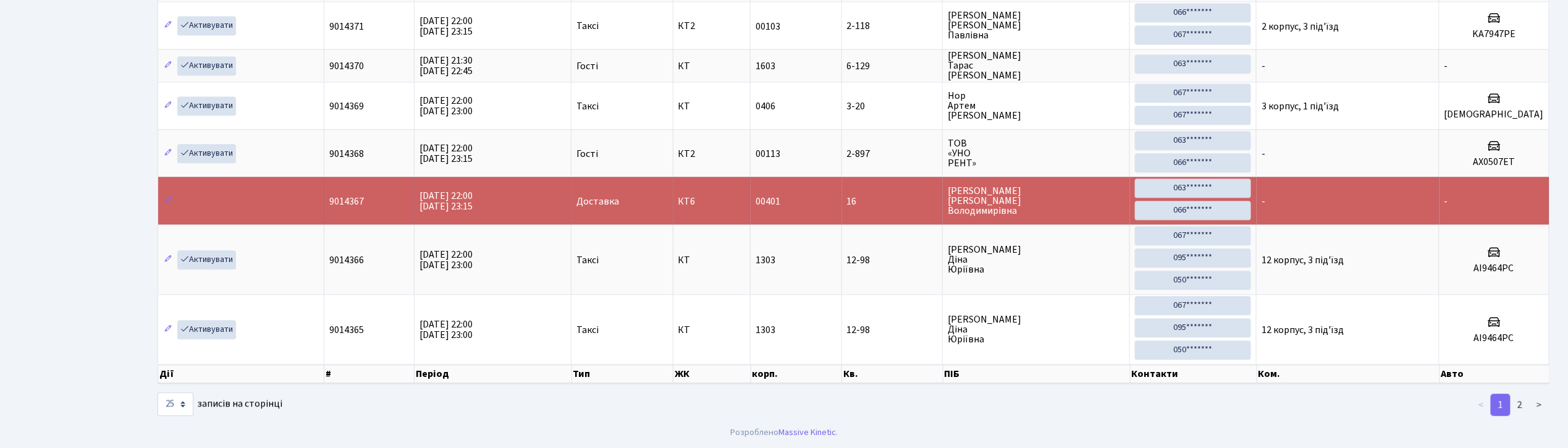
scroll to position [1495, 0]
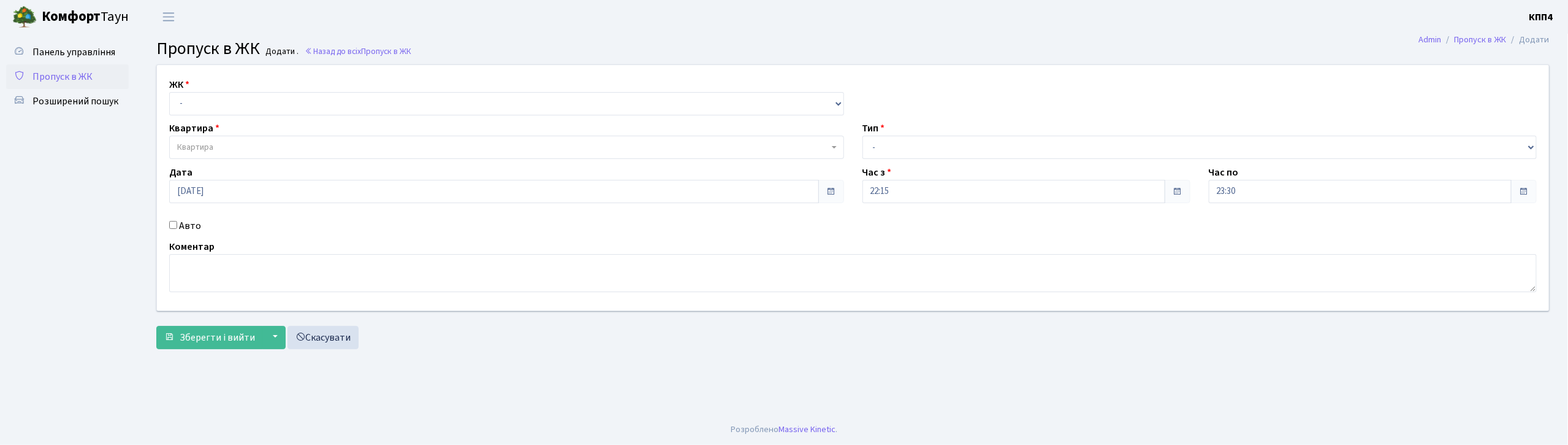
click at [170, 225] on input "Авто" at bounding box center [173, 225] width 8 height 8
checkbox input "true"
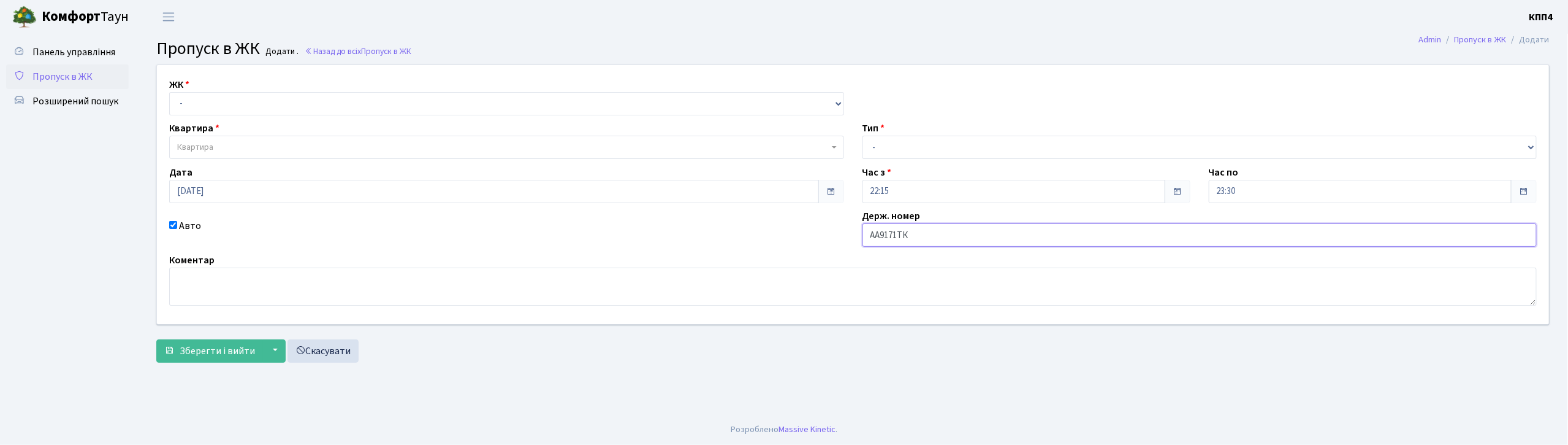
type input "АА9171ТК"
click at [227, 96] on select "- КТ, вул. Регенераторна, 4 КТ2, просп. [STREET_ADDRESS] [STREET_ADDRESS] [PERS…" at bounding box center [506, 103] width 675 height 23
select select "271"
click at [169, 92] on select "- КТ, вул. Регенераторна, 4 КТ2, просп. [STREET_ADDRESS] [STREET_ADDRESS] [PERS…" at bounding box center [506, 103] width 675 height 23
select select
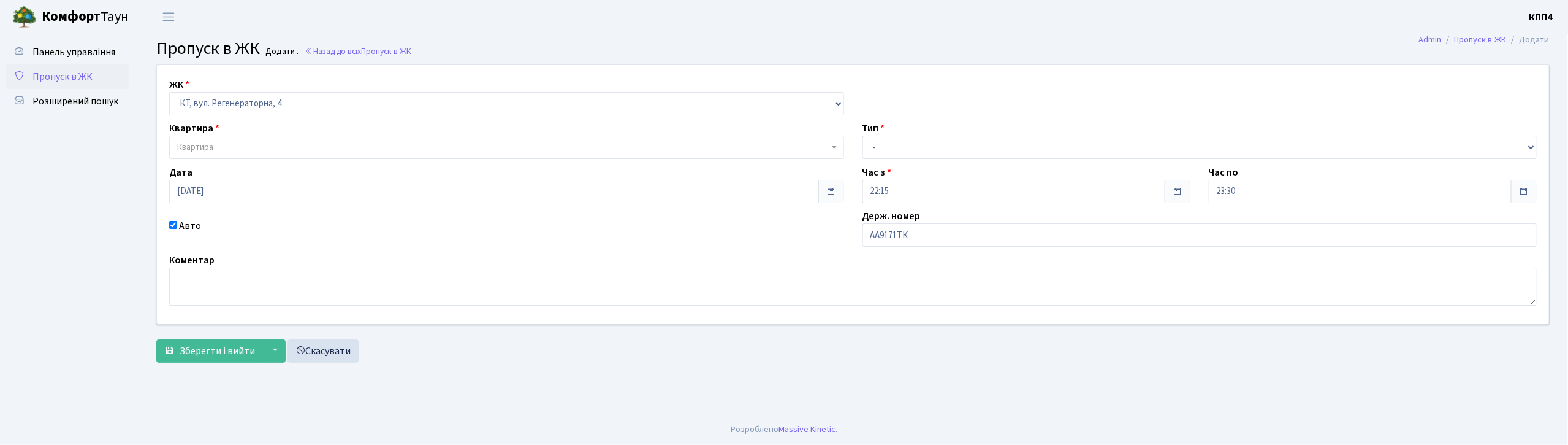
click at [224, 150] on span "Квартира" at bounding box center [503, 146] width 651 height 12
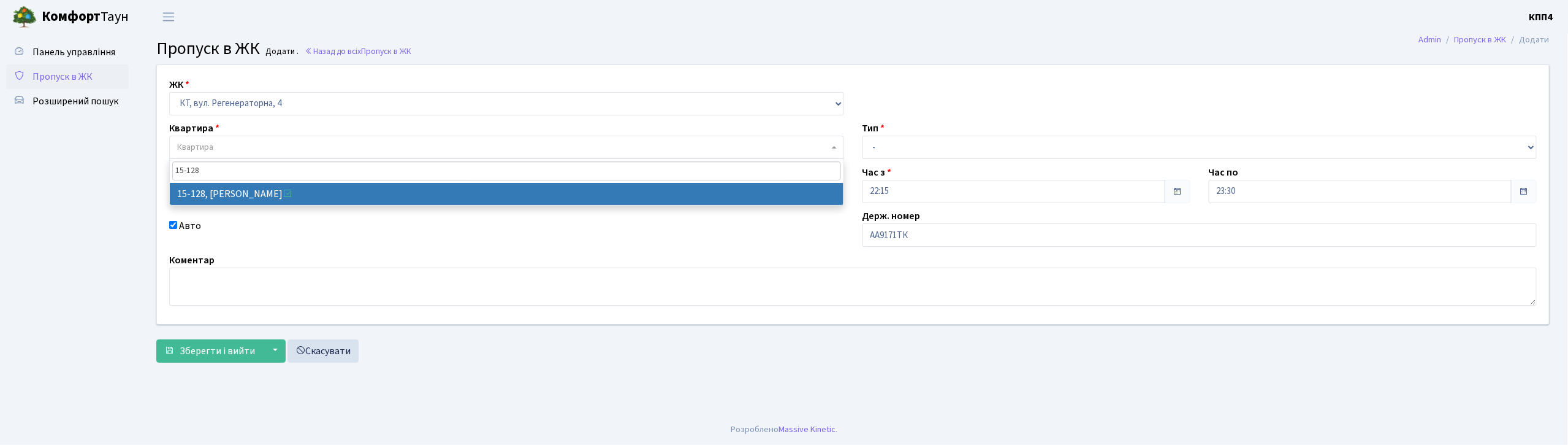
type input "15-128"
select select "8903"
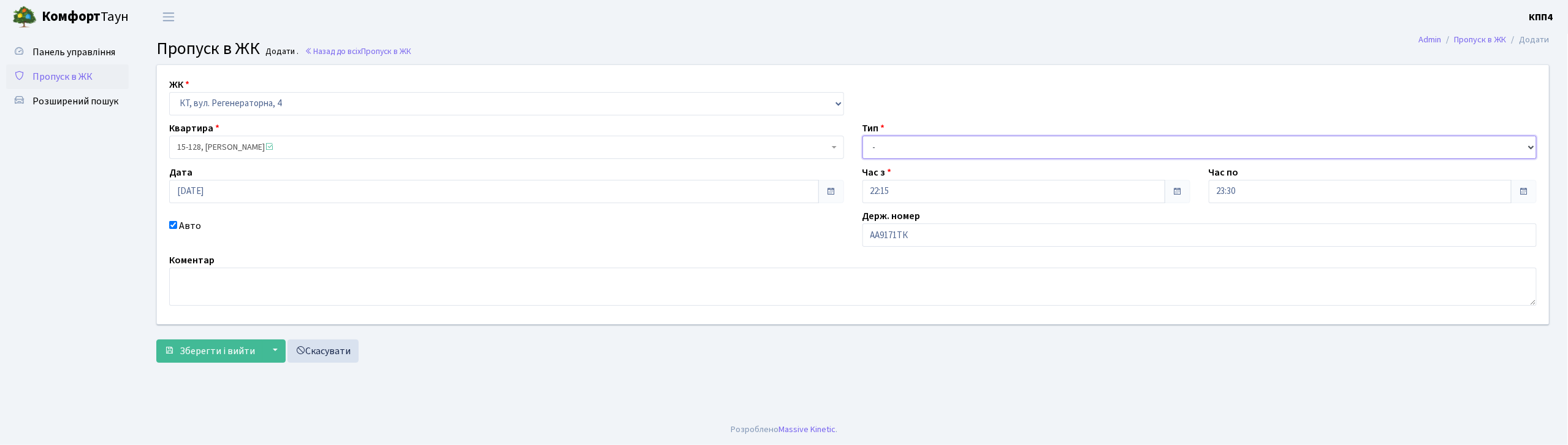
drag, startPoint x: 955, startPoint y: 148, endPoint x: 955, endPoint y: 155, distance: 7.0
click at [955, 148] on select "- Доставка Таксі Гості Сервіс" at bounding box center [1199, 146] width 675 height 23
select select "3"
click at [862, 135] on select "- Доставка Таксі Гості Сервіс" at bounding box center [1199, 146] width 675 height 23
click at [195, 347] on span "Зберегти і вийти" at bounding box center [217, 351] width 76 height 14
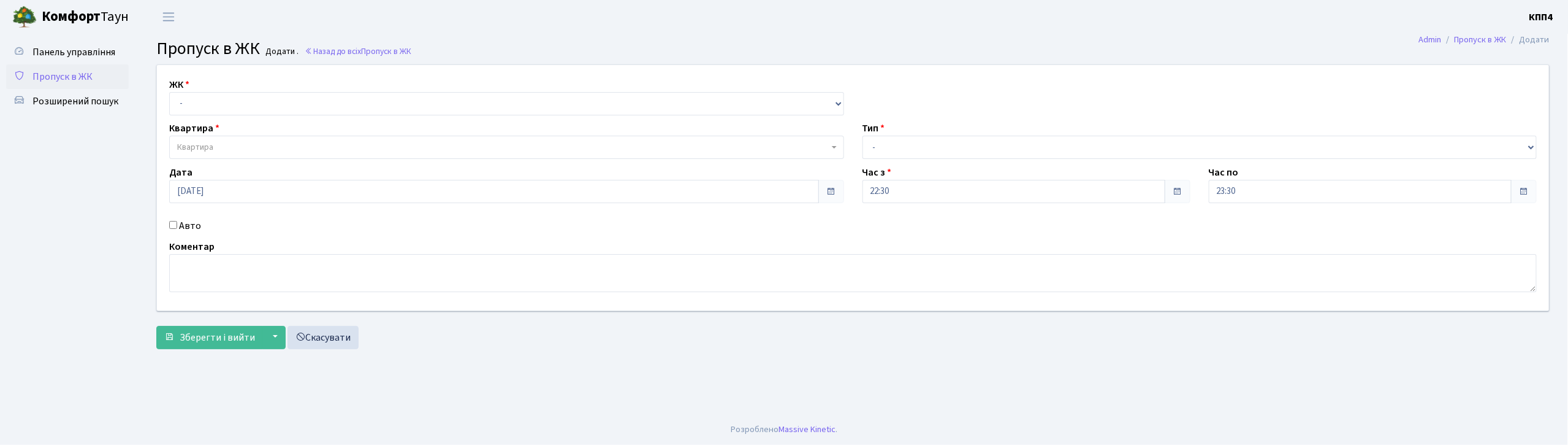
click at [175, 225] on input "Авто" at bounding box center [173, 225] width 8 height 8
checkbox input "true"
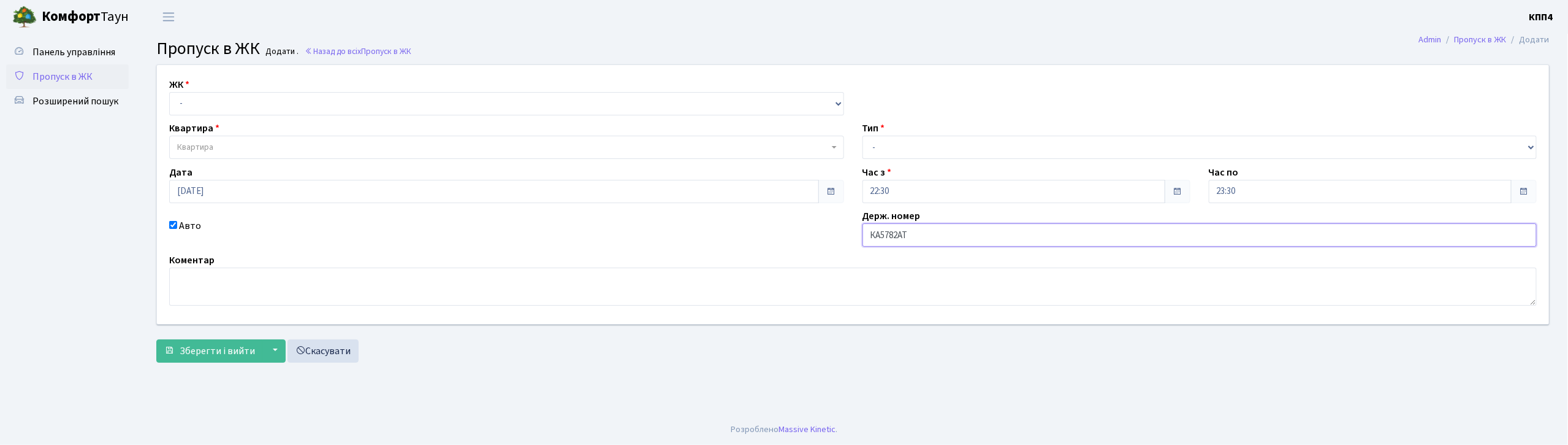
type input "КА5782АТ"
drag, startPoint x: 975, startPoint y: 143, endPoint x: 975, endPoint y: 158, distance: 15.0
click at [976, 143] on select "- Доставка Таксі Гості Сервіс" at bounding box center [1199, 146] width 675 height 23
select select "2"
click at [862, 135] on select "- Доставка Таксі Гості Сервіс" at bounding box center [1199, 146] width 675 height 23
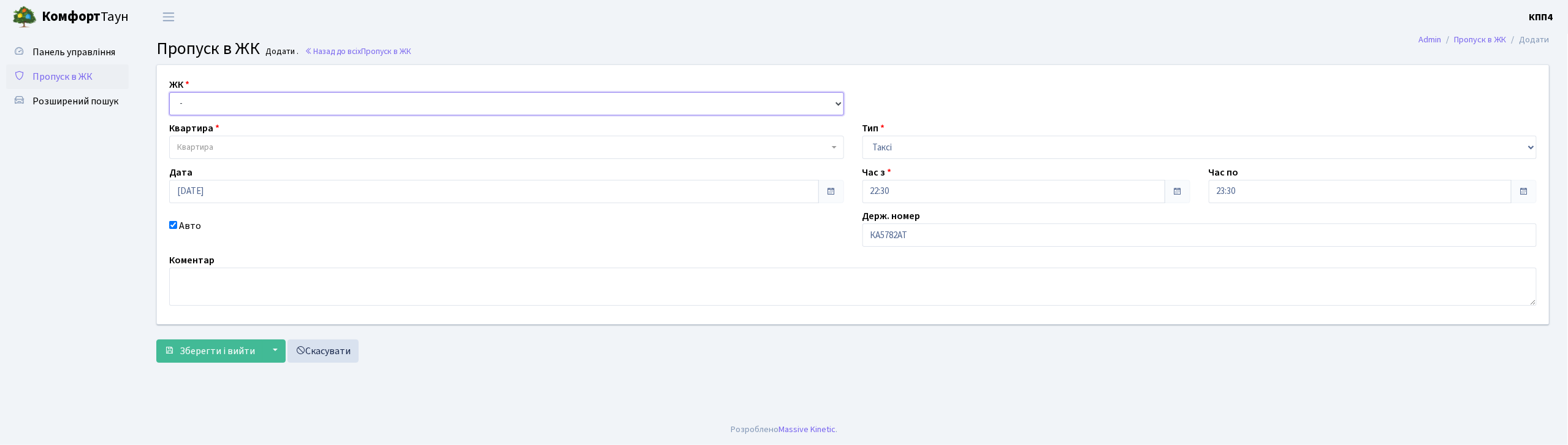
click at [344, 113] on select "- КТ, вул. Регенераторна, 4 КТ2, просп. [STREET_ADDRESS] [STREET_ADDRESS] [PERS…" at bounding box center [506, 103] width 675 height 23
select select "271"
click at [169, 92] on select "- КТ, вул. Регенераторна, 4 КТ2, просп. [STREET_ADDRESS] [STREET_ADDRESS] [PERS…" at bounding box center [506, 103] width 675 height 23
select select
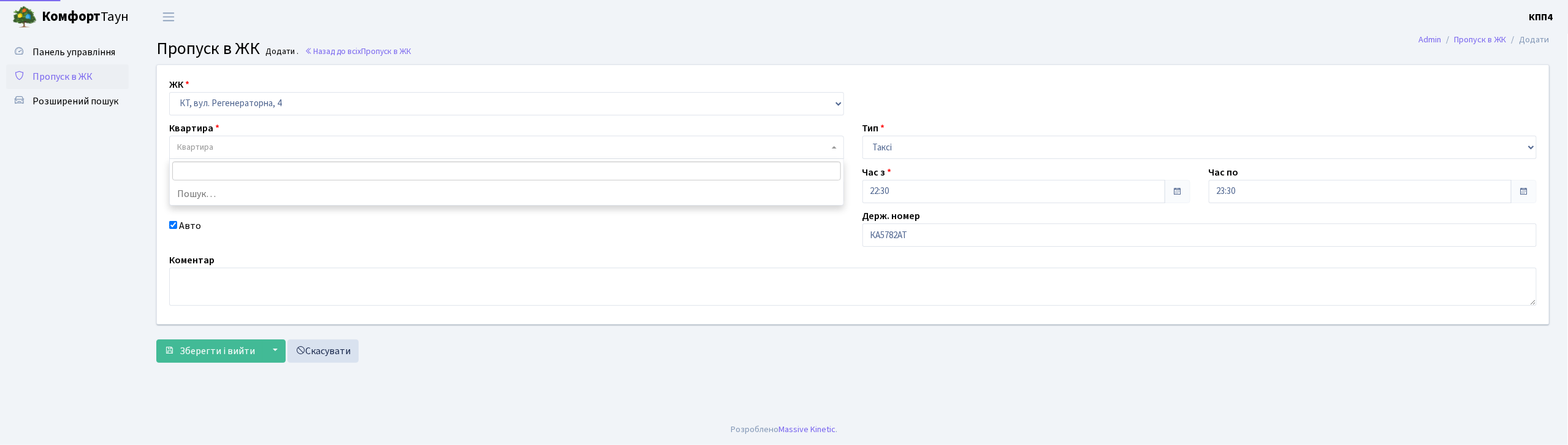
click at [332, 143] on span "Квартира" at bounding box center [503, 146] width 651 height 12
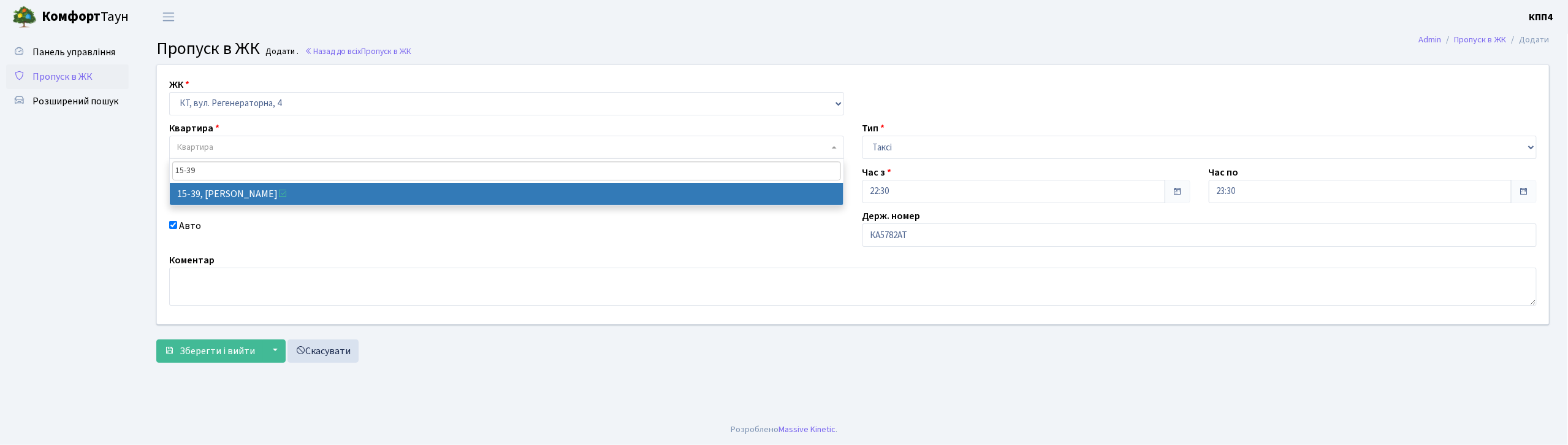
type input "15-39"
select select "8814"
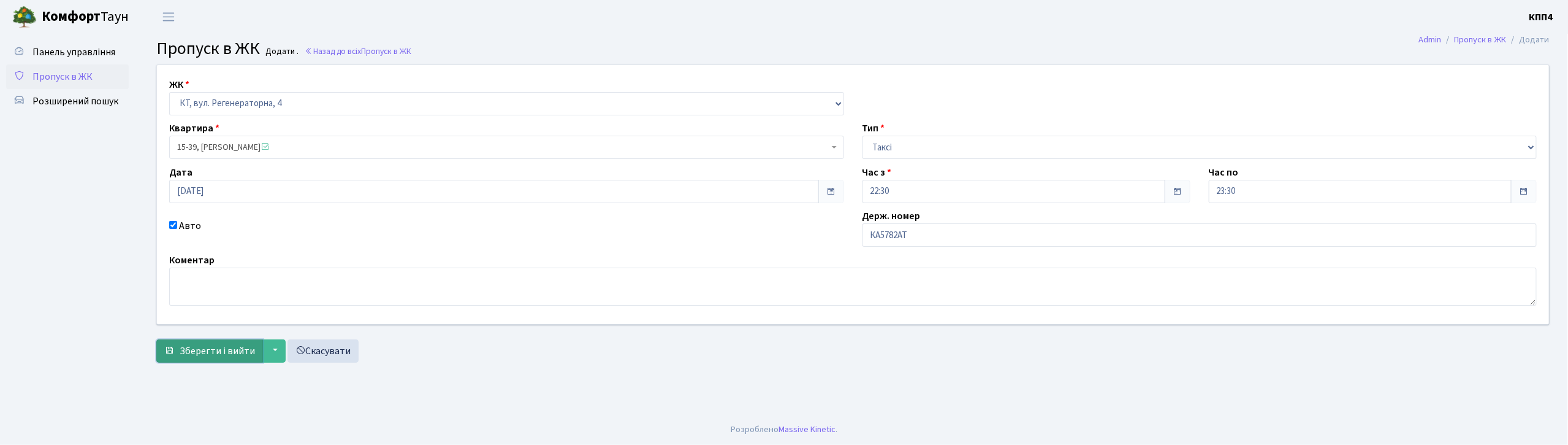
click at [224, 356] on span "Зберегти і вийти" at bounding box center [217, 351] width 76 height 14
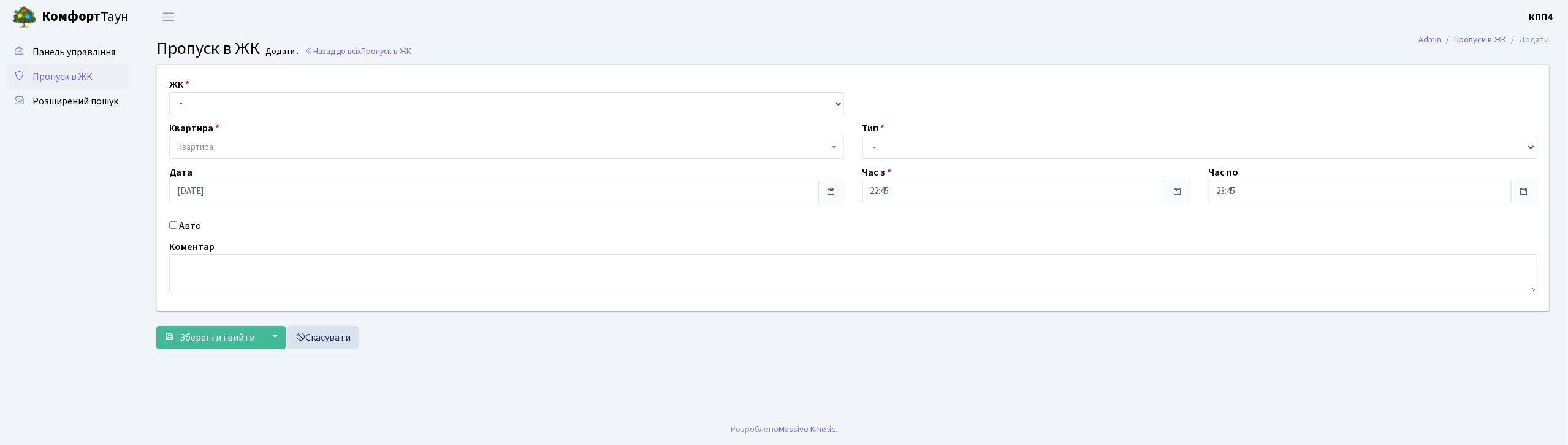
click at [173, 224] on input "Авто" at bounding box center [173, 225] width 8 height 8
checkbox input "true"
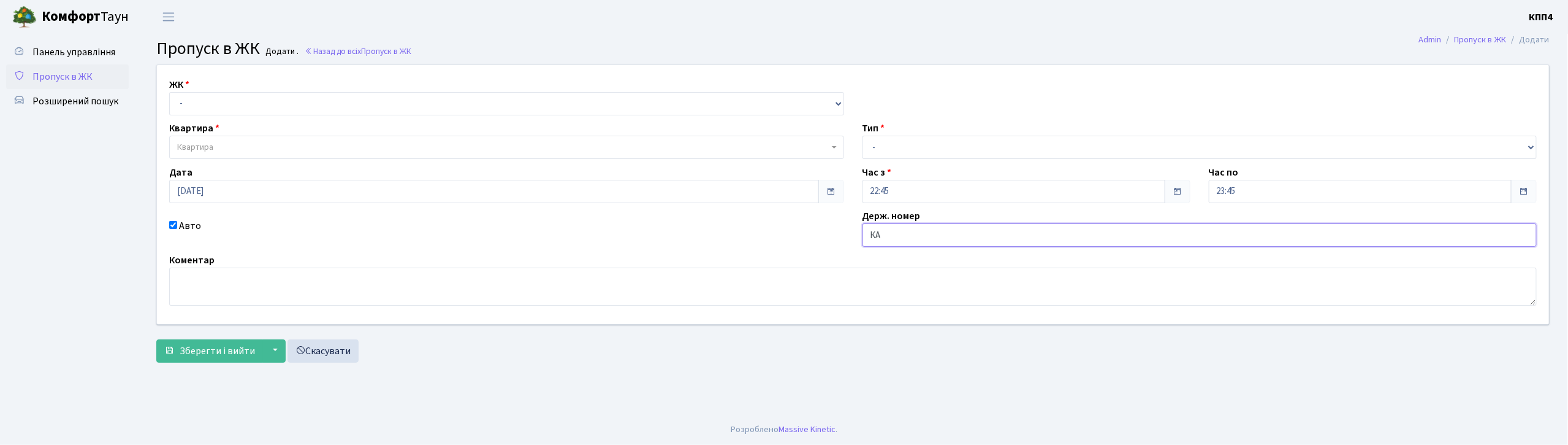
click at [890, 237] on input "КА" at bounding box center [1199, 234] width 675 height 23
type input "[PERSON_NAME]"
click at [932, 225] on input "text" at bounding box center [1199, 234] width 675 height 23
type input "АІ8096РН"
click at [254, 101] on select "- КТ, вул. Регенераторна, 4 КТ2, просп. [STREET_ADDRESS] [STREET_ADDRESS] [PERS…" at bounding box center [506, 103] width 675 height 23
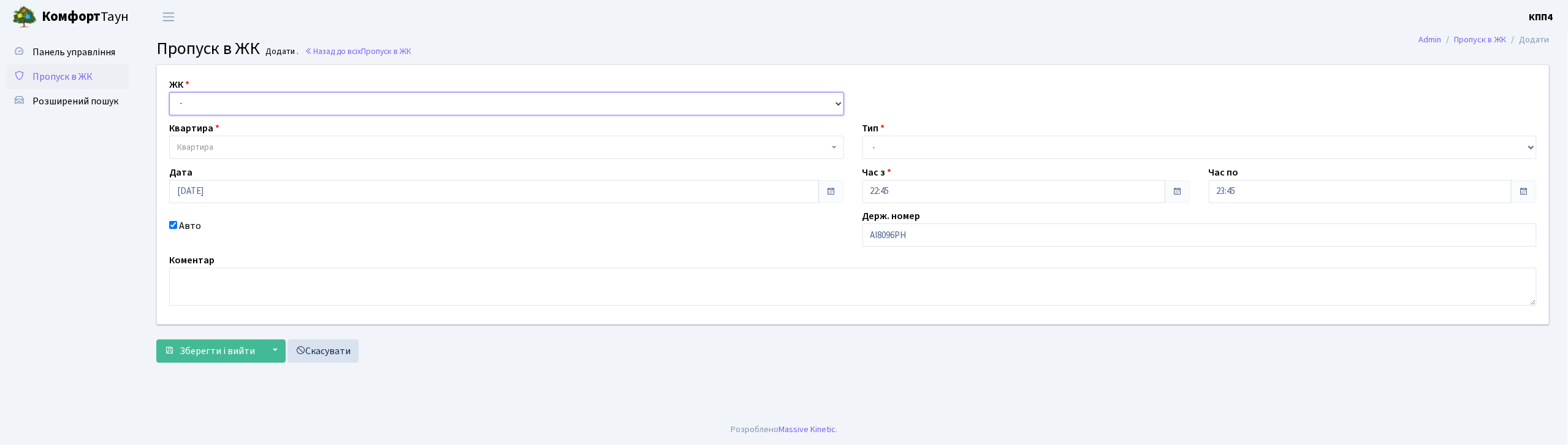
select select "271"
click at [169, 92] on select "- КТ, вул. Регенераторна, 4 КТ2, просп. [STREET_ADDRESS] [STREET_ADDRESS] [PERS…" at bounding box center [506, 103] width 675 height 23
select select
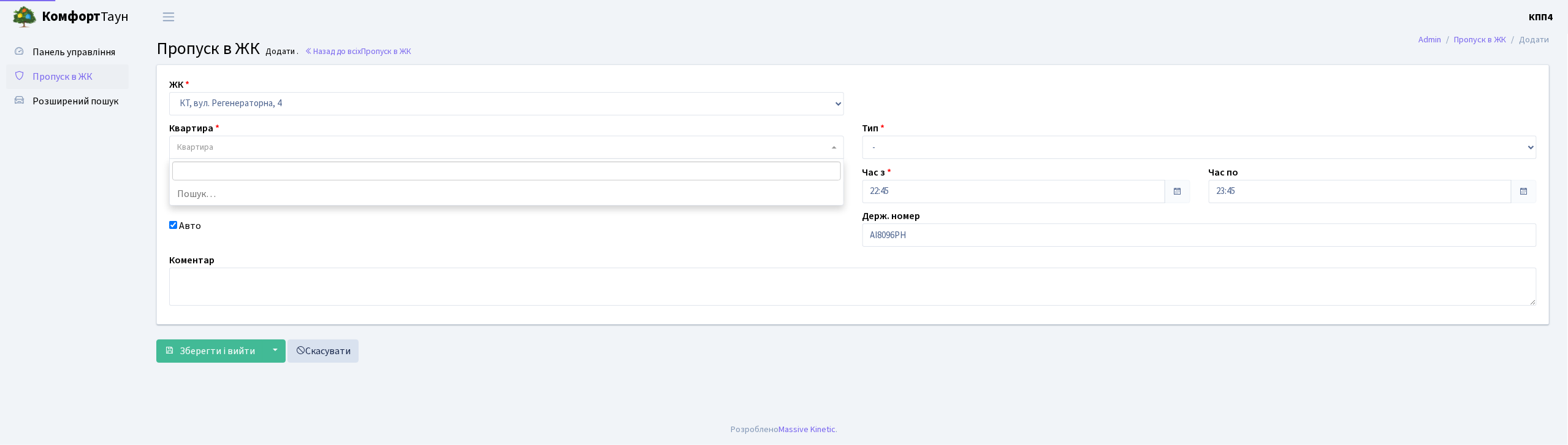
click at [254, 136] on span "Квартира" at bounding box center [506, 146] width 675 height 23
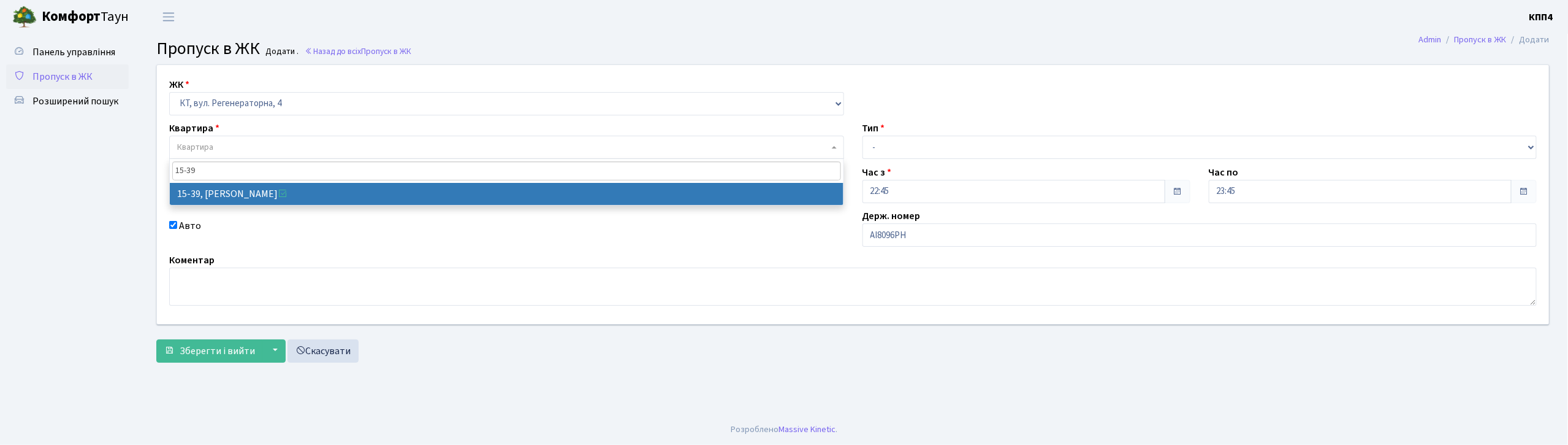
type input "15-39"
select select "8814"
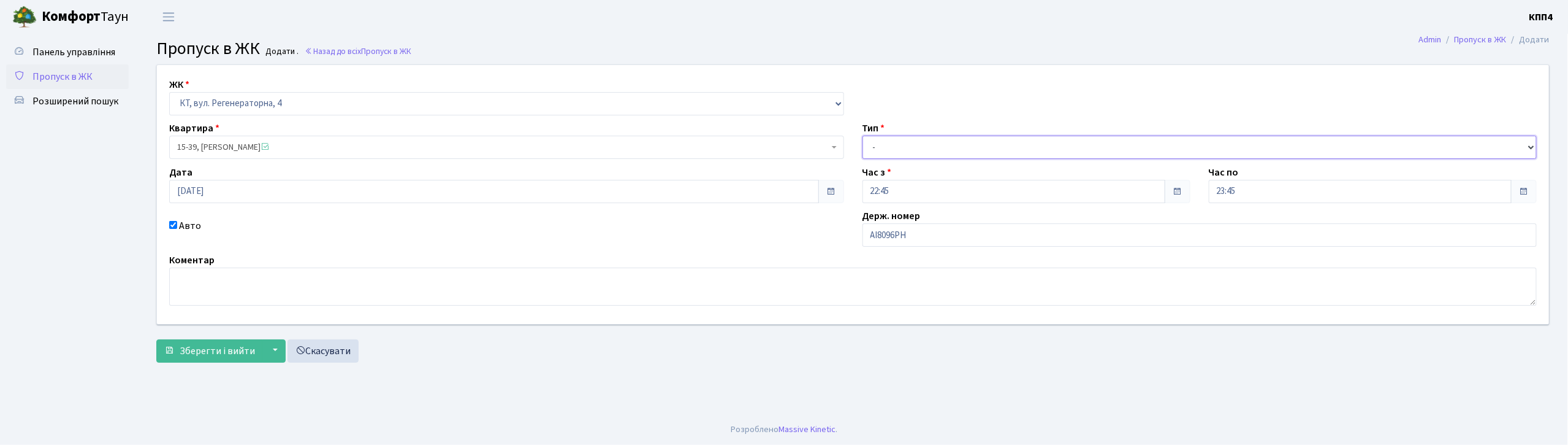
click at [890, 147] on select "- Доставка Таксі Гості Сервіс" at bounding box center [1199, 146] width 675 height 23
select select "3"
click at [862, 135] on select "- Доставка Таксі Гості Сервіс" at bounding box center [1199, 146] width 675 height 23
click at [215, 348] on span "Зберегти і вийти" at bounding box center [217, 351] width 76 height 14
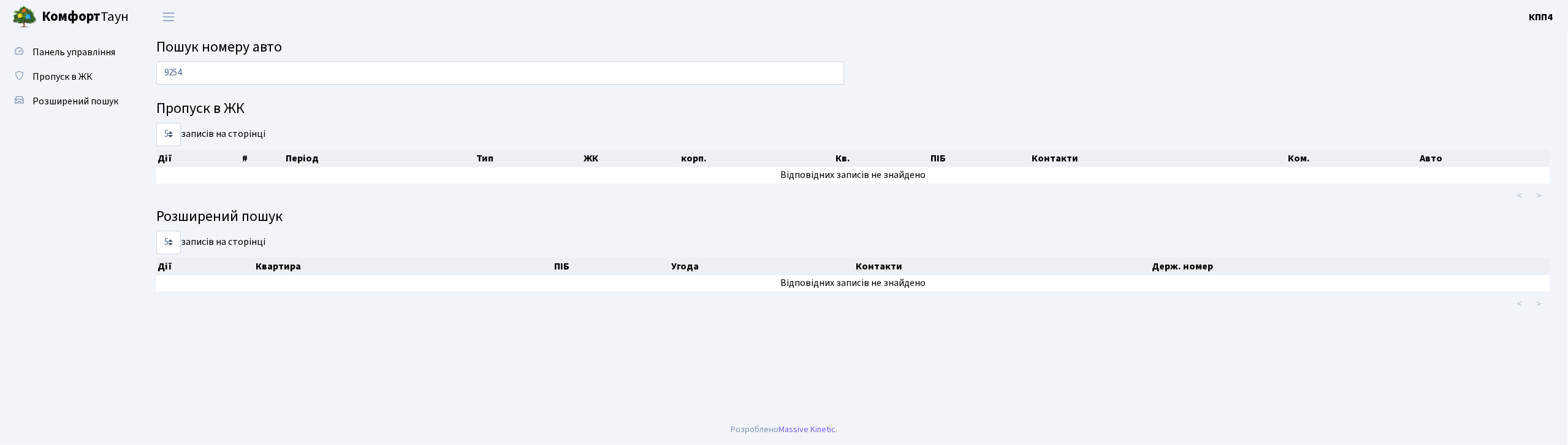
click at [299, 75] on input "9254" at bounding box center [499, 72] width 688 height 23
type input "9"
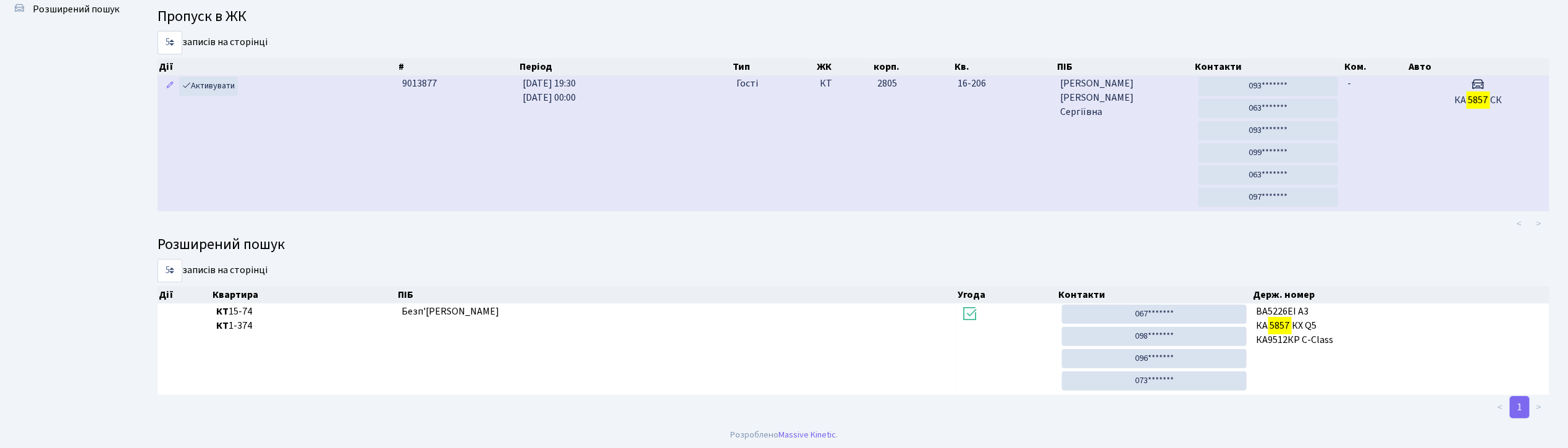
scroll to position [99, 0]
type input "5857"
click at [1269, 79] on link "093*******" at bounding box center [1269, 83] width 139 height 19
click at [1274, 108] on link "063*******" at bounding box center [1269, 106] width 139 height 19
drag, startPoint x: 1266, startPoint y: 125, endPoint x: 838, endPoint y: 82, distance: 430.2
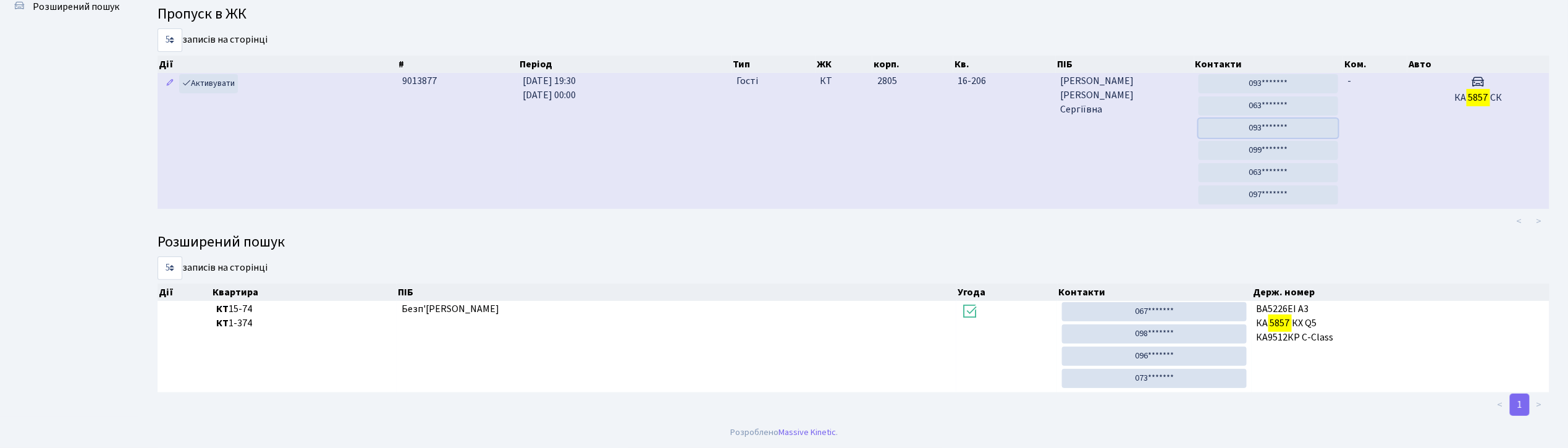
click at [1266, 125] on link "093*******" at bounding box center [1269, 128] width 139 height 19
click at [1285, 147] on link "099*******" at bounding box center [1269, 151] width 139 height 19
drag, startPoint x: 1281, startPoint y: 169, endPoint x: 842, endPoint y: 85, distance: 447.0
click at [1281, 169] on link "063*******" at bounding box center [1269, 173] width 139 height 19
click at [1077, 109] on span "[PERSON_NAME]" at bounding box center [1125, 95] width 128 height 43
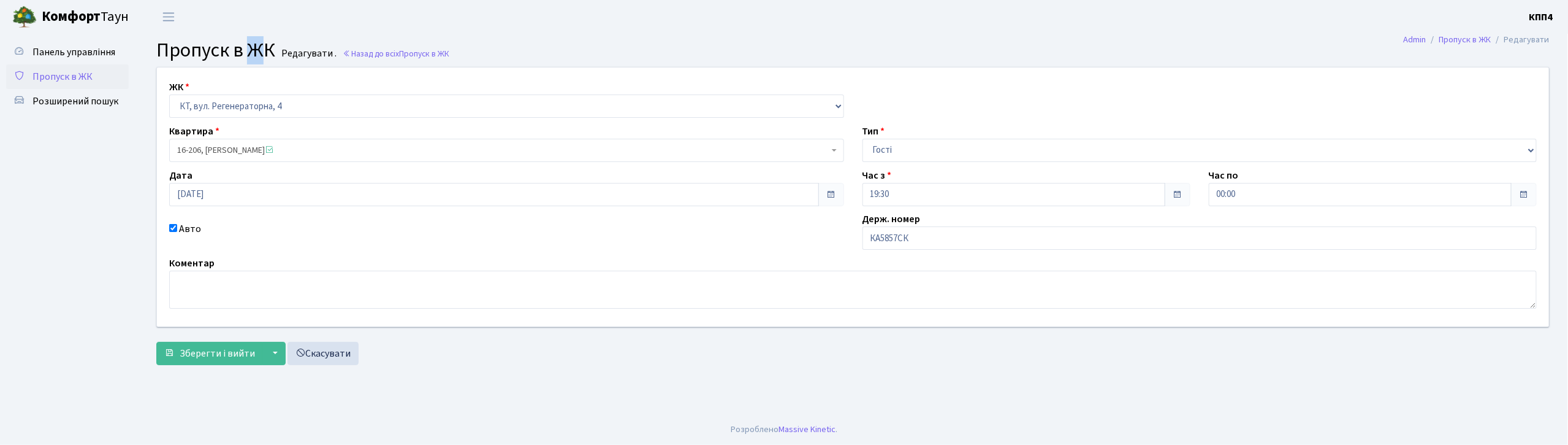
drag, startPoint x: 257, startPoint y: 43, endPoint x: 294, endPoint y: 71, distance: 46.4
click at [277, 62] on h2 "Пропуск в ЖК Редагувати . Назад до всіх Пропуск в ЖК" at bounding box center [852, 50] width 1394 height 23
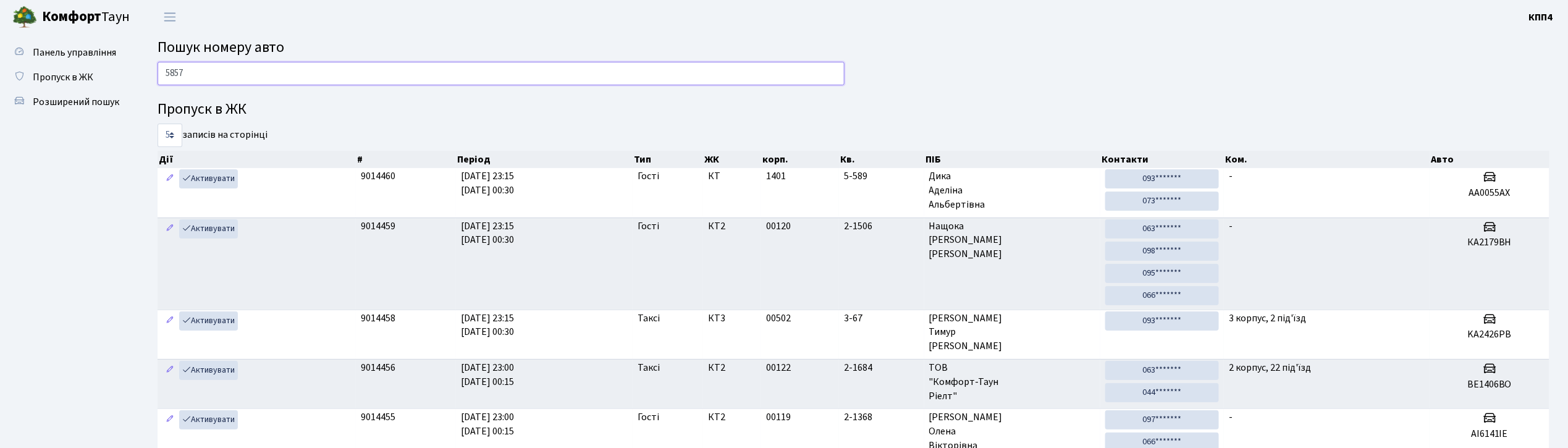
click at [252, 73] on input "5857" at bounding box center [501, 73] width 688 height 23
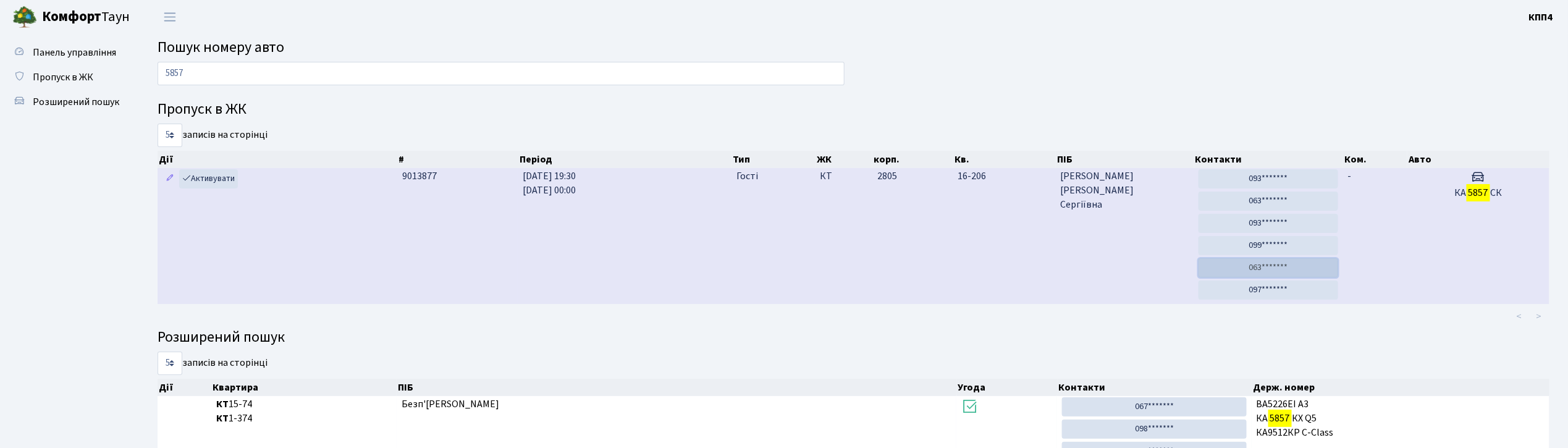
click at [1288, 271] on link "063*******" at bounding box center [1269, 268] width 139 height 19
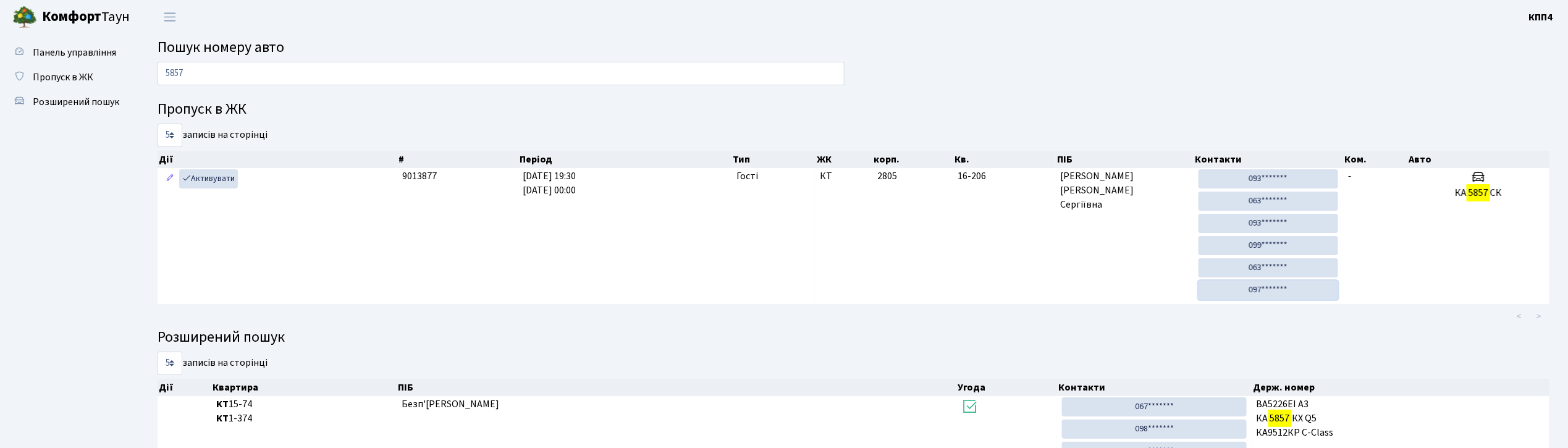
drag, startPoint x: 1288, startPoint y: 288, endPoint x: 832, endPoint y: 83, distance: 500.0
click at [1288, 288] on link "097*******" at bounding box center [1269, 290] width 139 height 19
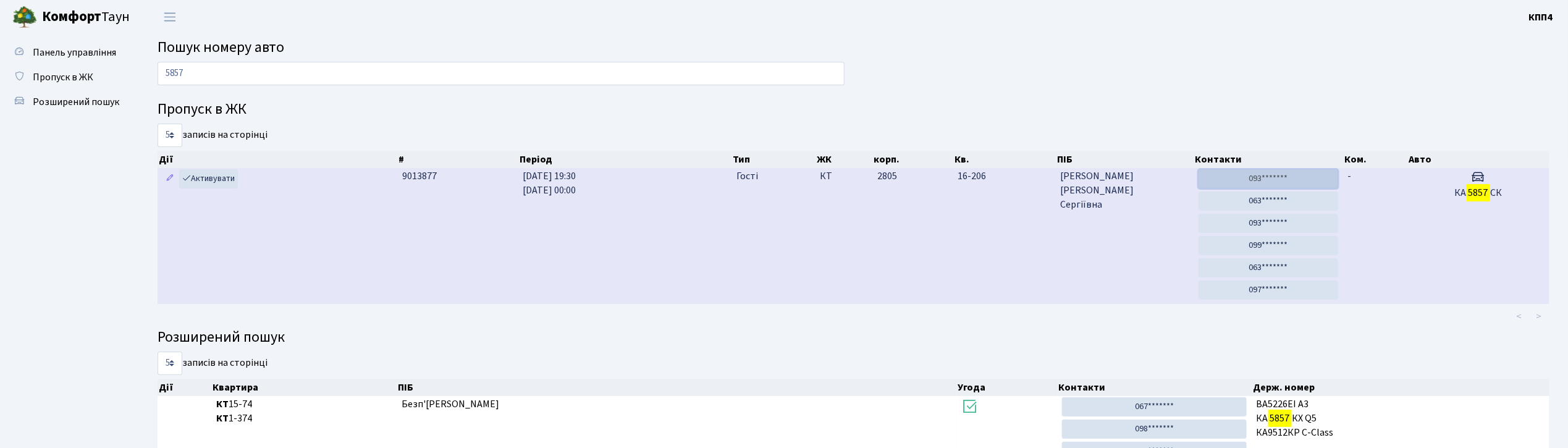
click at [1277, 181] on link "093*******" at bounding box center [1269, 179] width 139 height 19
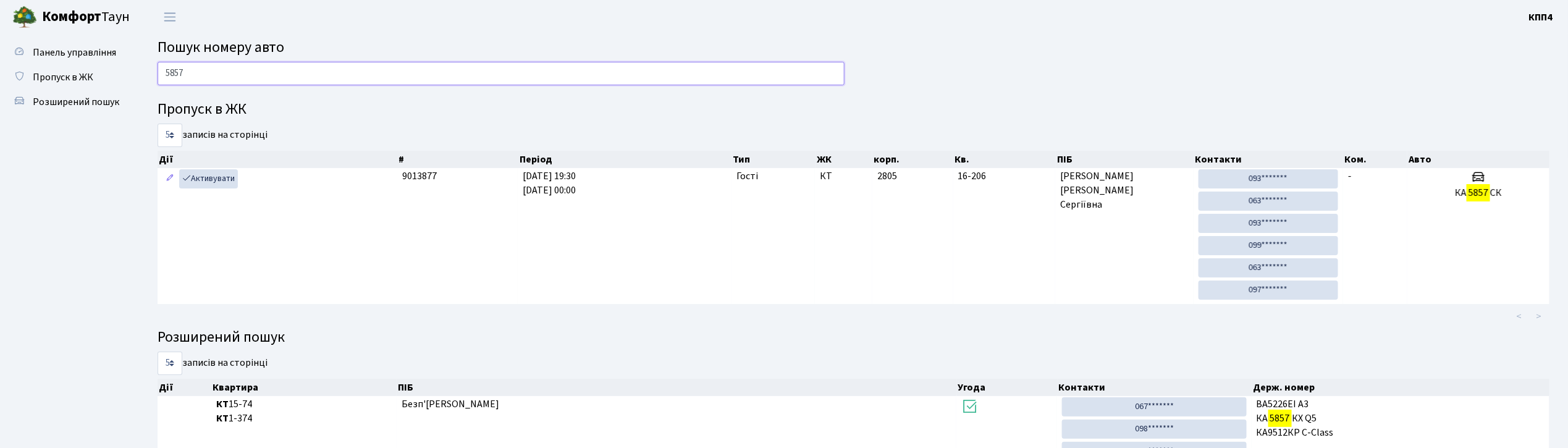
click at [312, 70] on input "5857" at bounding box center [501, 73] width 688 height 23
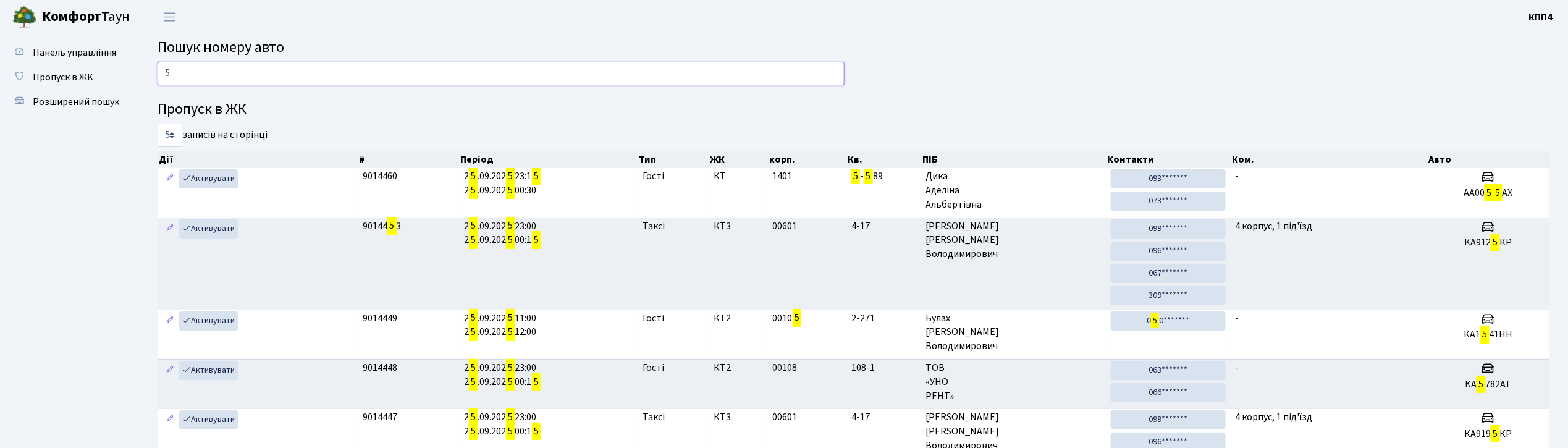
type input "5"
click at [478, 67] on input "5" at bounding box center [501, 73] width 688 height 23
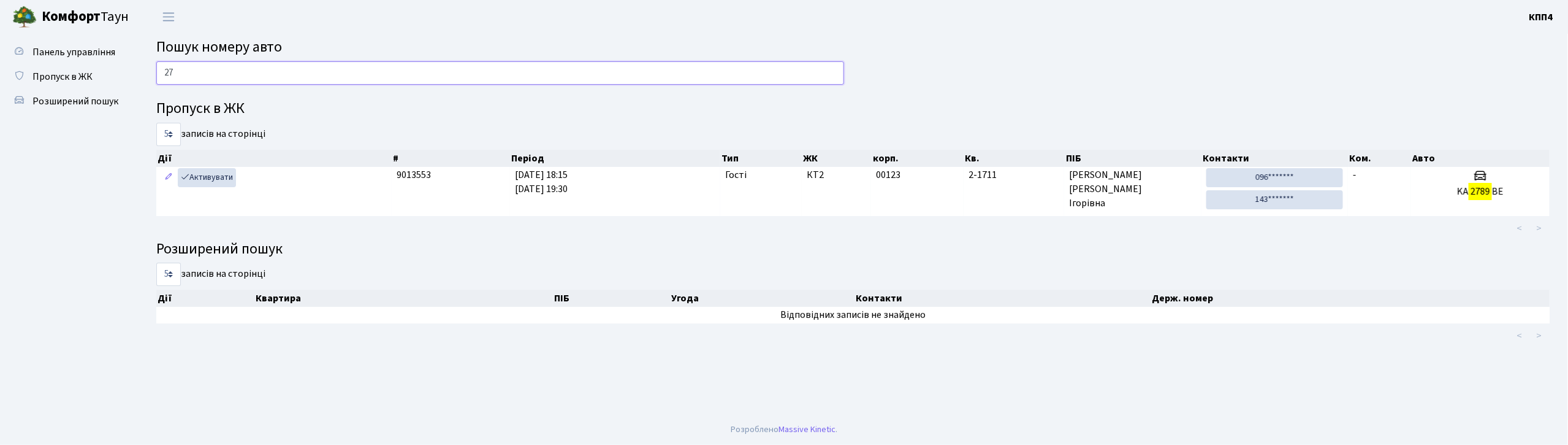
type input "2"
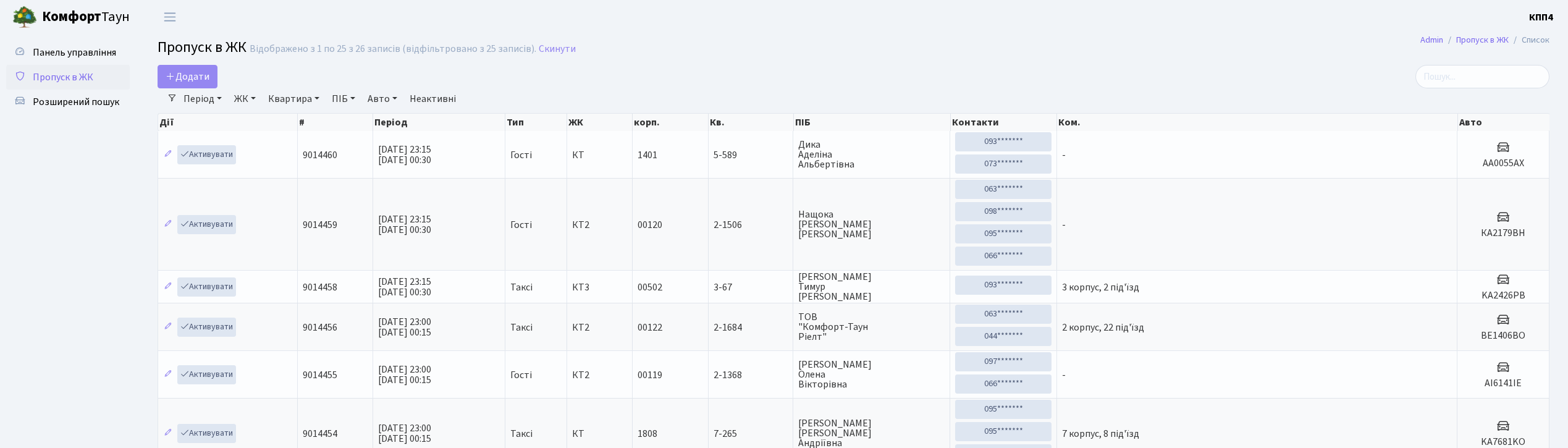
select select "25"
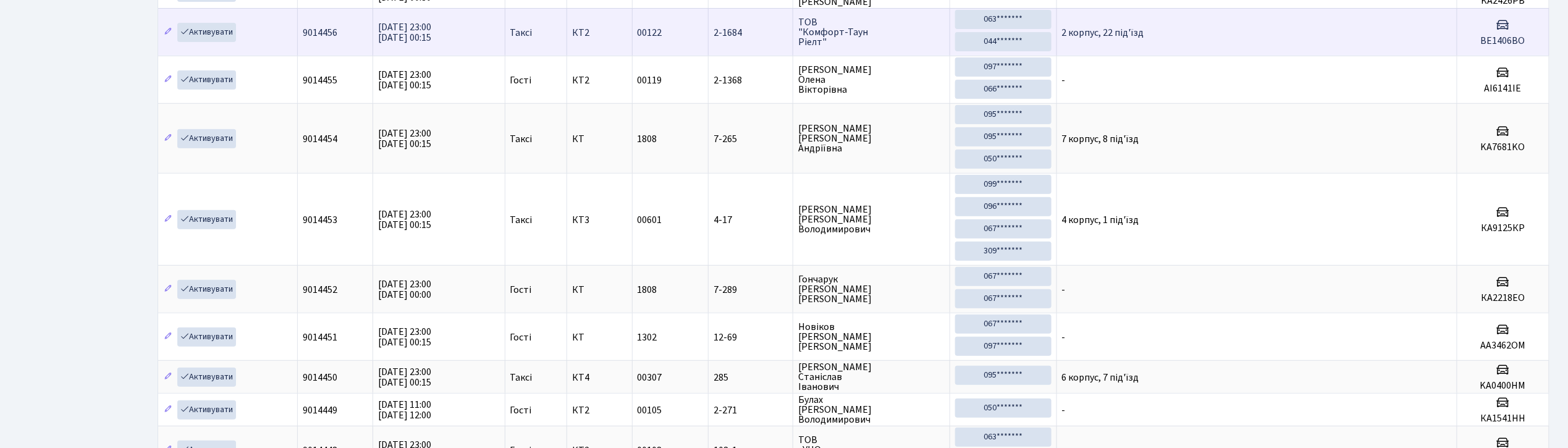
scroll to position [257, 0]
